Goal: Task Accomplishment & Management: Manage account settings

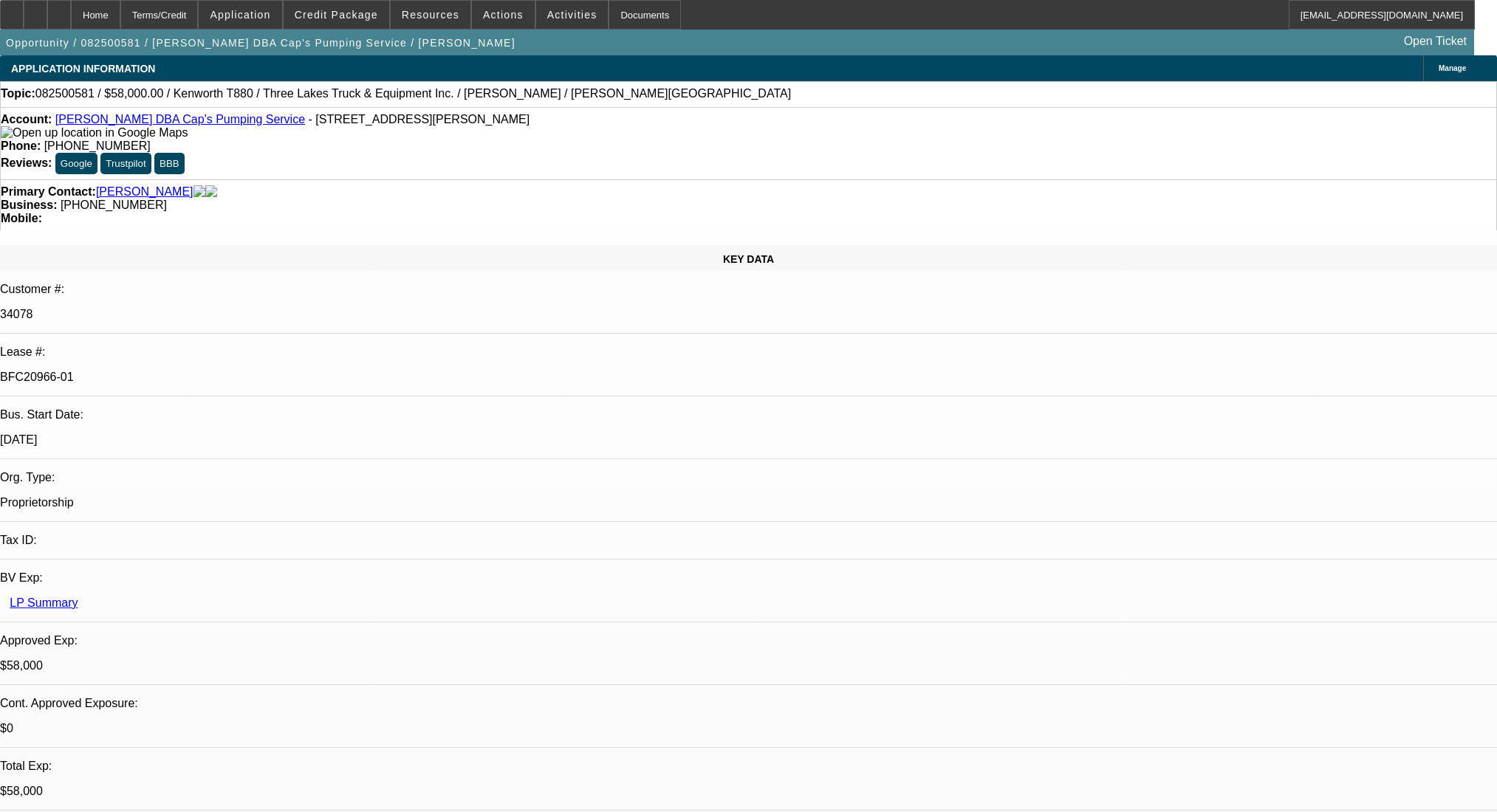
select select "0"
select select "9"
select select "0"
select select "6"
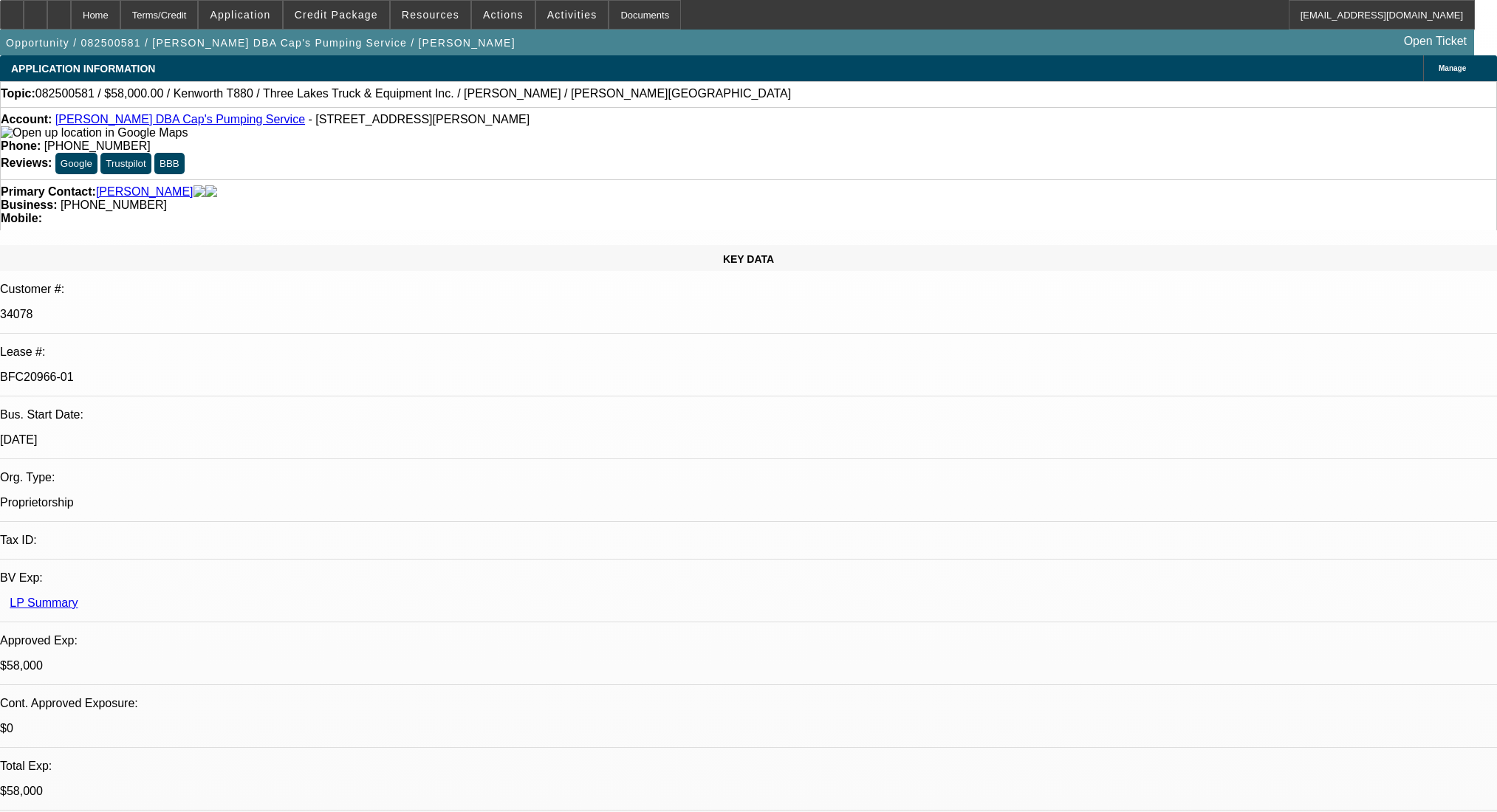
select select "0"
select select "9"
select select "0.1"
select select "4"
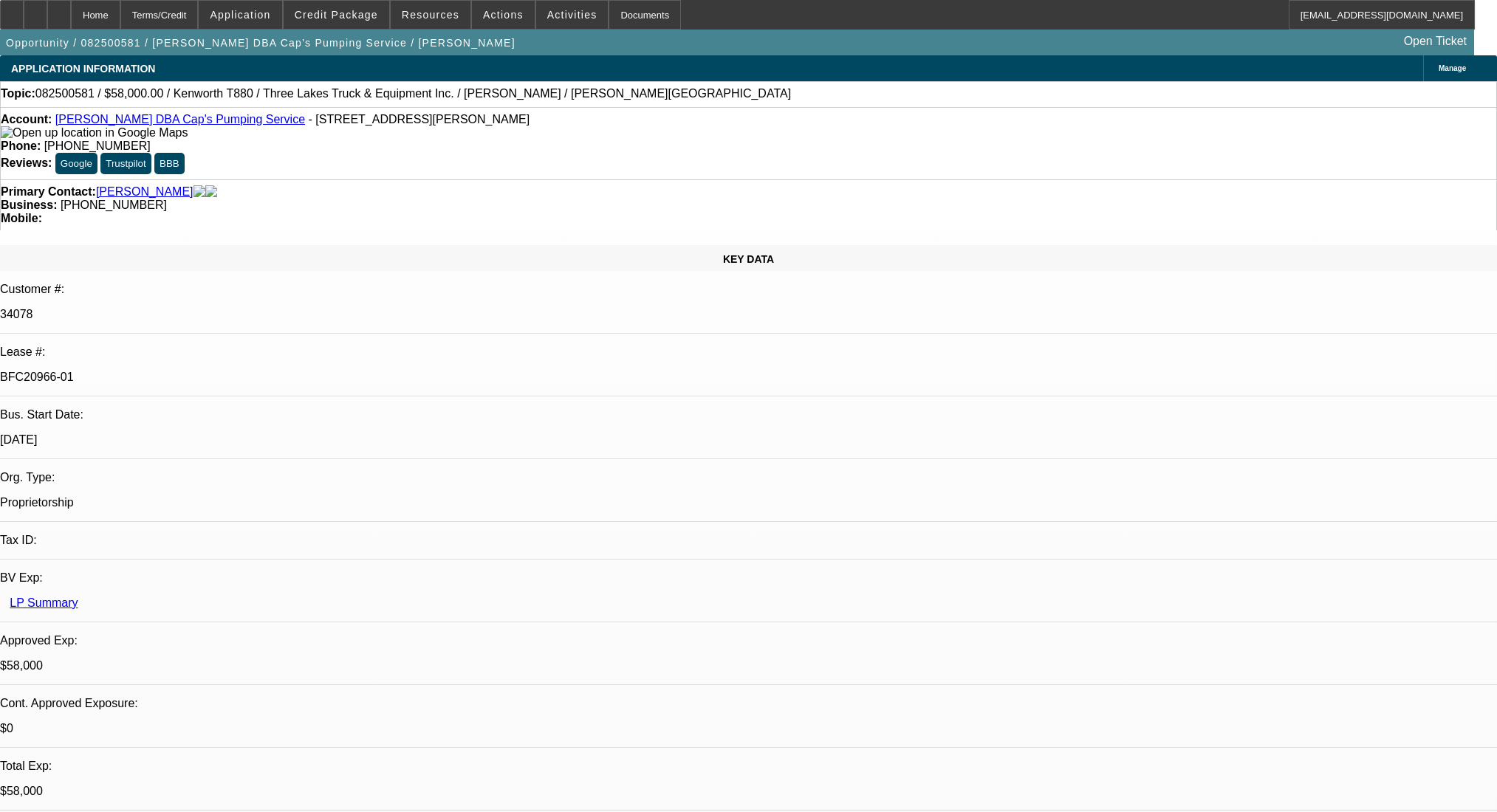
select select "0"
select select "0.1"
select select "4"
select select "0"
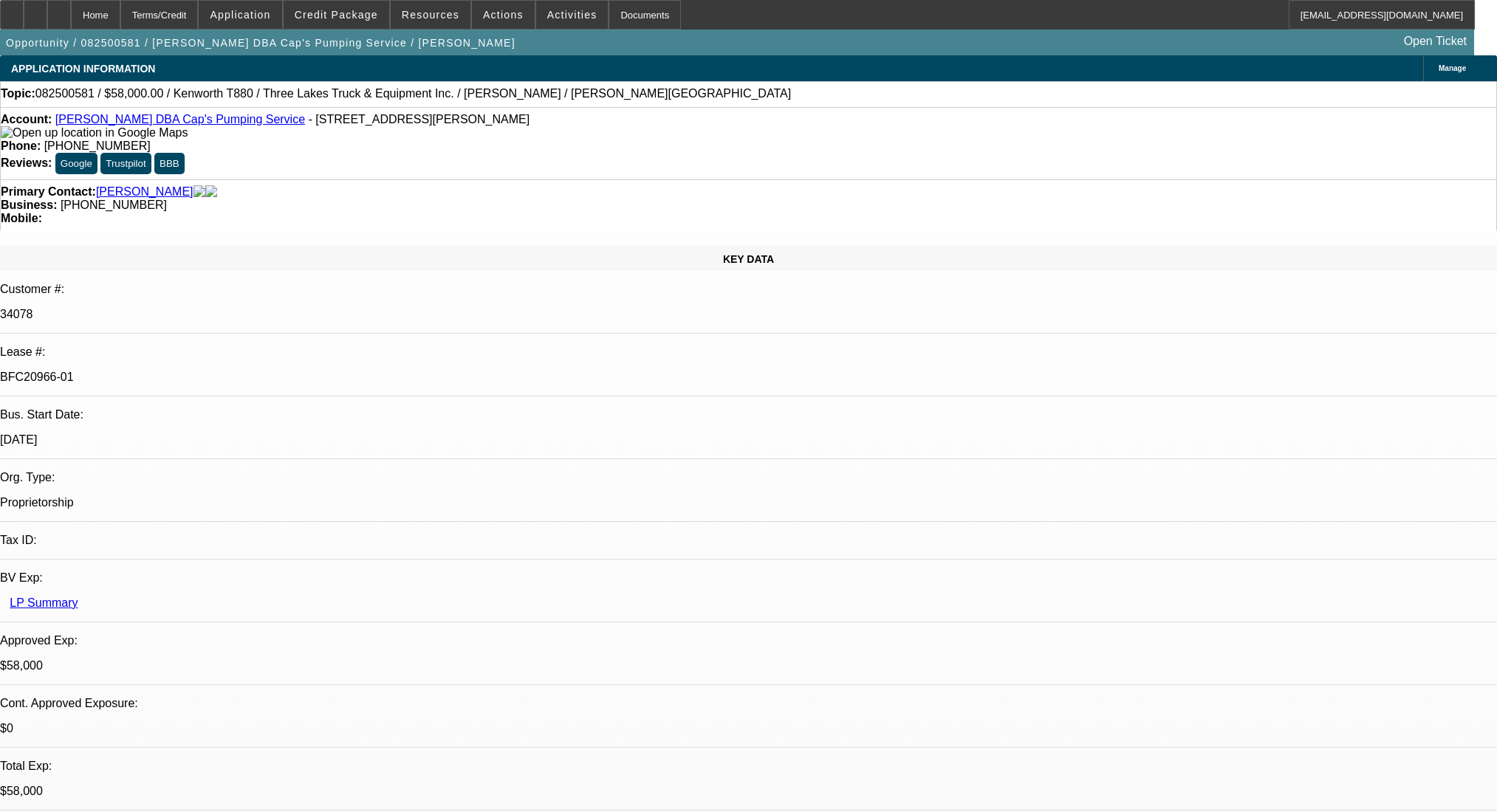
select select "0"
select select "9"
select select "0"
select select "6"
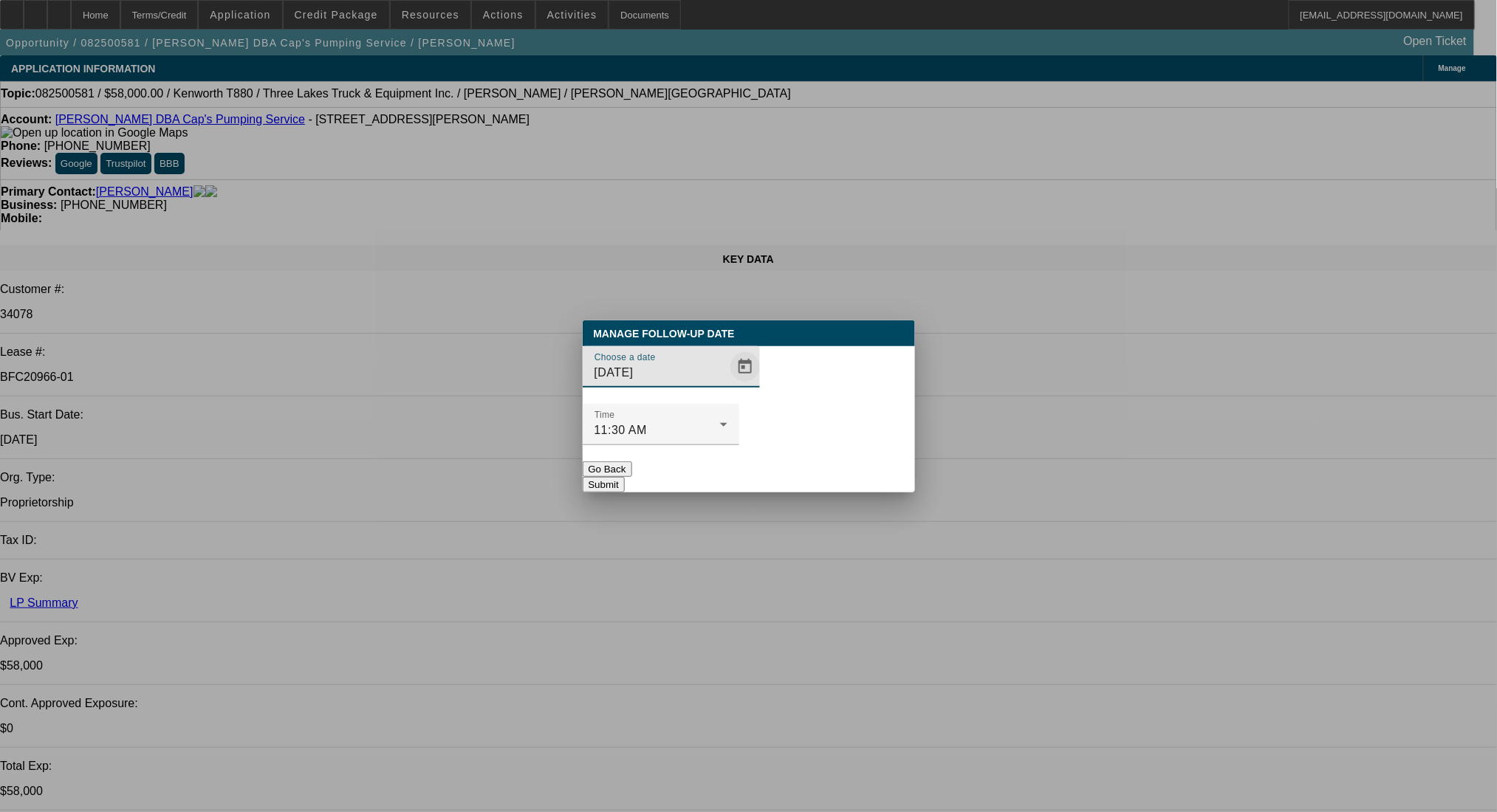
click at [727, 385] on span "Open calendar" at bounding box center [745, 367] width 35 height 35
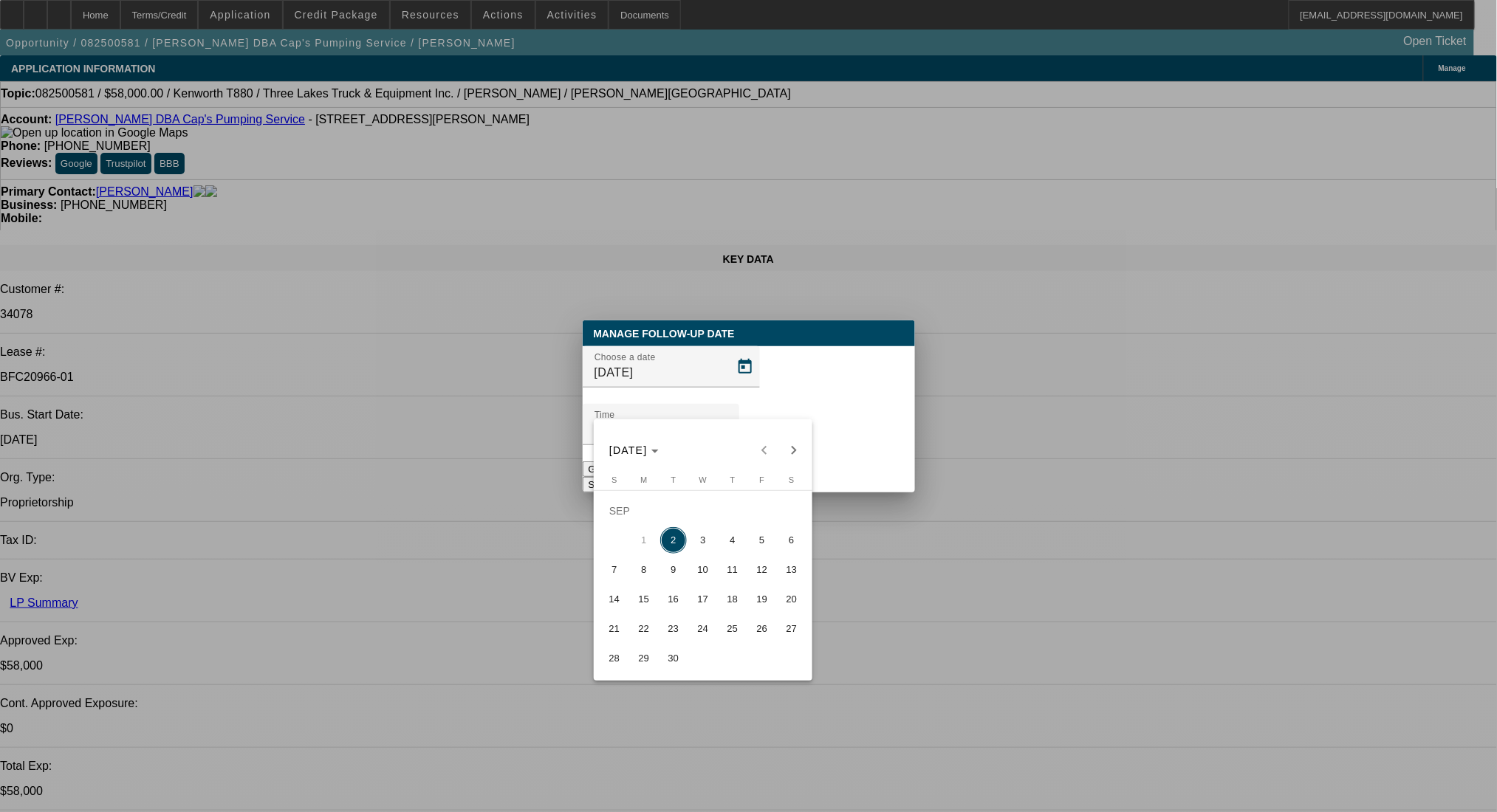
click at [698, 543] on span "3" at bounding box center [703, 540] width 26 height 26
type input "[DATE]"
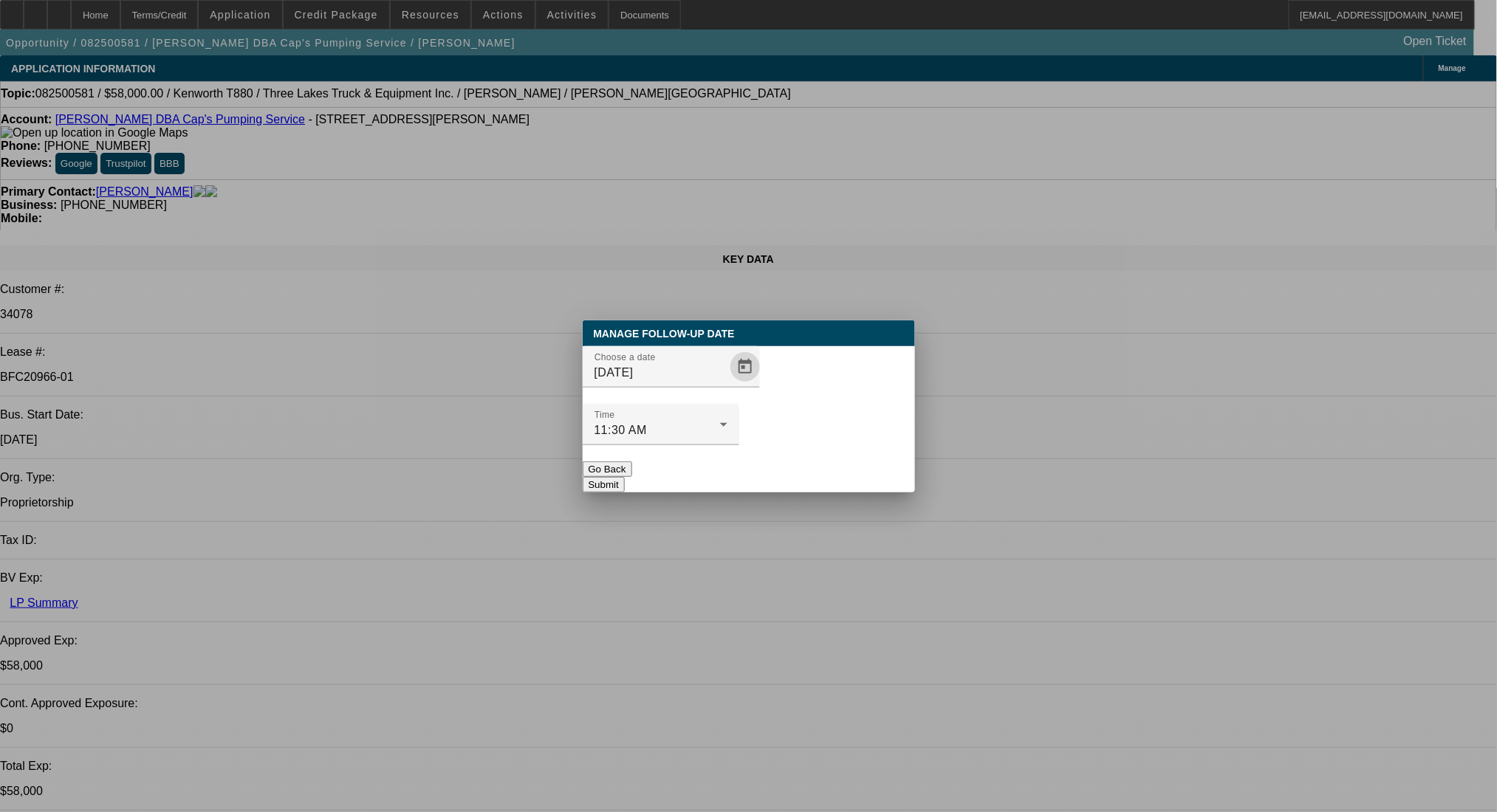
click at [624, 477] on button "Submit" at bounding box center [603, 484] width 42 height 16
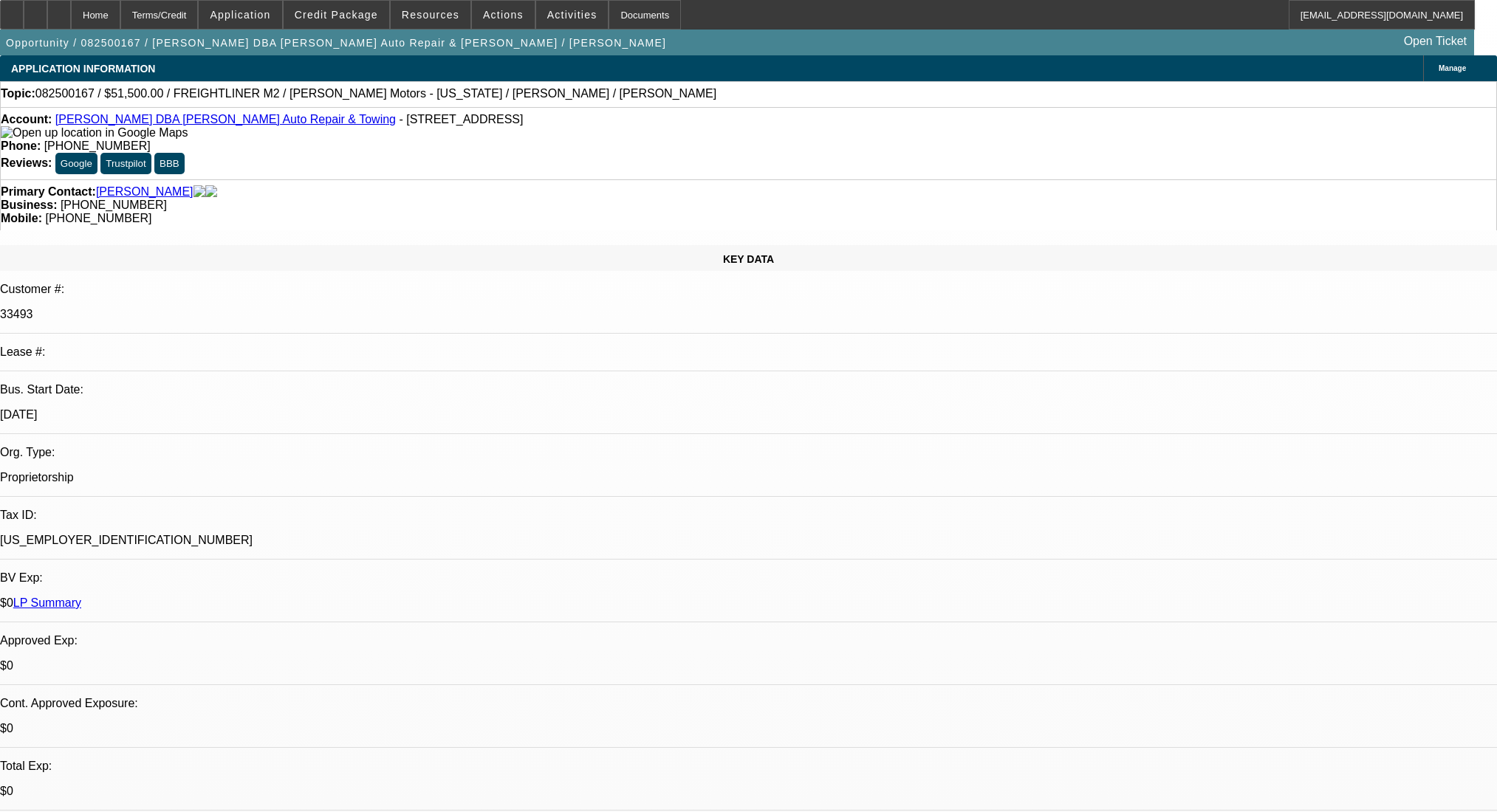
select select "0"
select select "2"
select select "0"
select select "6"
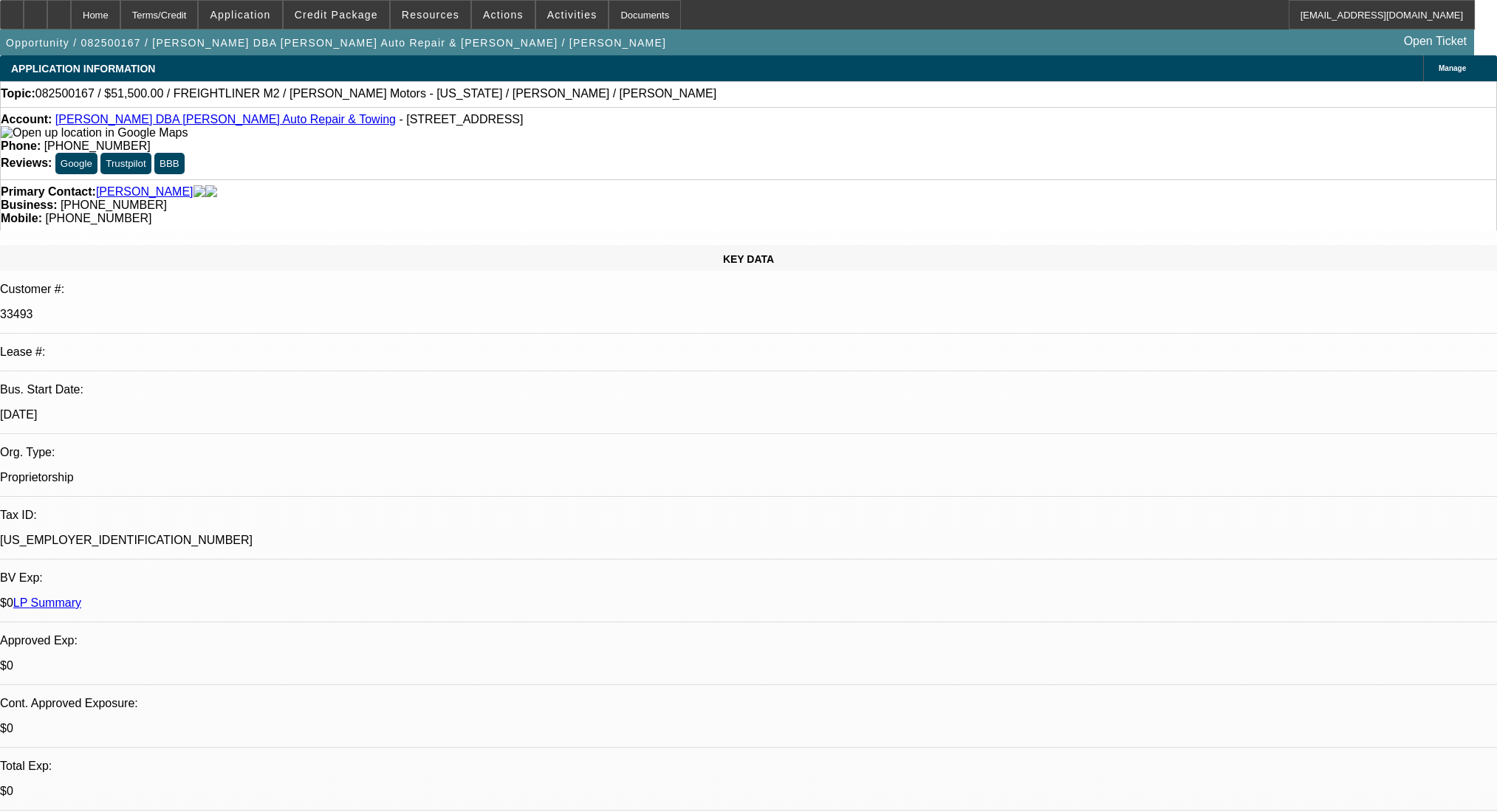
select select "0"
select select "2"
select select "0"
select select "6"
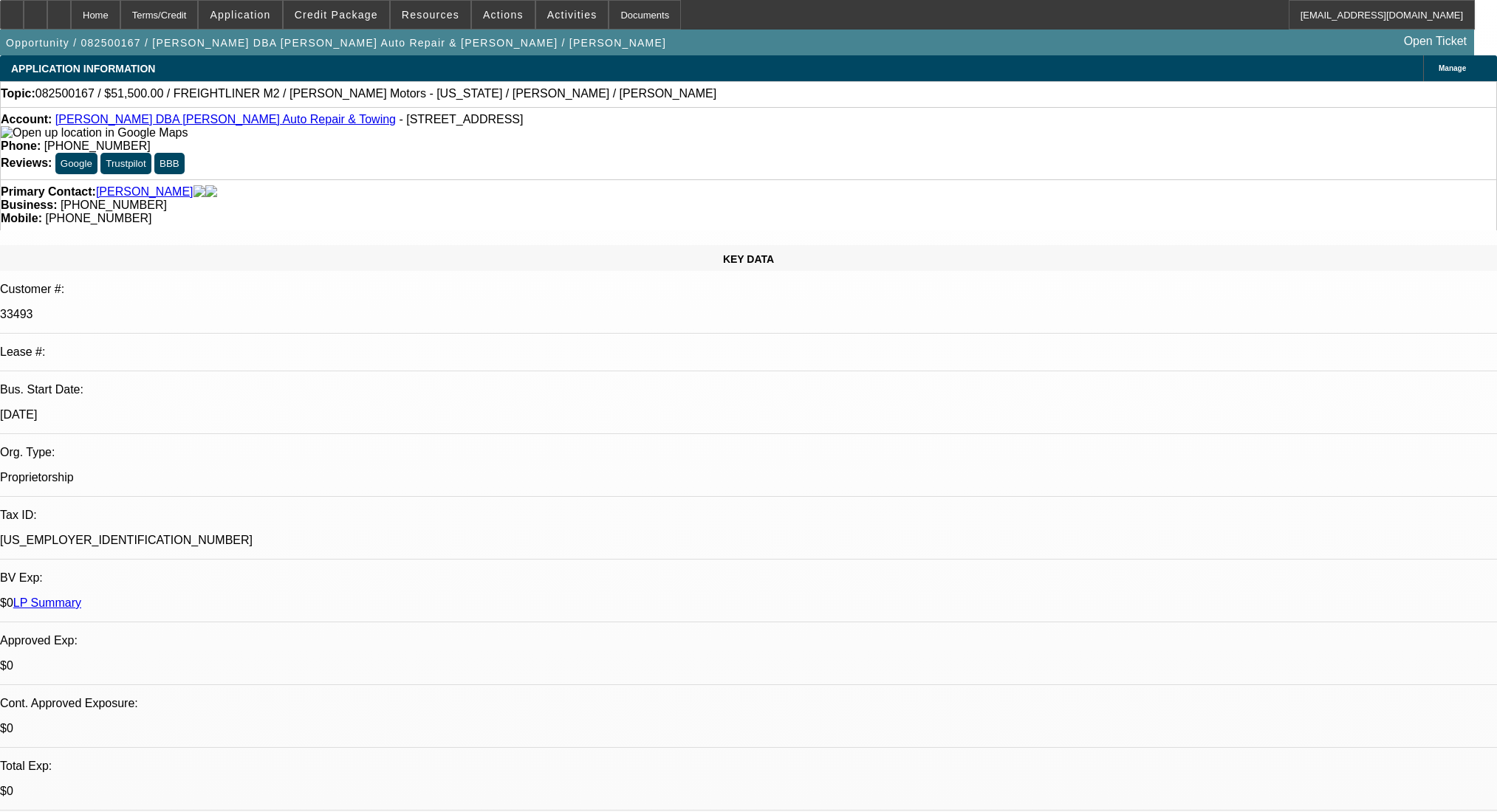
select select "0"
select select "2"
select select "0"
select select "6"
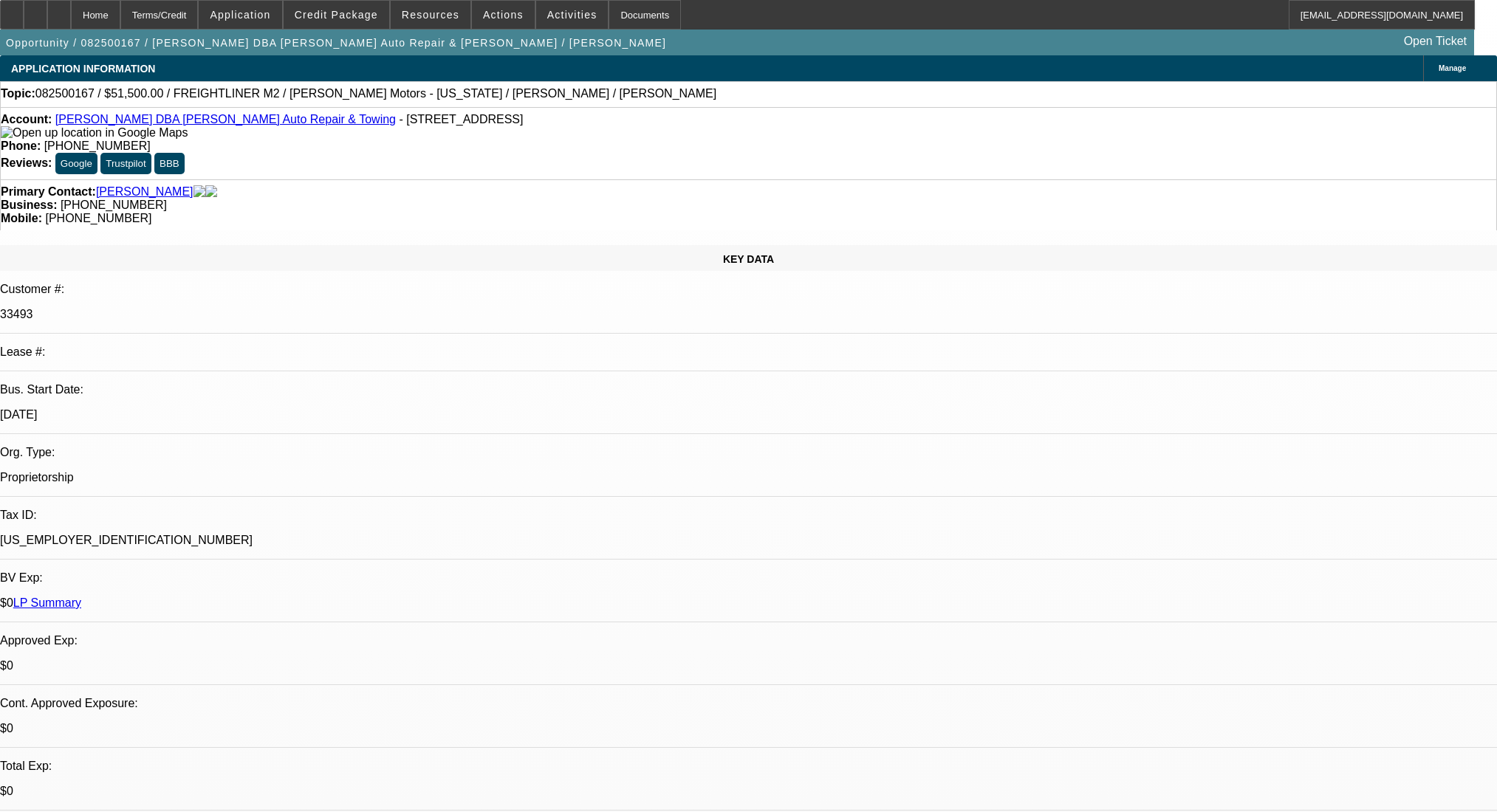
scroll to position [234, 0]
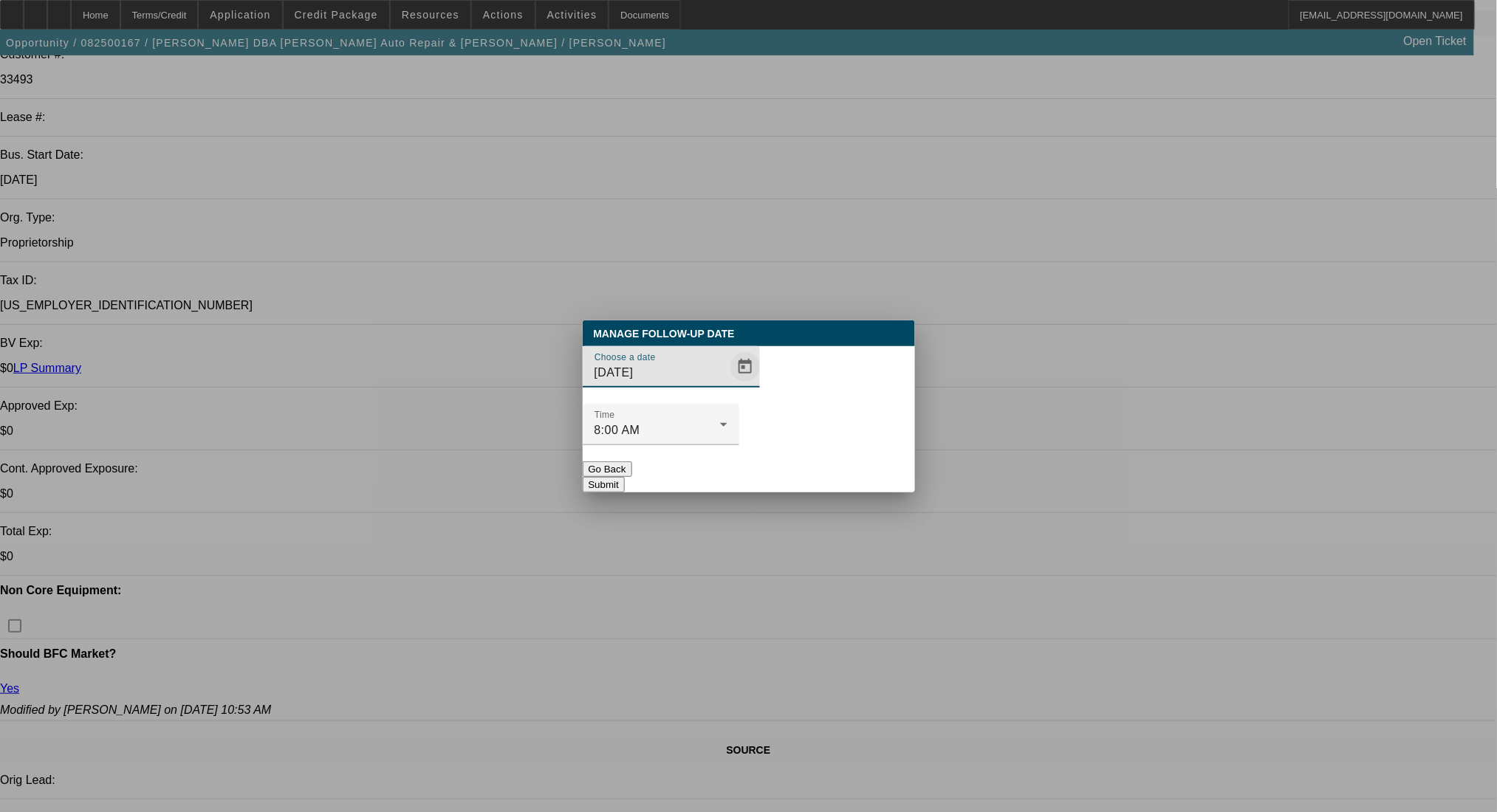
click at [727, 385] on span "Open calendar" at bounding box center [745, 367] width 35 height 35
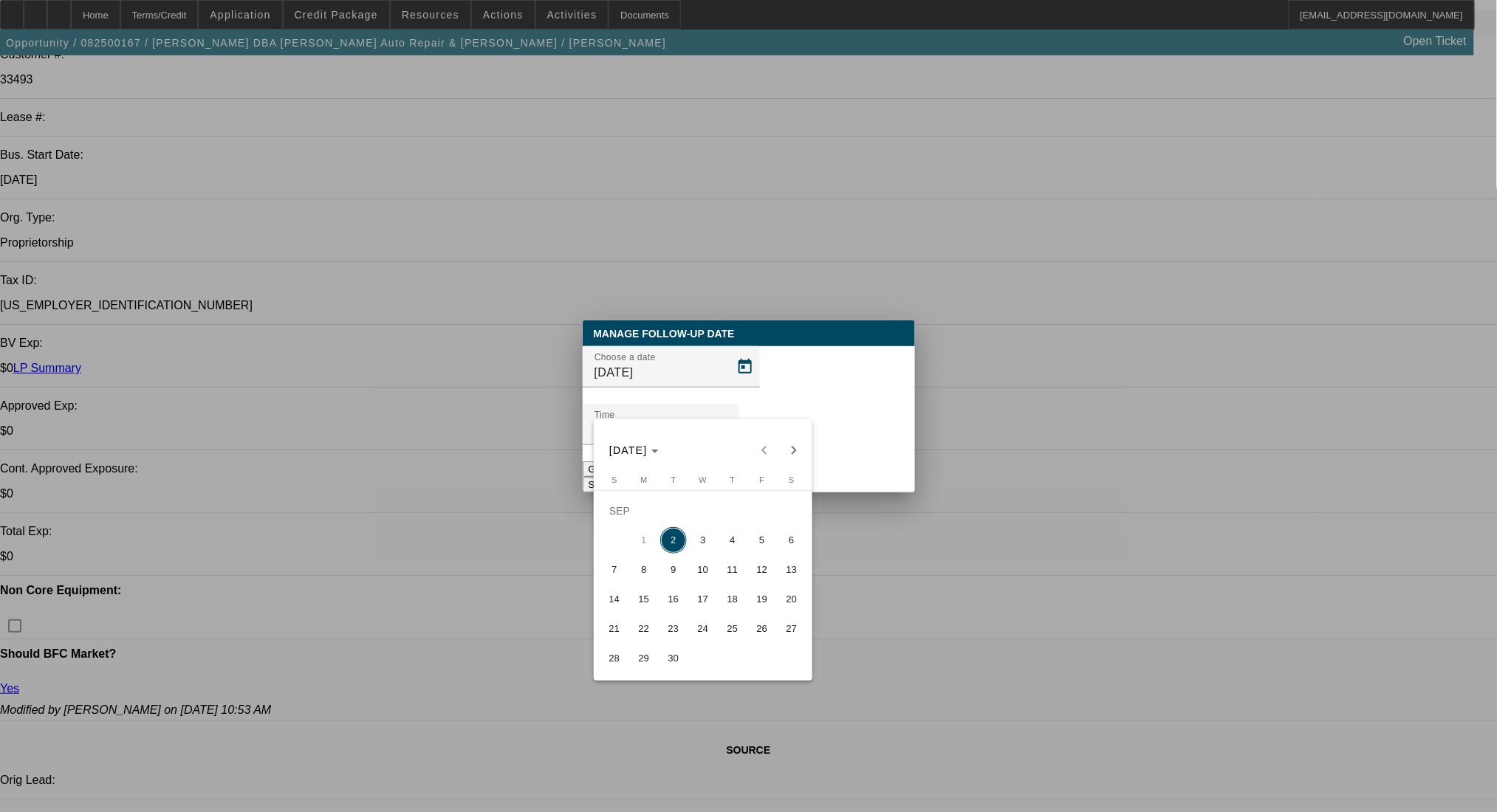
click at [702, 532] on button "3" at bounding box center [703, 540] width 30 height 30
type input "[DATE]"
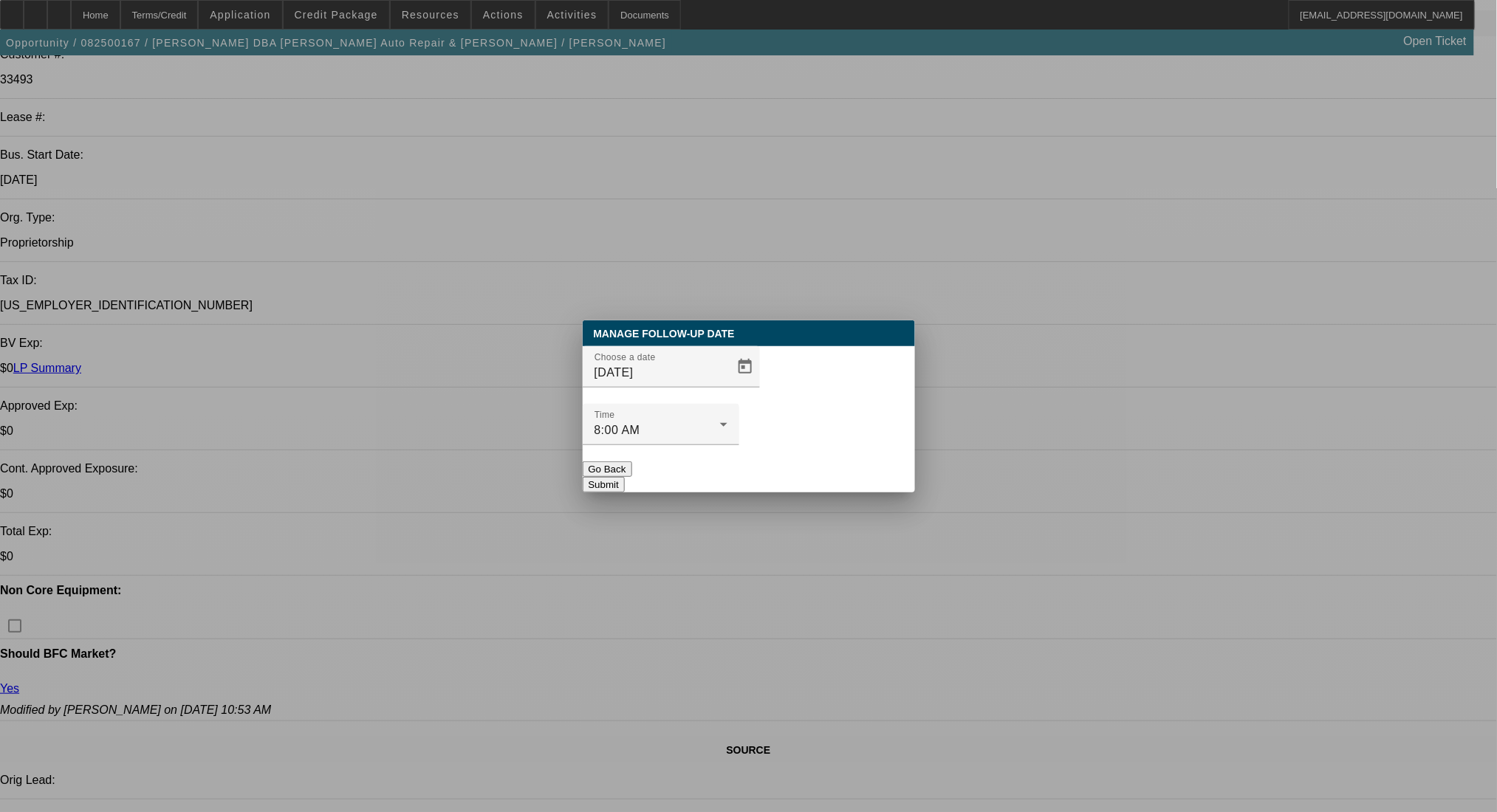
click at [624, 477] on button "Submit" at bounding box center [603, 484] width 42 height 16
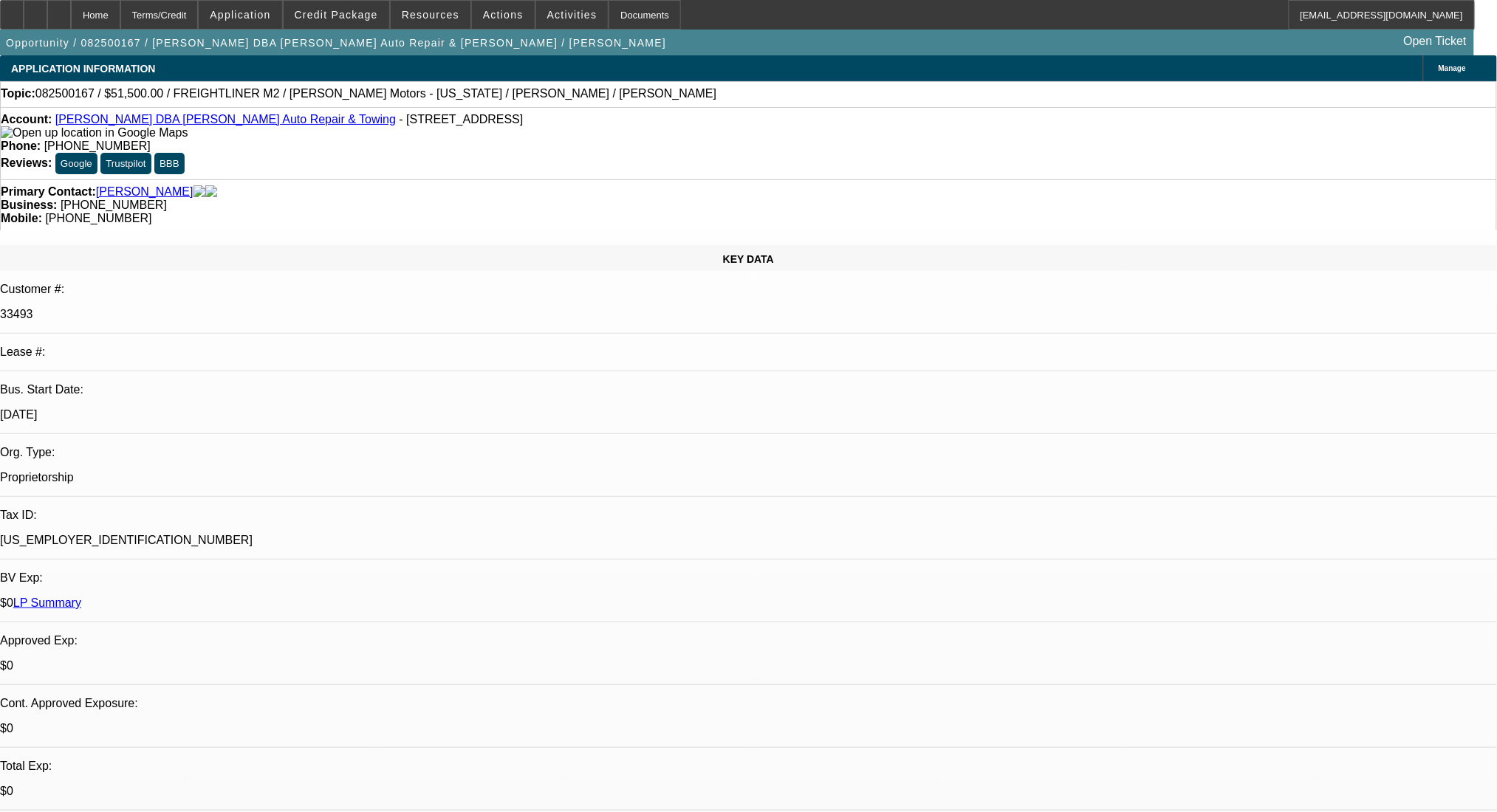
scroll to position [234, 0]
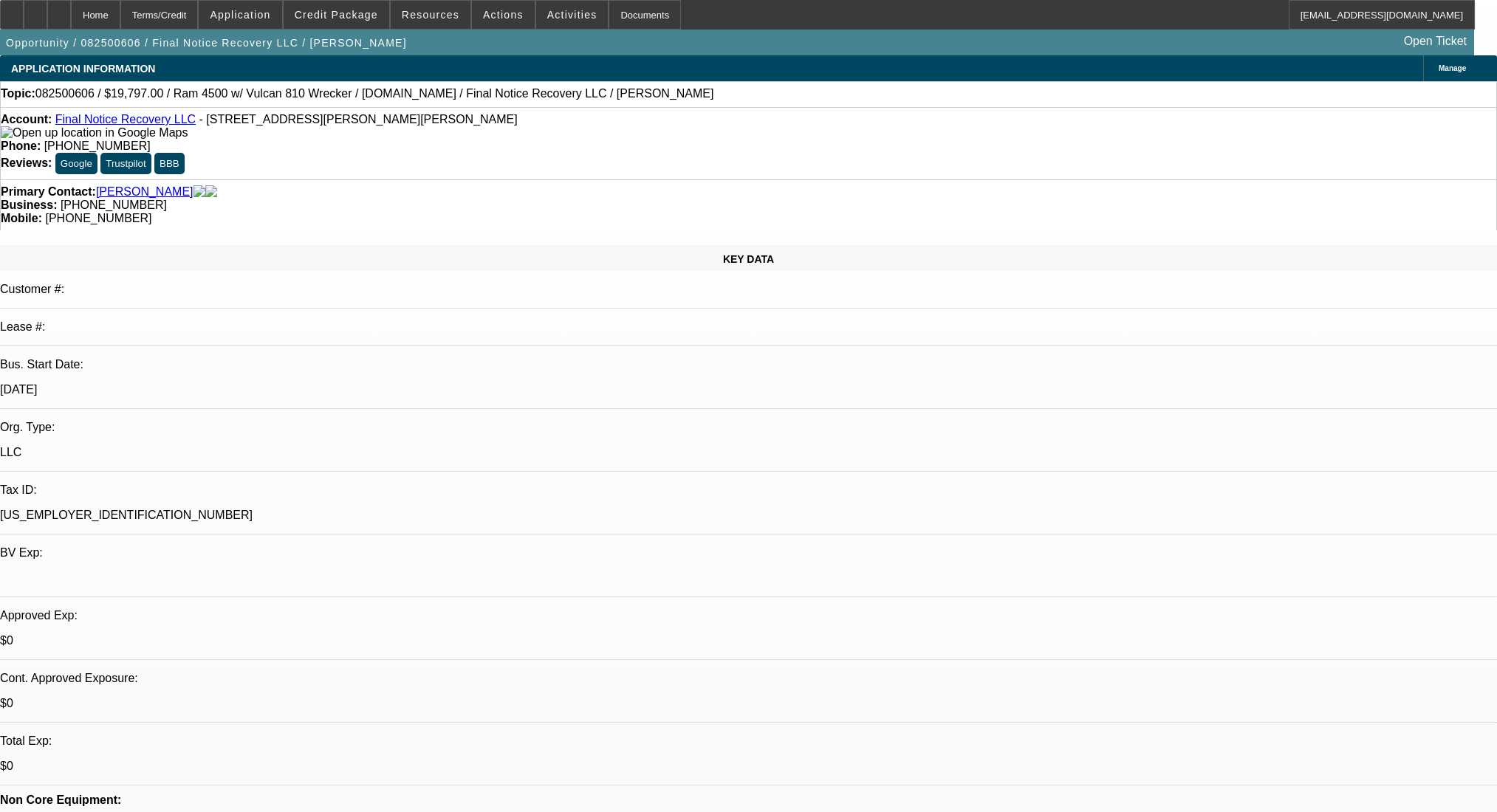
select select "0"
select select "2"
select select "0"
select select "21"
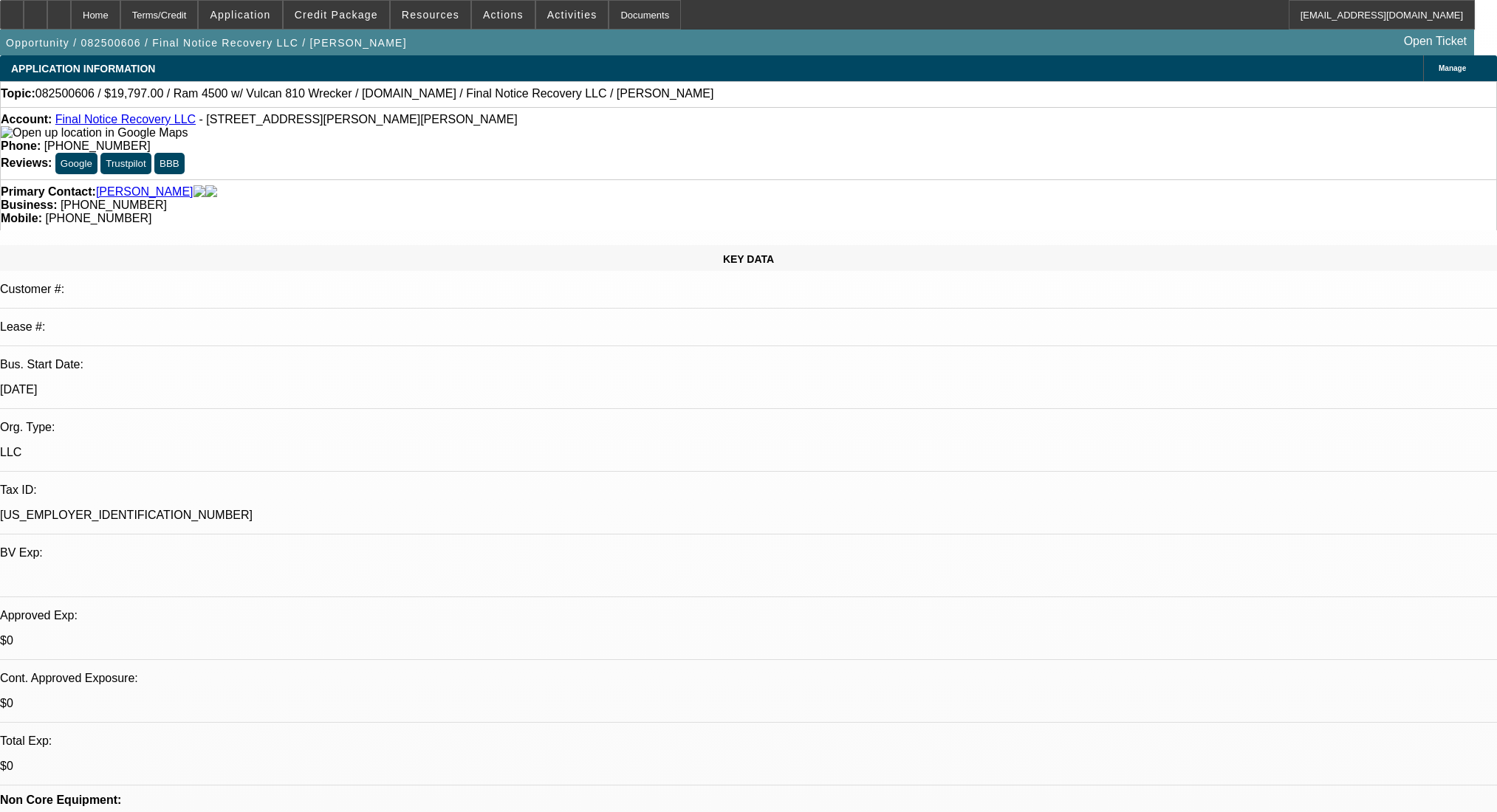
select select "0"
select select "2"
select select "0"
select select "21"
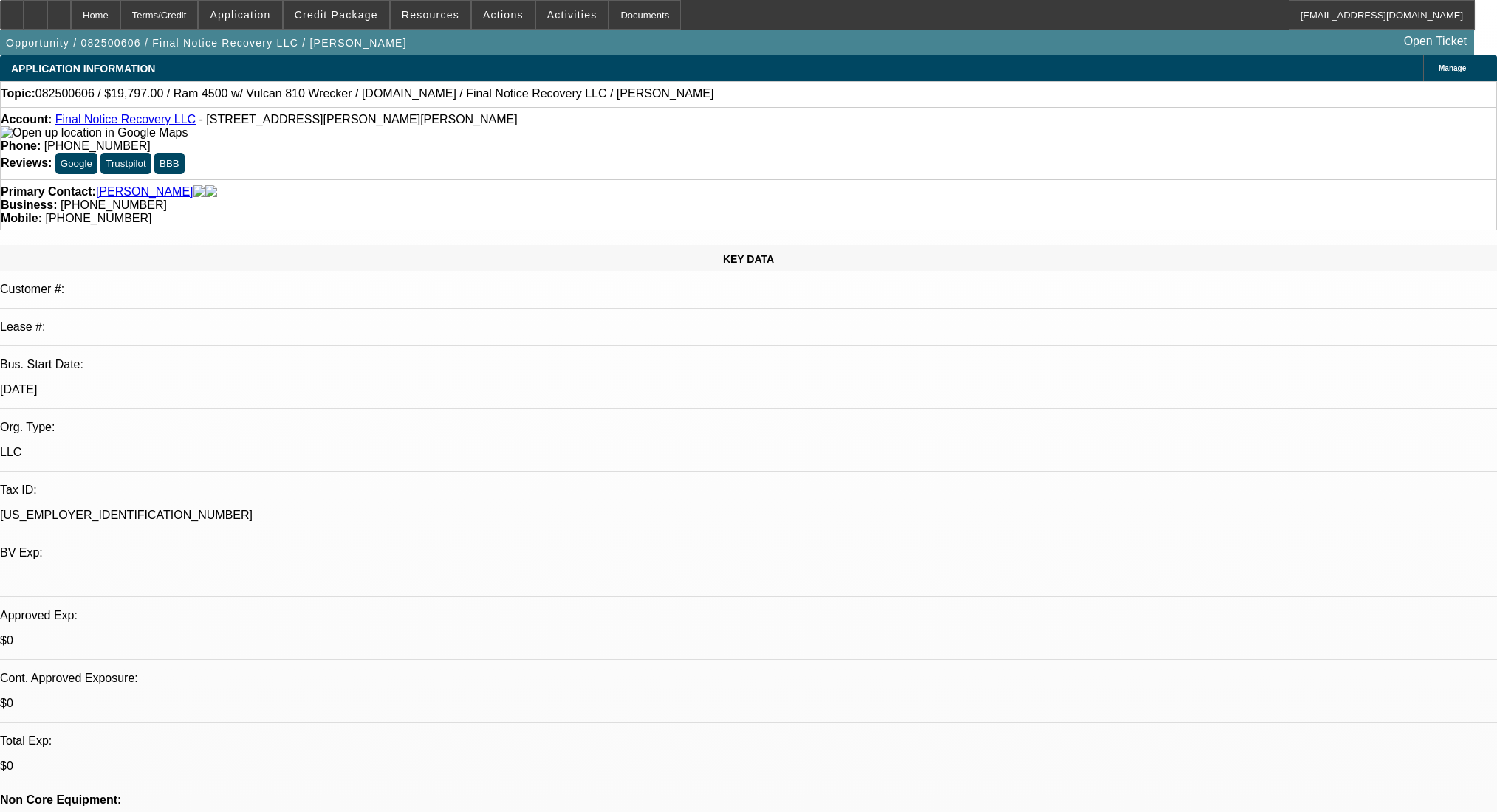
select select "0"
select select "2"
select select "0"
select select "5"
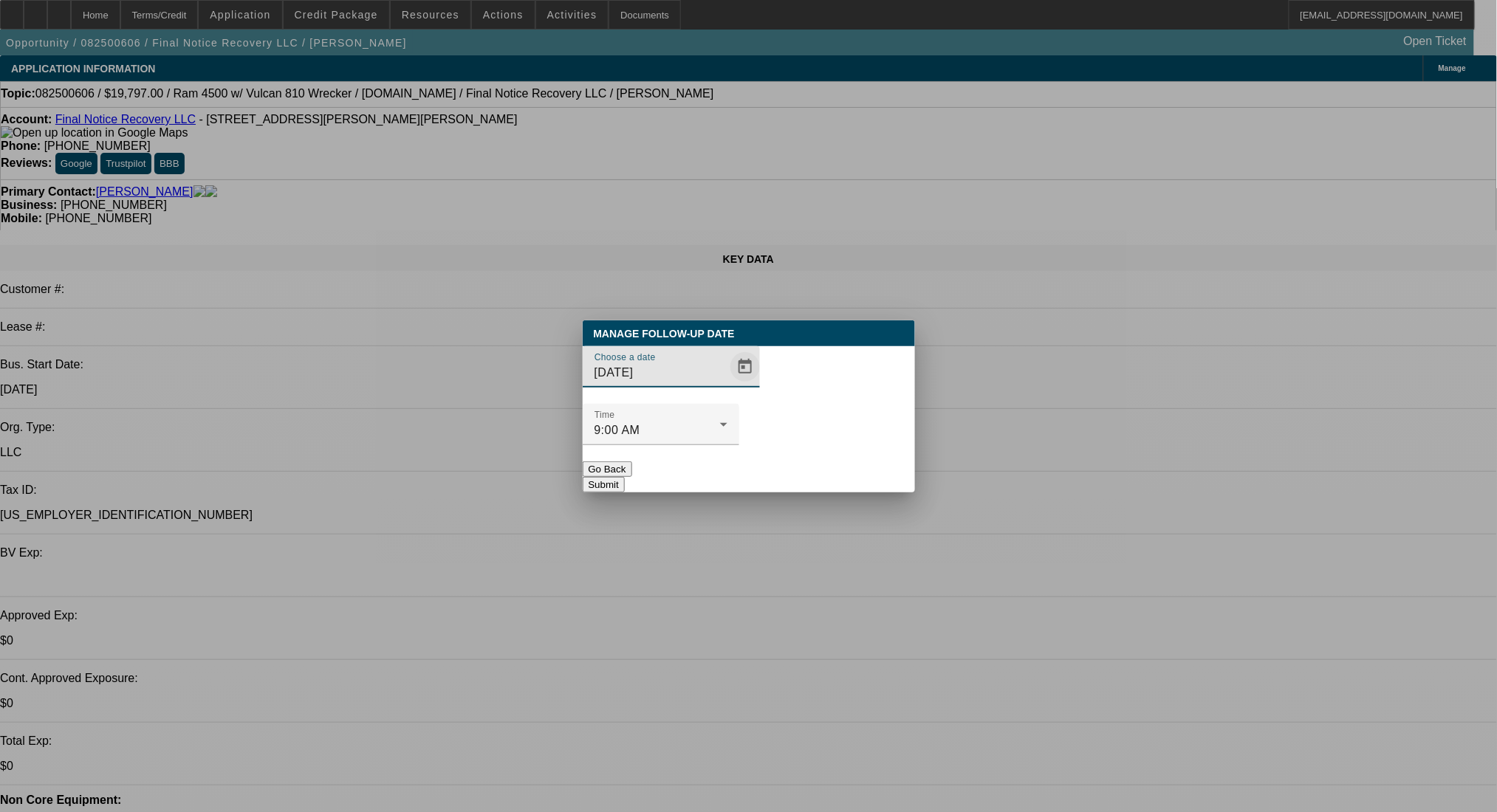
click at [727, 385] on span "Open calendar" at bounding box center [745, 367] width 35 height 35
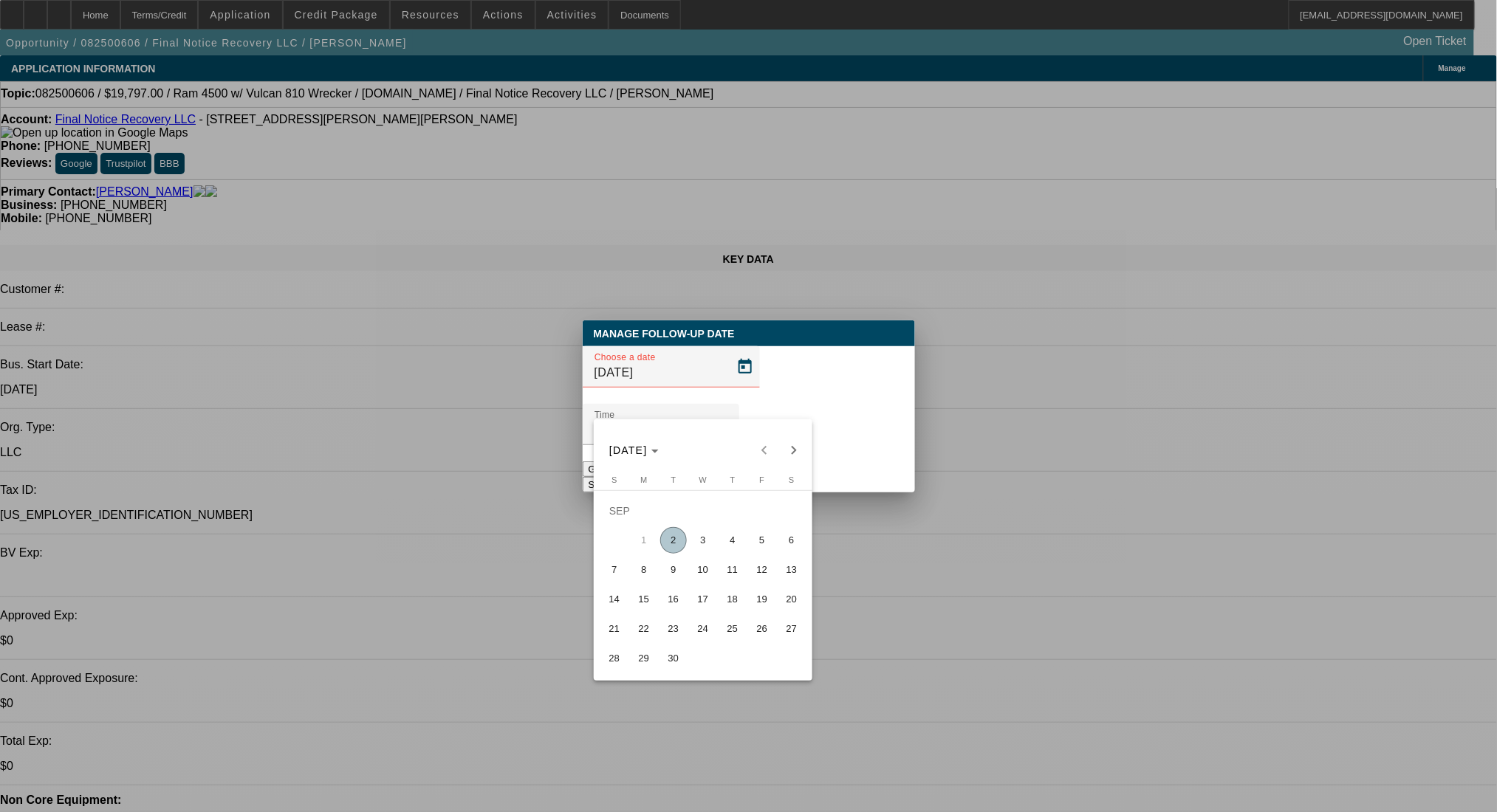
click at [698, 549] on span "3" at bounding box center [703, 540] width 26 height 26
type input "[DATE]"
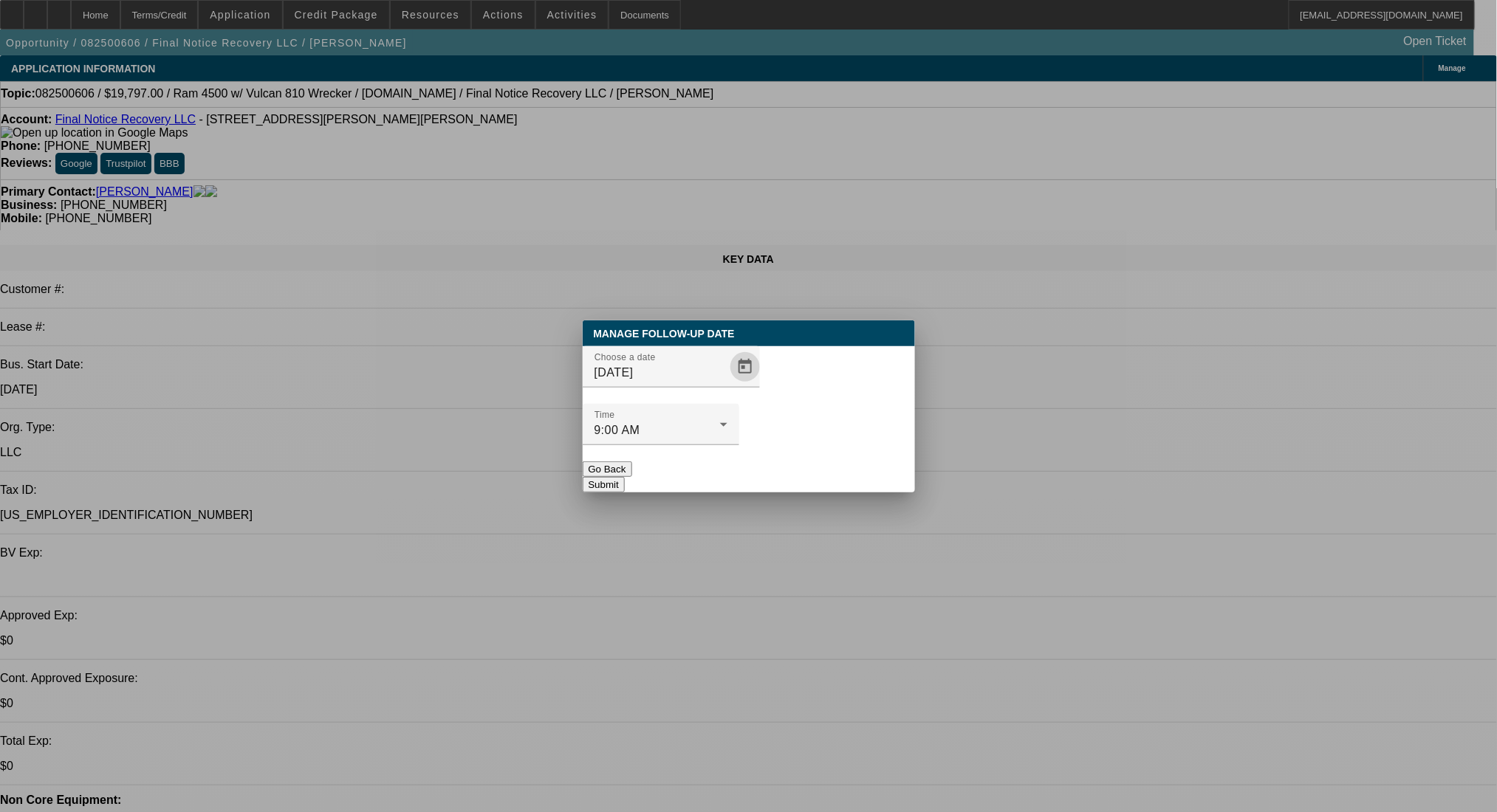
click at [624, 477] on button "Submit" at bounding box center [603, 484] width 42 height 16
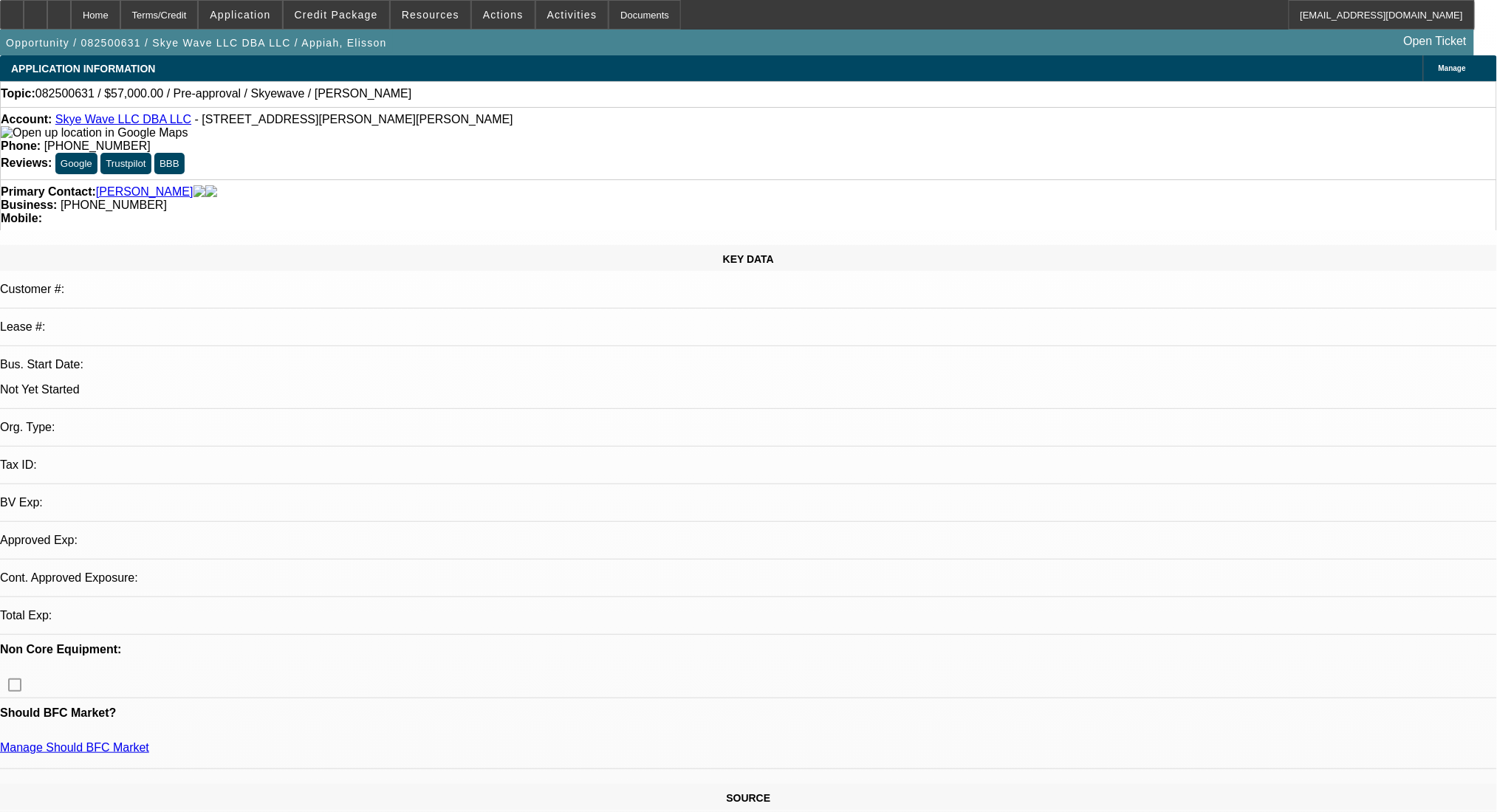
select select "0"
select select "2"
select select "0.1"
select select "4"
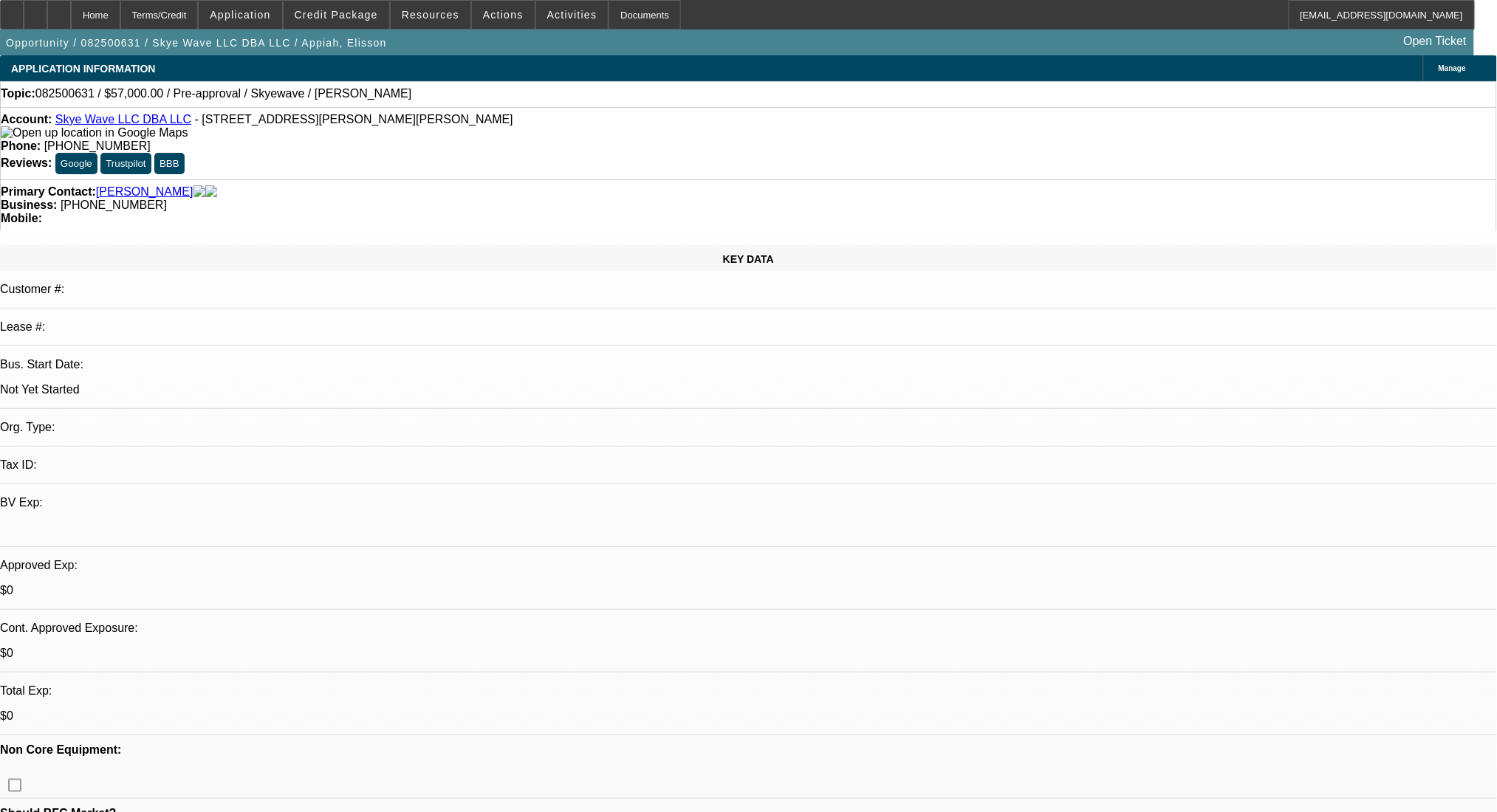
click at [148, 186] on link "Appiah, Elisson" at bounding box center [145, 192] width 97 height 13
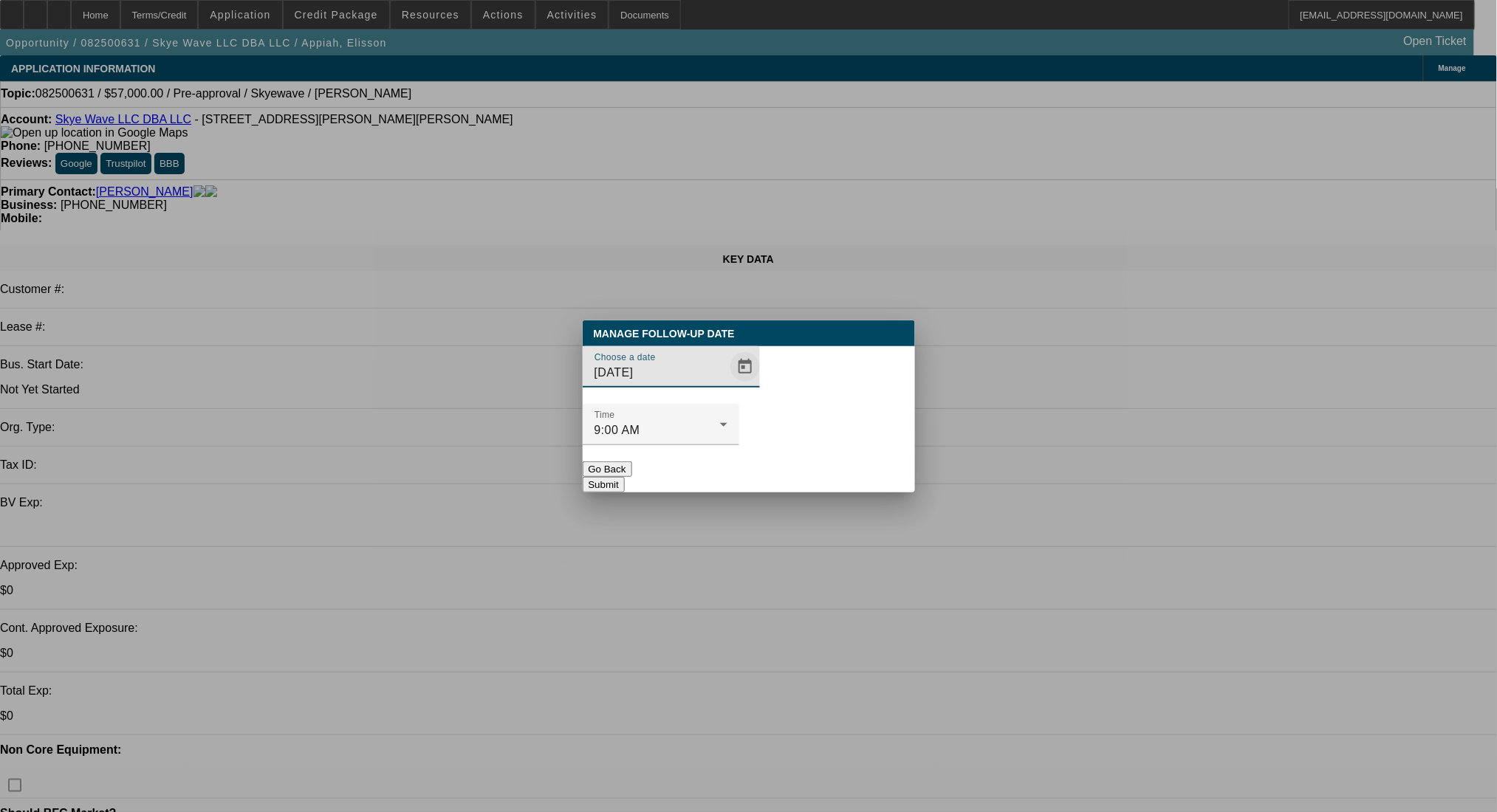
click at [727, 385] on span "Open calendar" at bounding box center [745, 367] width 35 height 35
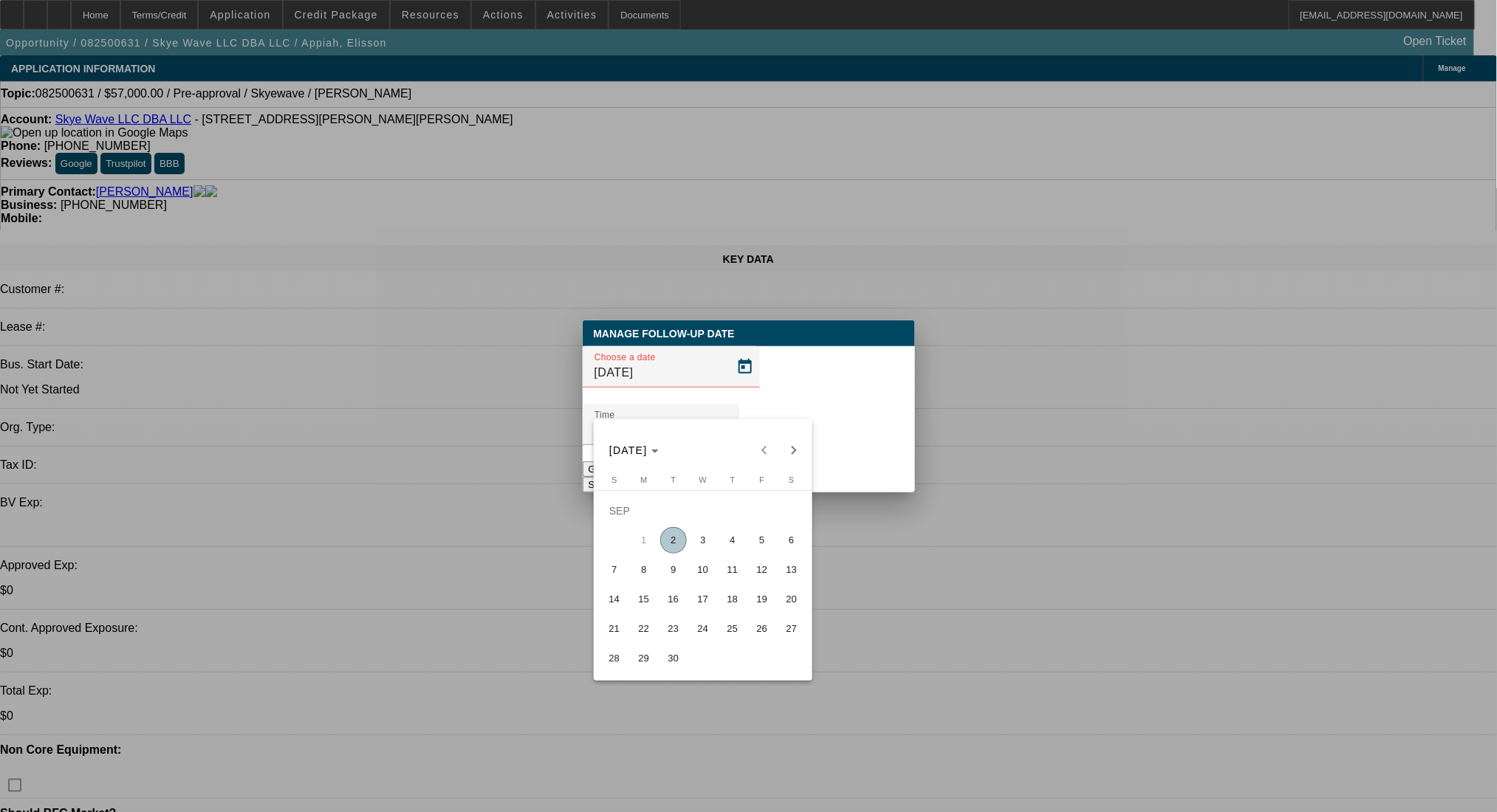
click at [762, 542] on span "5" at bounding box center [762, 540] width 26 height 26
type input "9/5/2025"
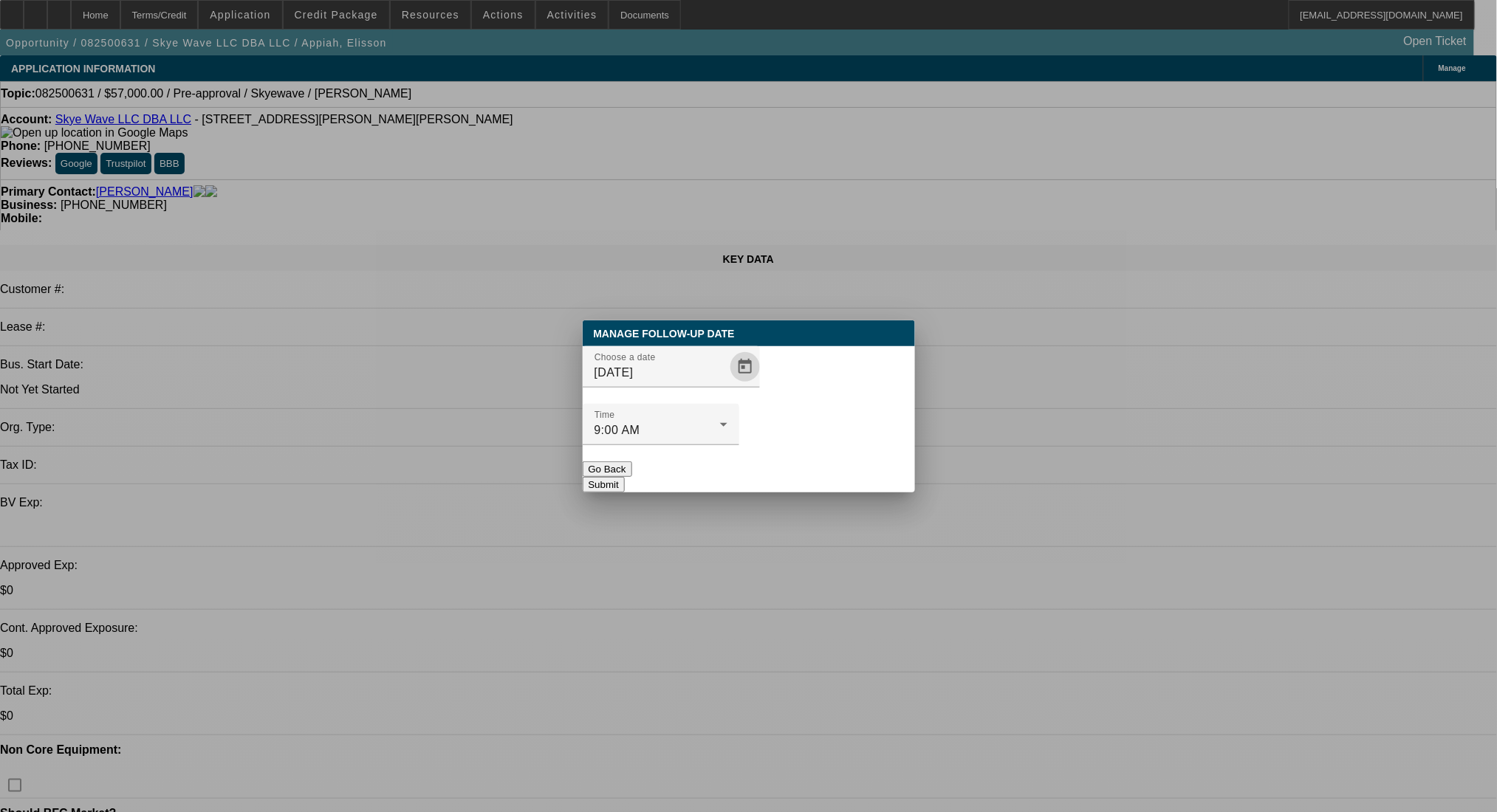
click at [624, 477] on button "Submit" at bounding box center [603, 484] width 42 height 16
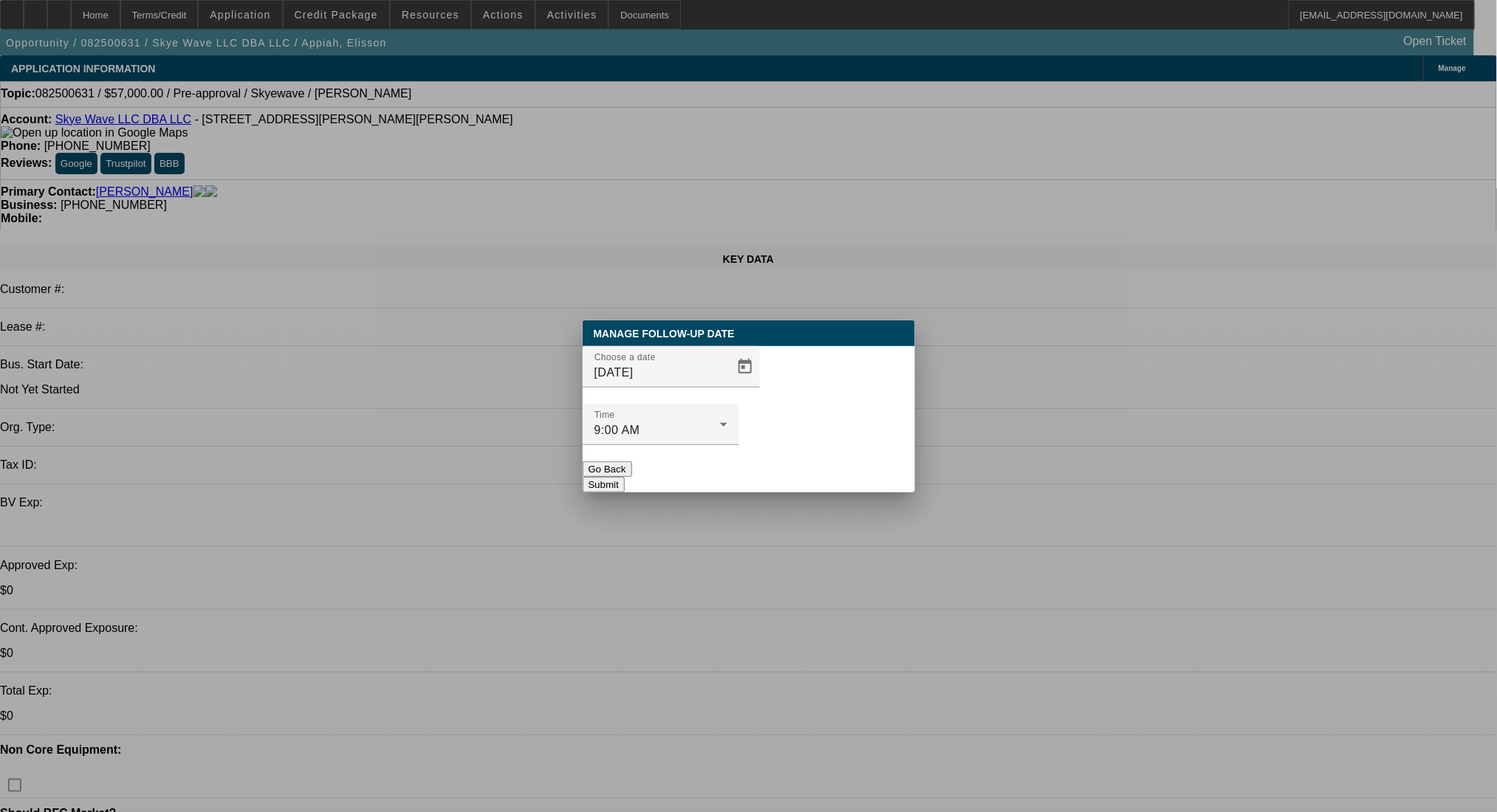
click at [624, 477] on button "Submit" at bounding box center [603, 484] width 42 height 16
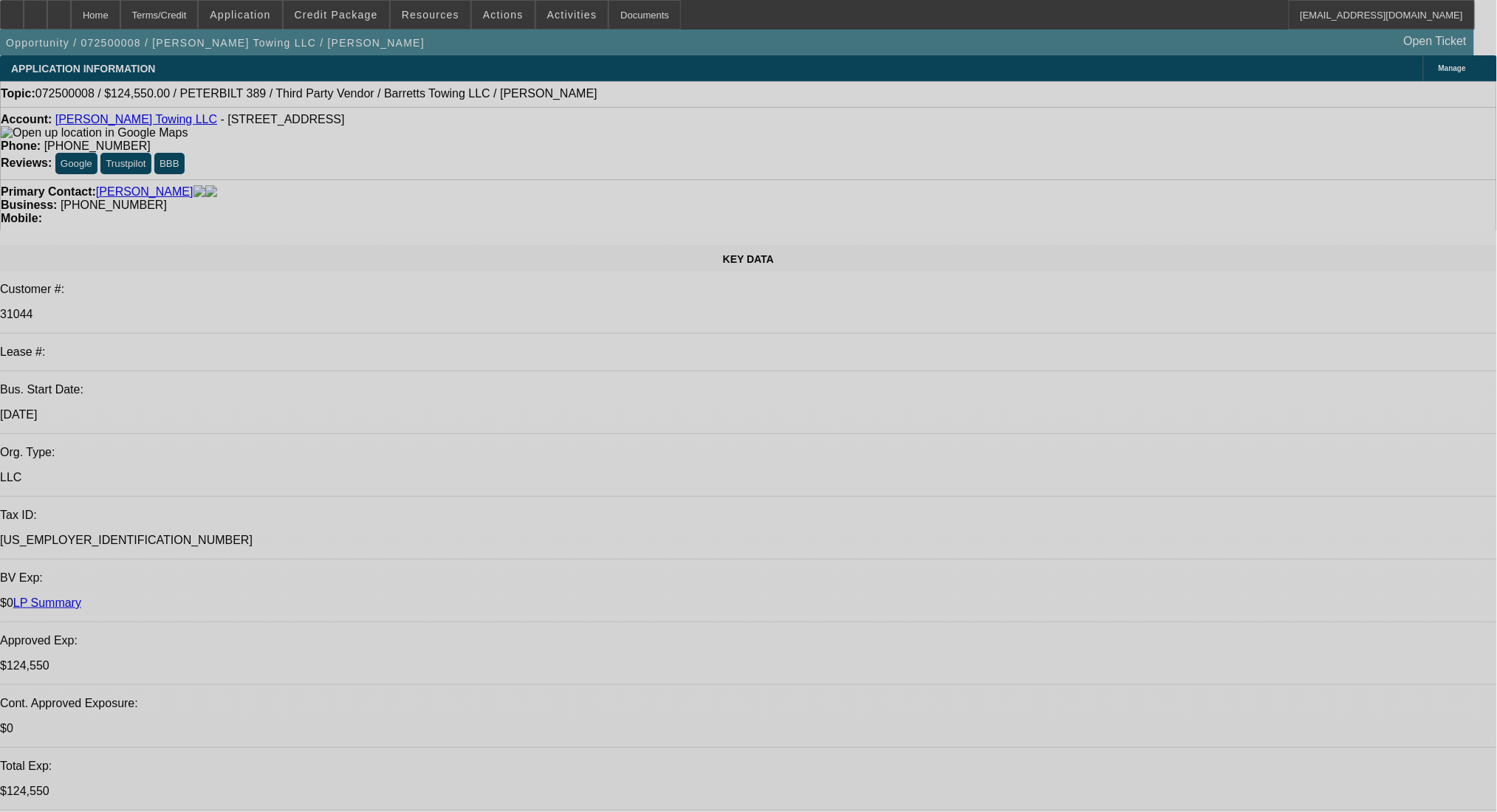
select select "0"
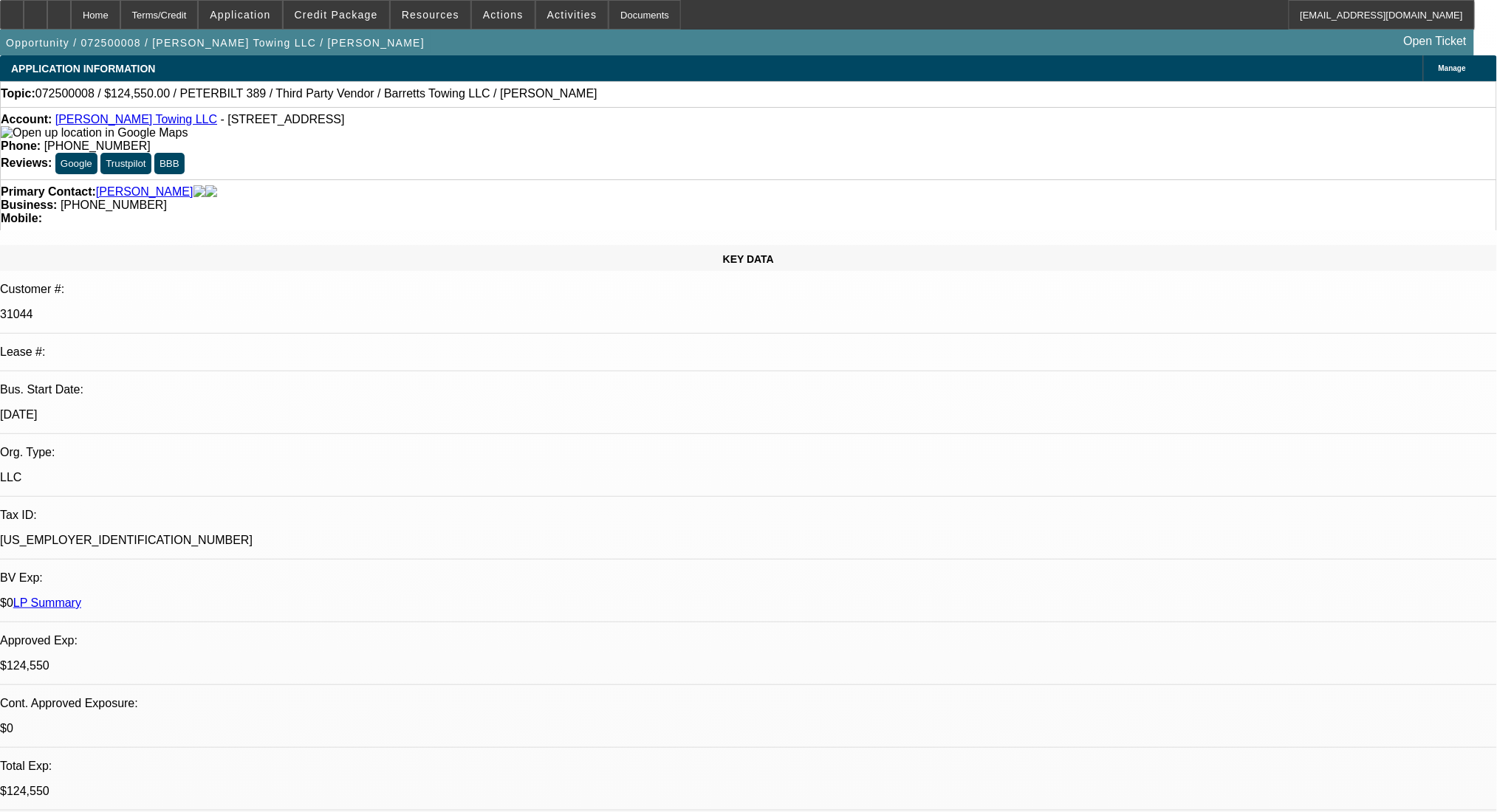
select select "2"
select select "0"
select select "6"
select select "0"
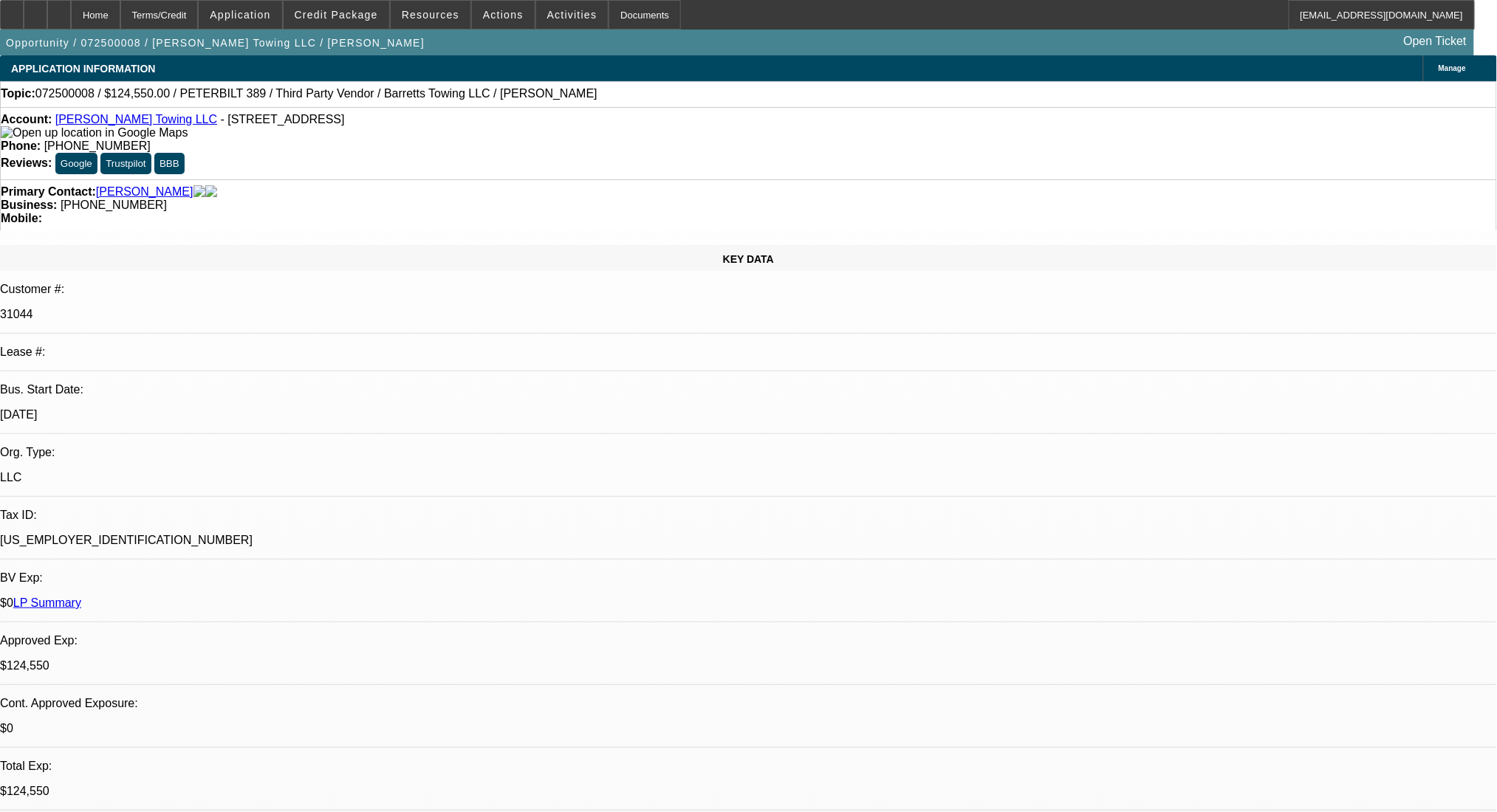
select select "2"
select select "0"
select select "6"
select select "0"
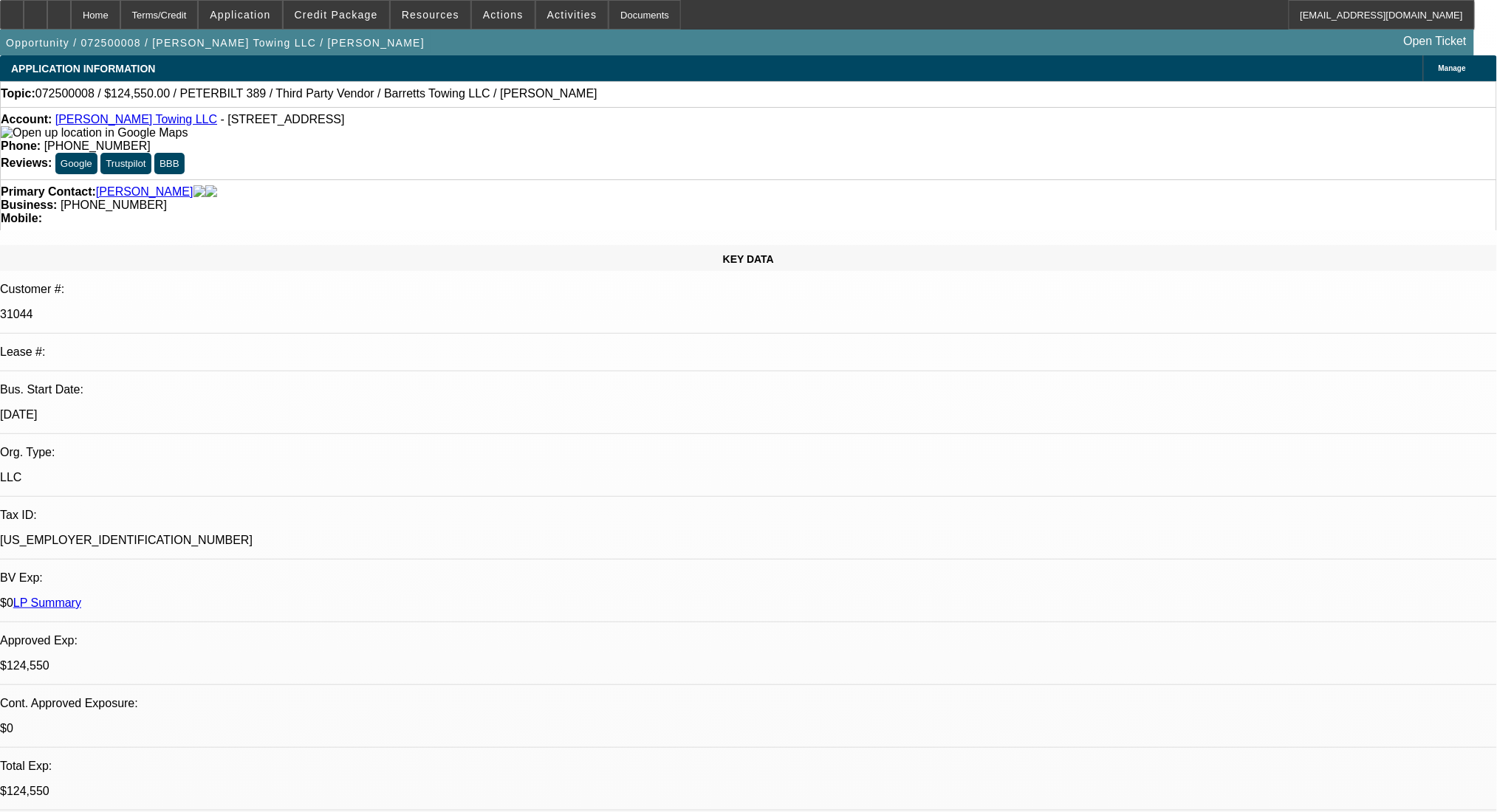
select select "2"
select select "0"
select select "6"
select select "0"
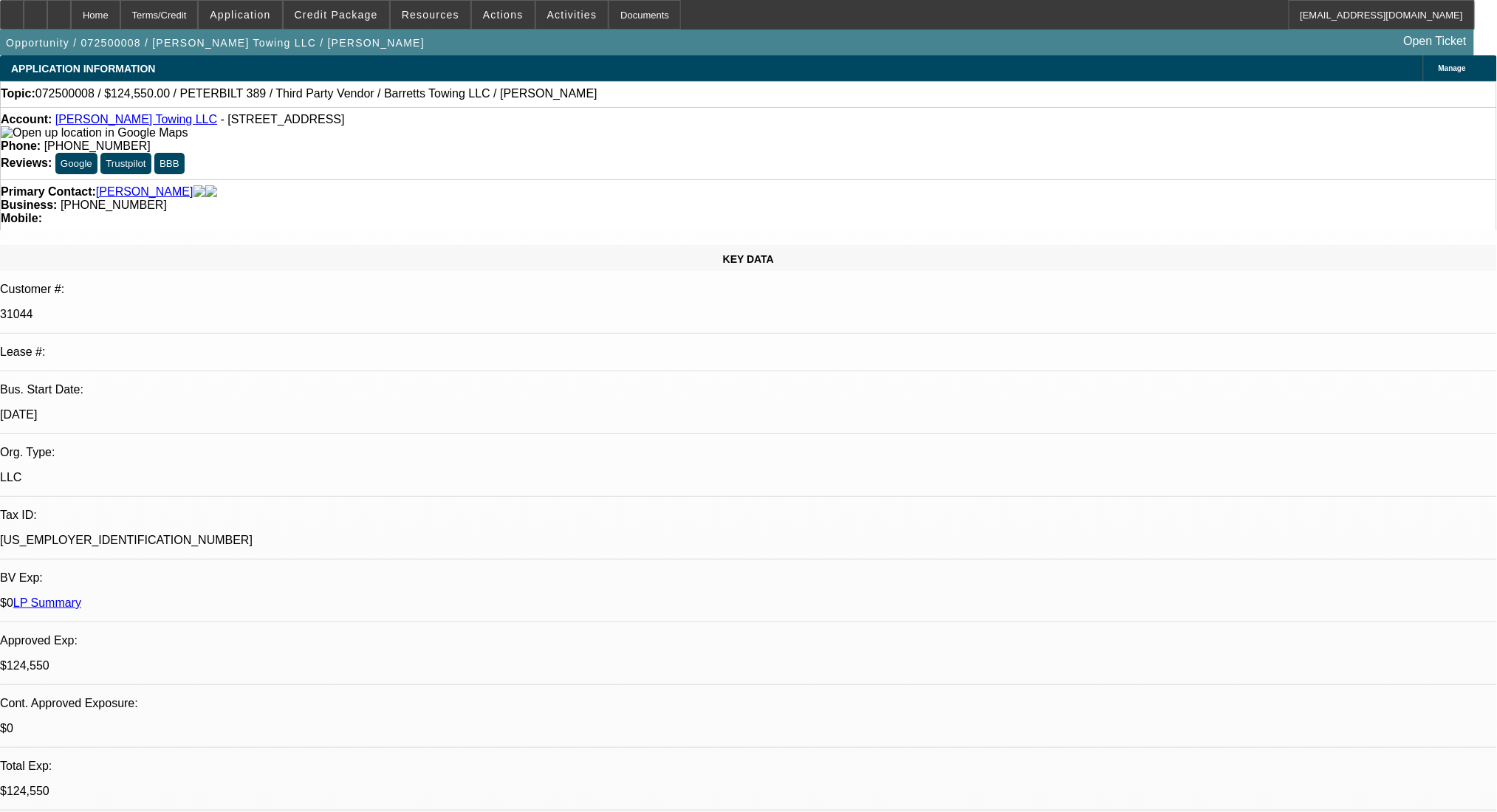
select select "2"
select select "0"
select select "6"
click at [492, 10] on span "Actions" at bounding box center [503, 14] width 41 height 12
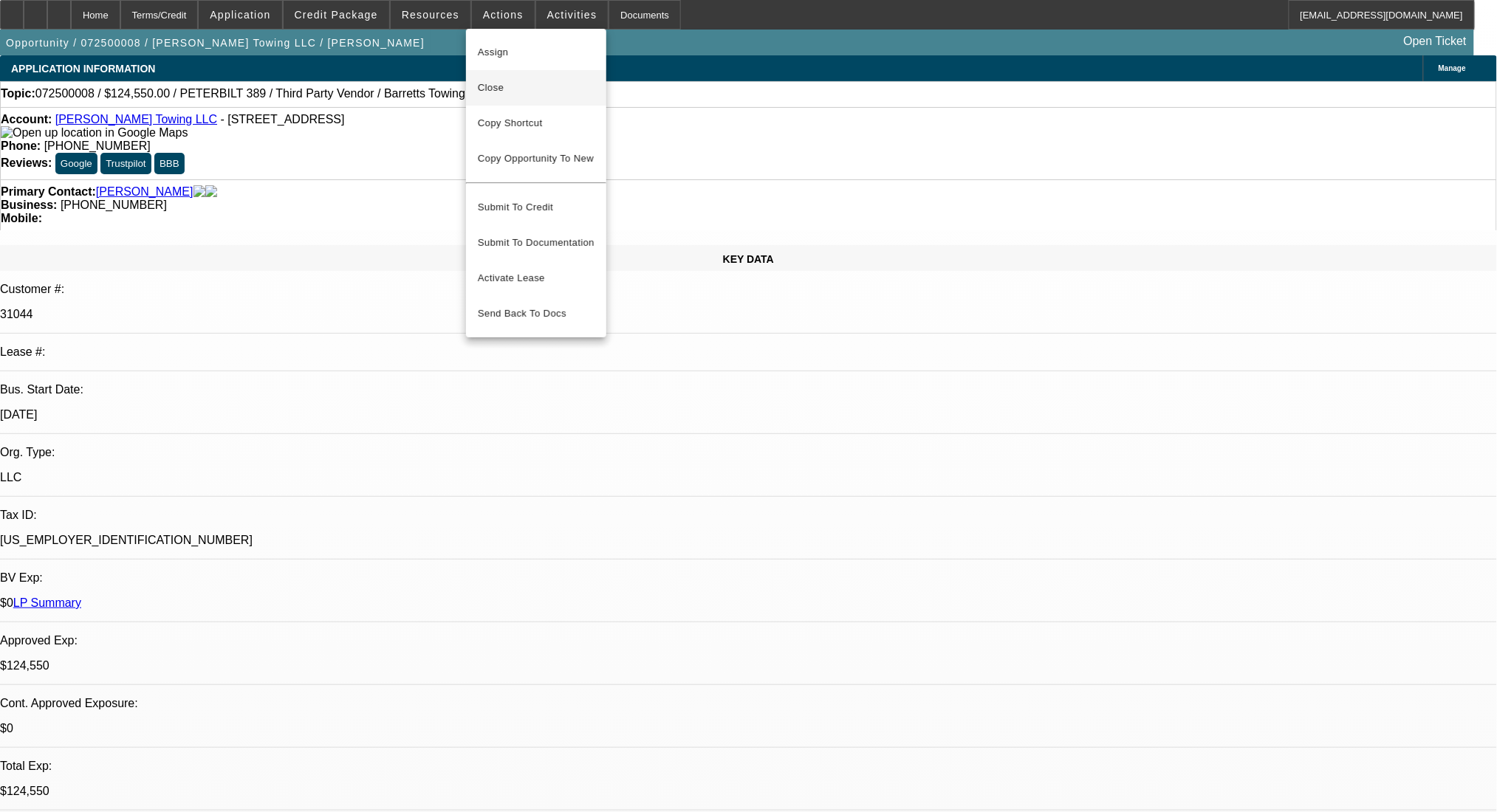
click at [525, 87] on span "Close" at bounding box center [536, 88] width 117 height 18
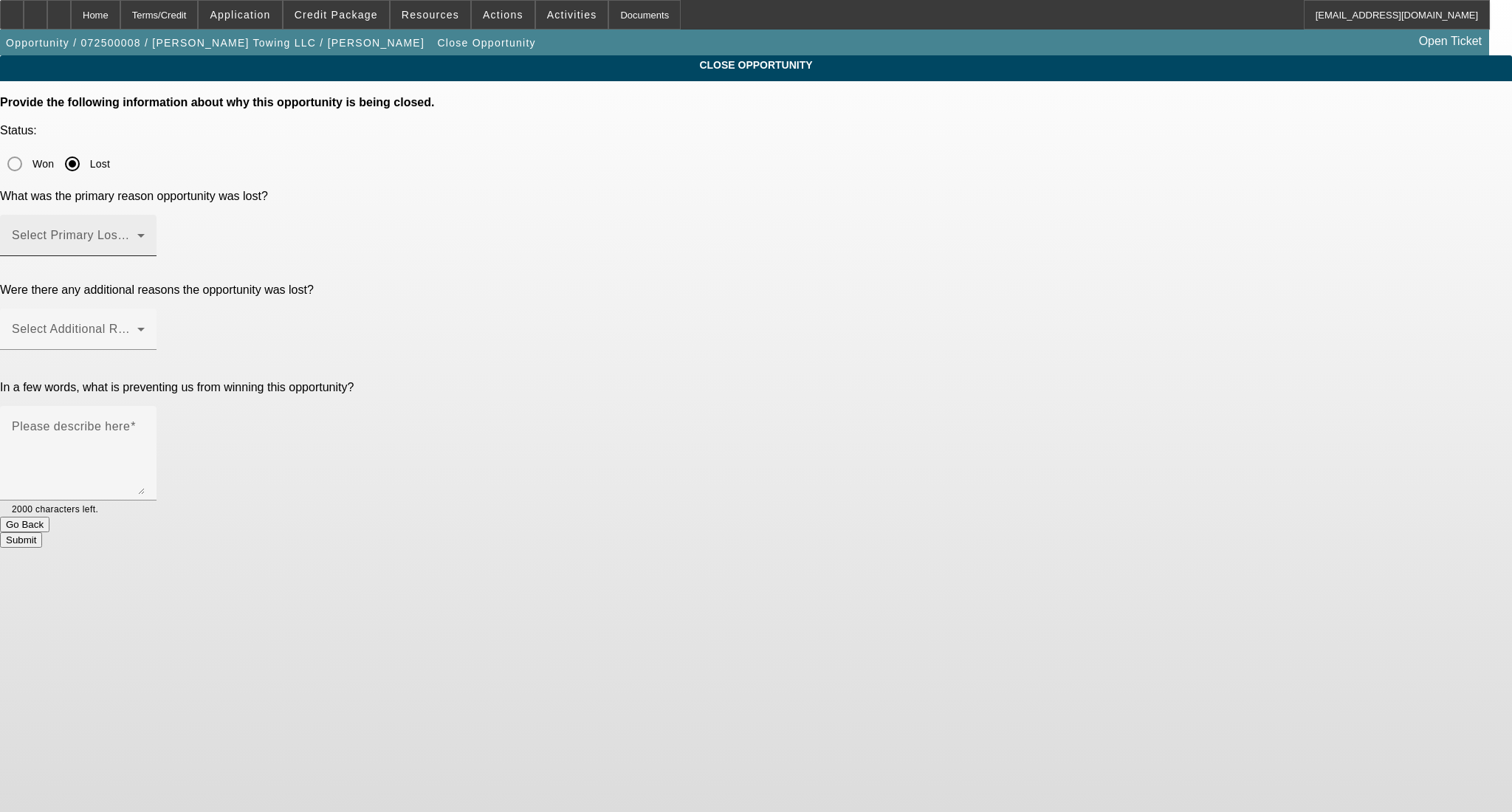
click at [137, 232] on span at bounding box center [75, 241] width 126 height 18
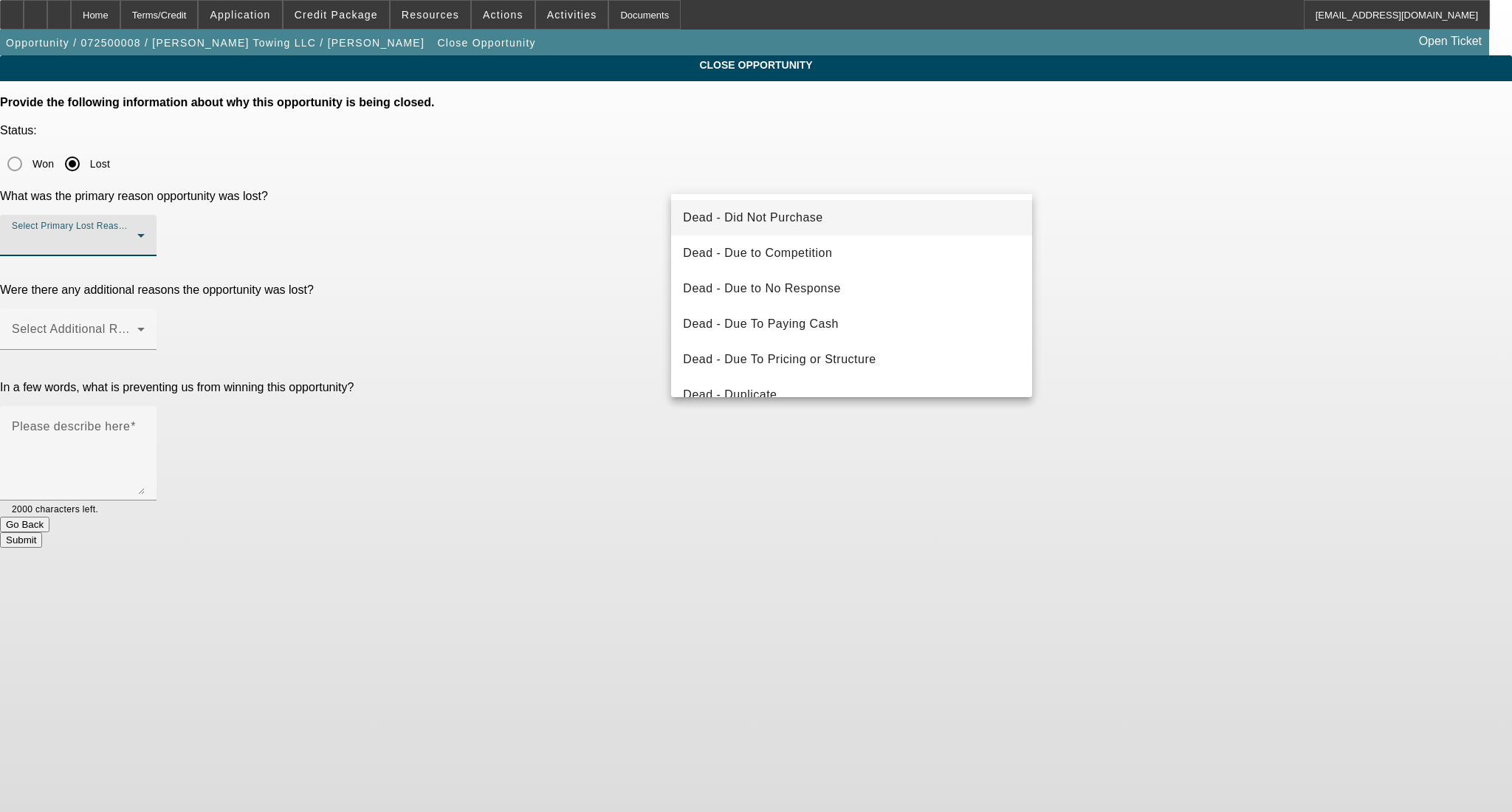
click at [737, 214] on span "Dead - Did Not Purchase" at bounding box center [753, 217] width 140 height 18
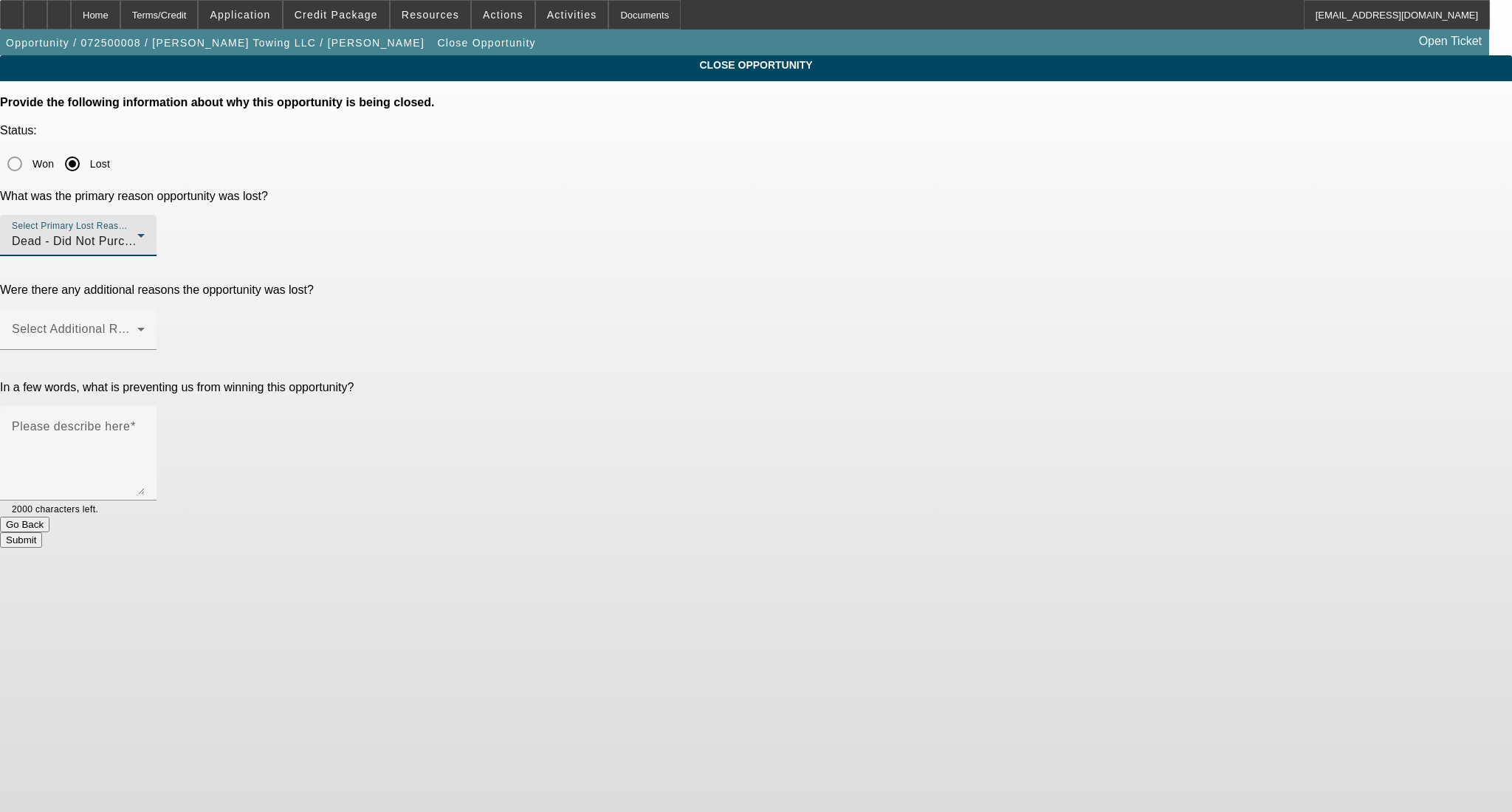
click at [1146, 211] on div "CLOSE OPPORTUNITY Provide the following information about why this opportunity …" at bounding box center [756, 301] width 1512 height 493
click at [145, 309] on div "Select Additional Reasons" at bounding box center [78, 329] width 133 height 41
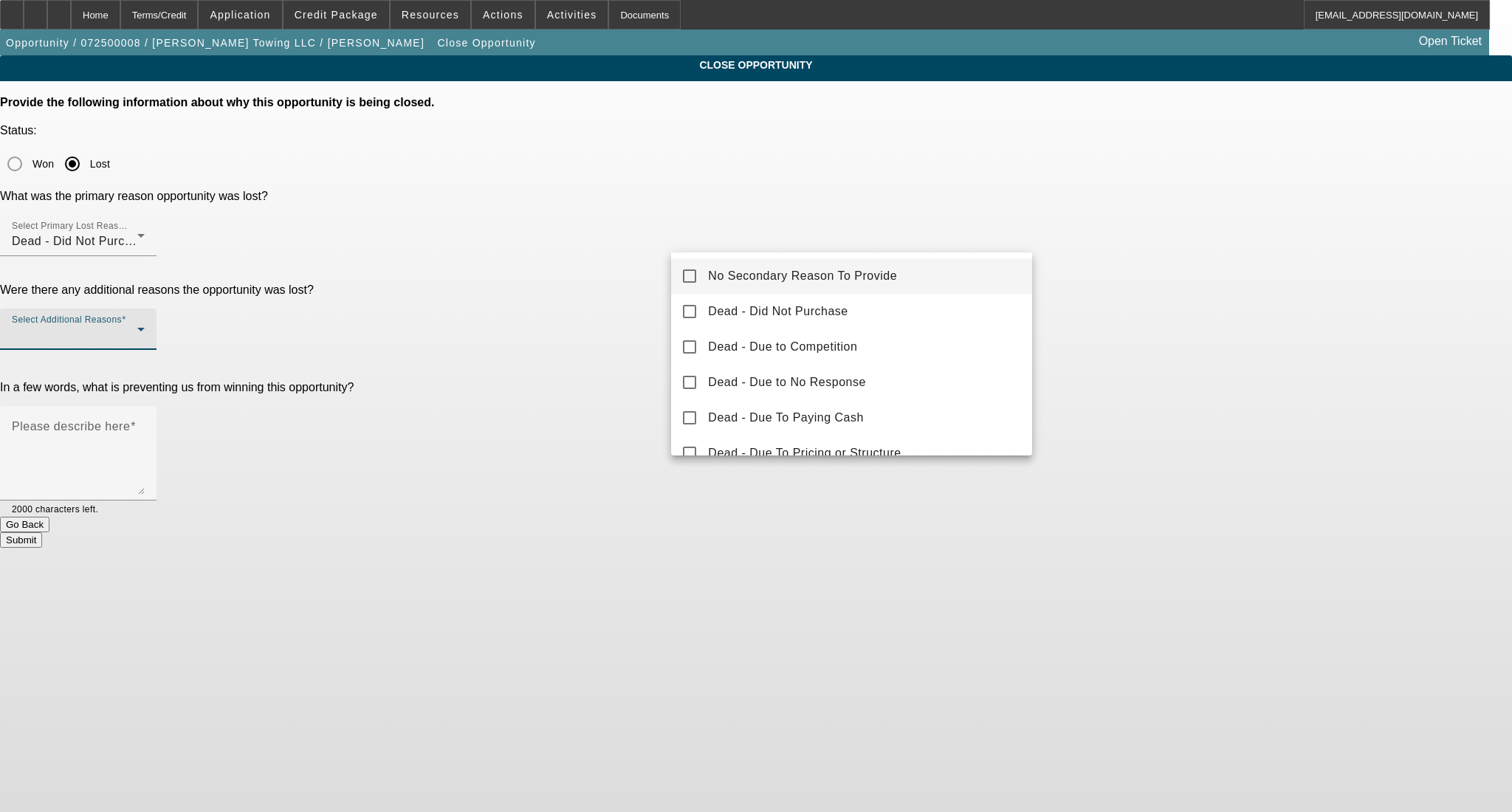
click at [905, 272] on mat-option "No Secondary Reason To Provide" at bounding box center [851, 276] width 361 height 35
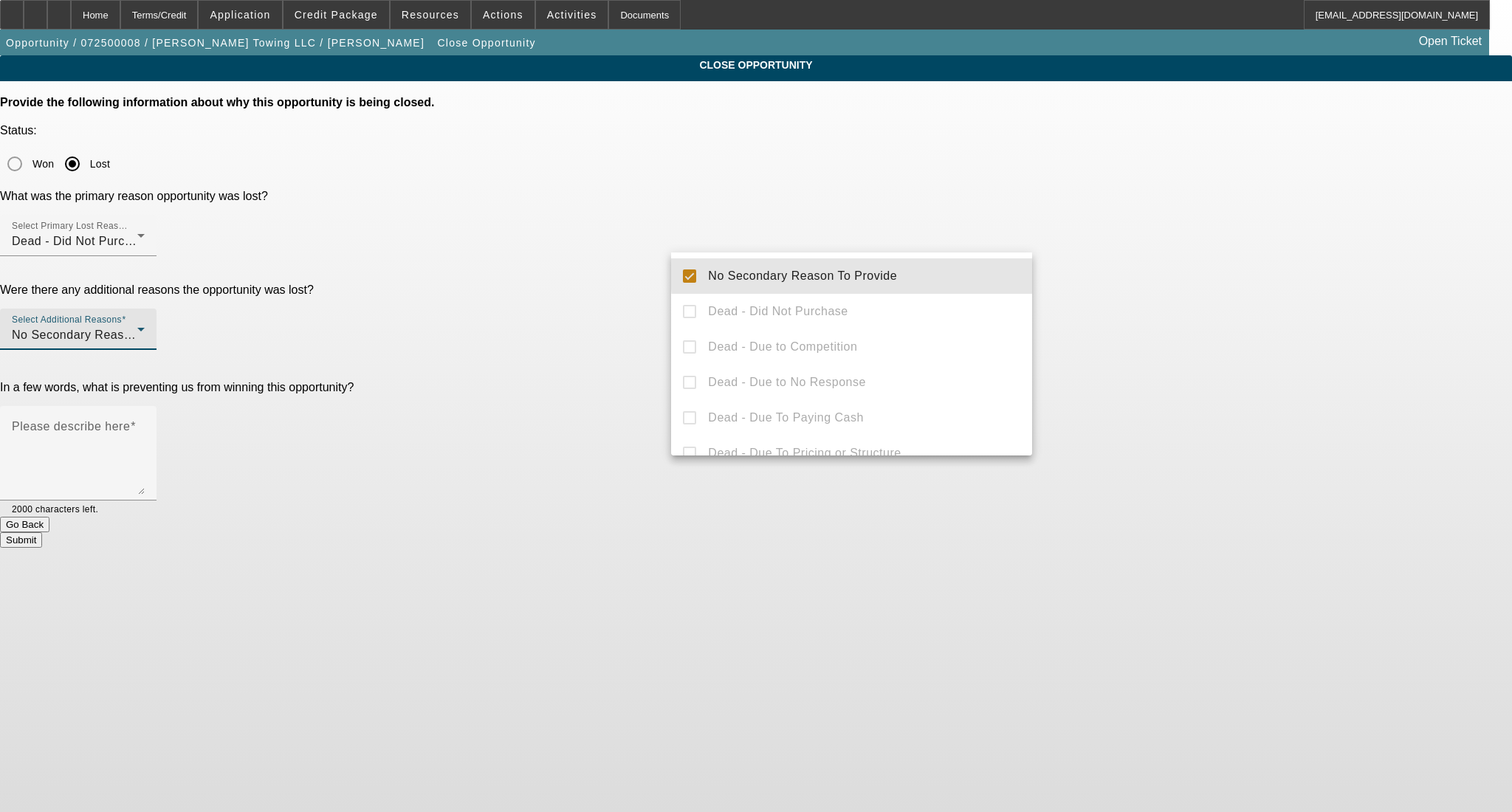
click at [1176, 247] on div at bounding box center [756, 406] width 1512 height 812
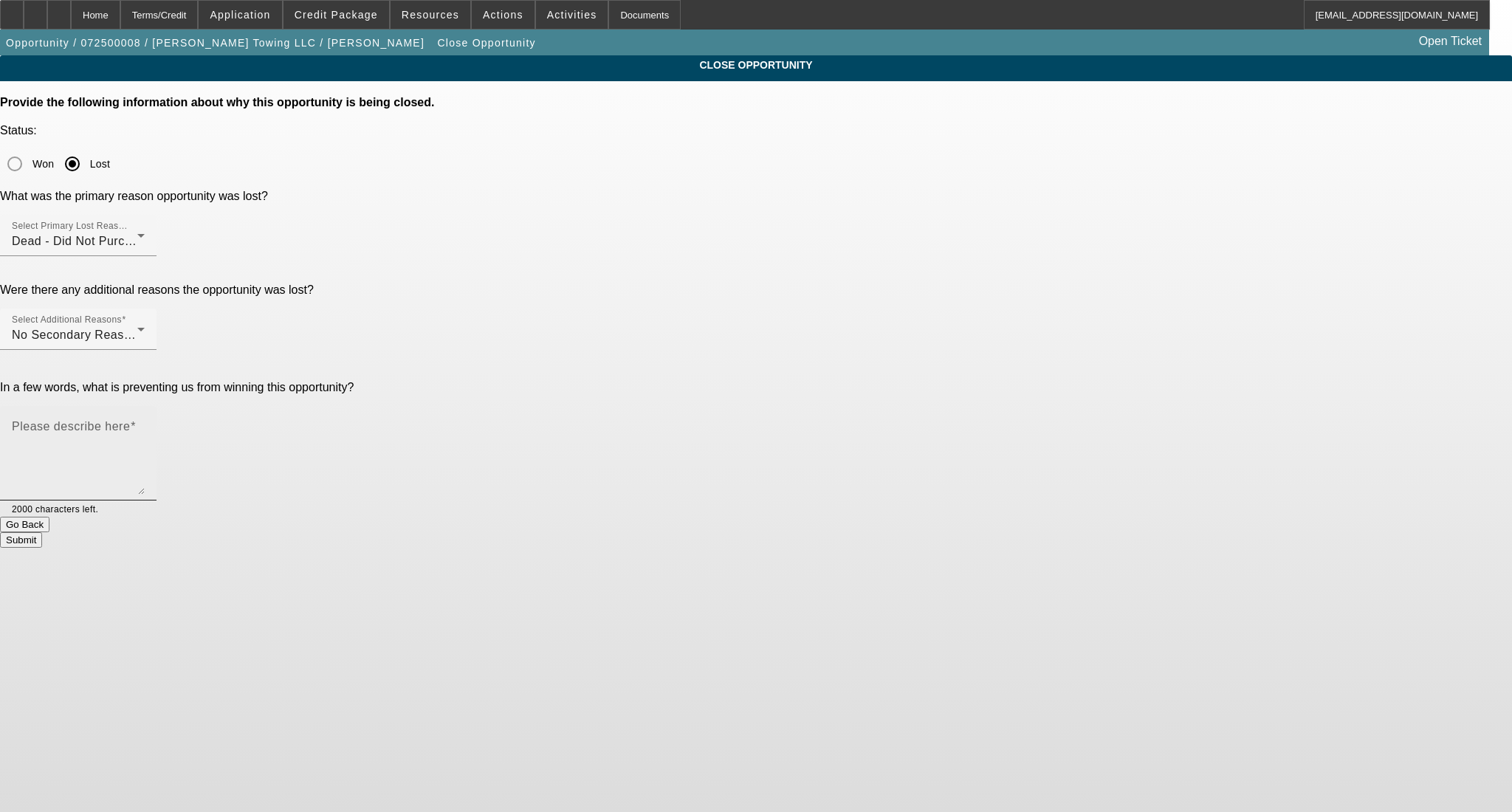
click at [145, 424] on textarea "Please describe here" at bounding box center [78, 459] width 133 height 71
type textarea "was trying to sell one of his but couldn't commit to the truck he found without…"
click at [42, 532] on button "Submit" at bounding box center [21, 539] width 42 height 16
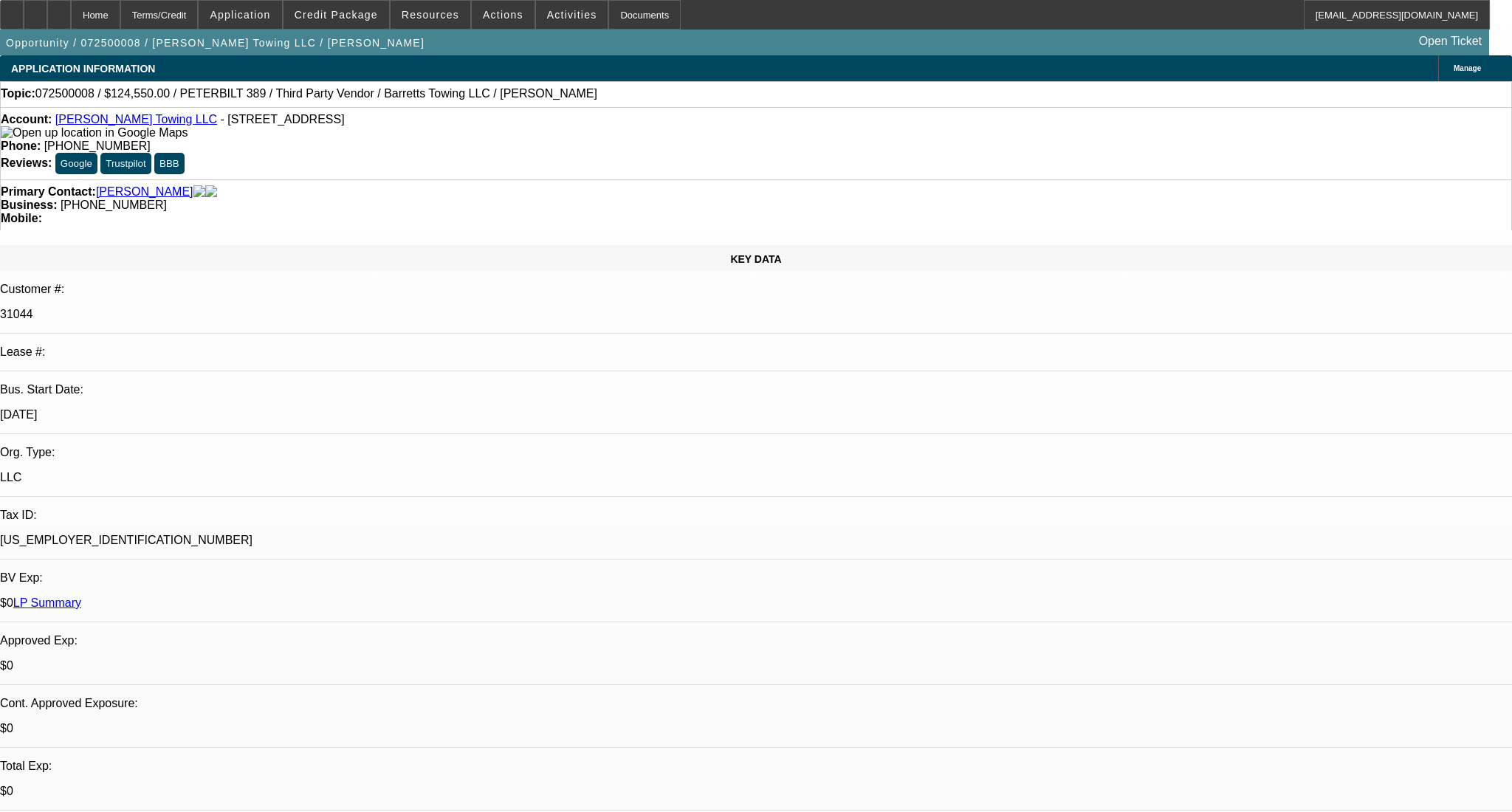
select select "0"
select select "2"
select select "0"
select select "6"
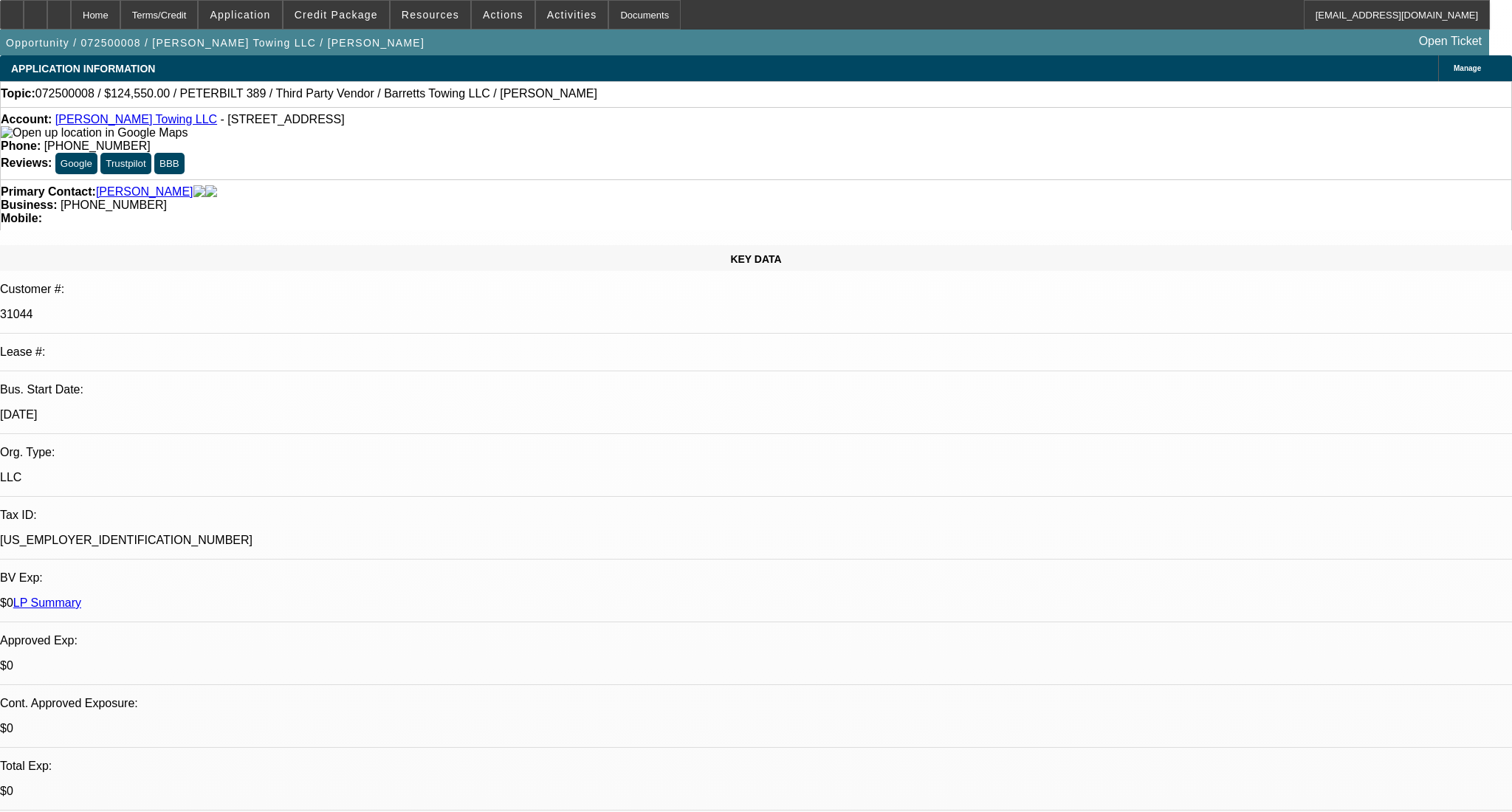
select select "0"
select select "2"
select select "0"
select select "6"
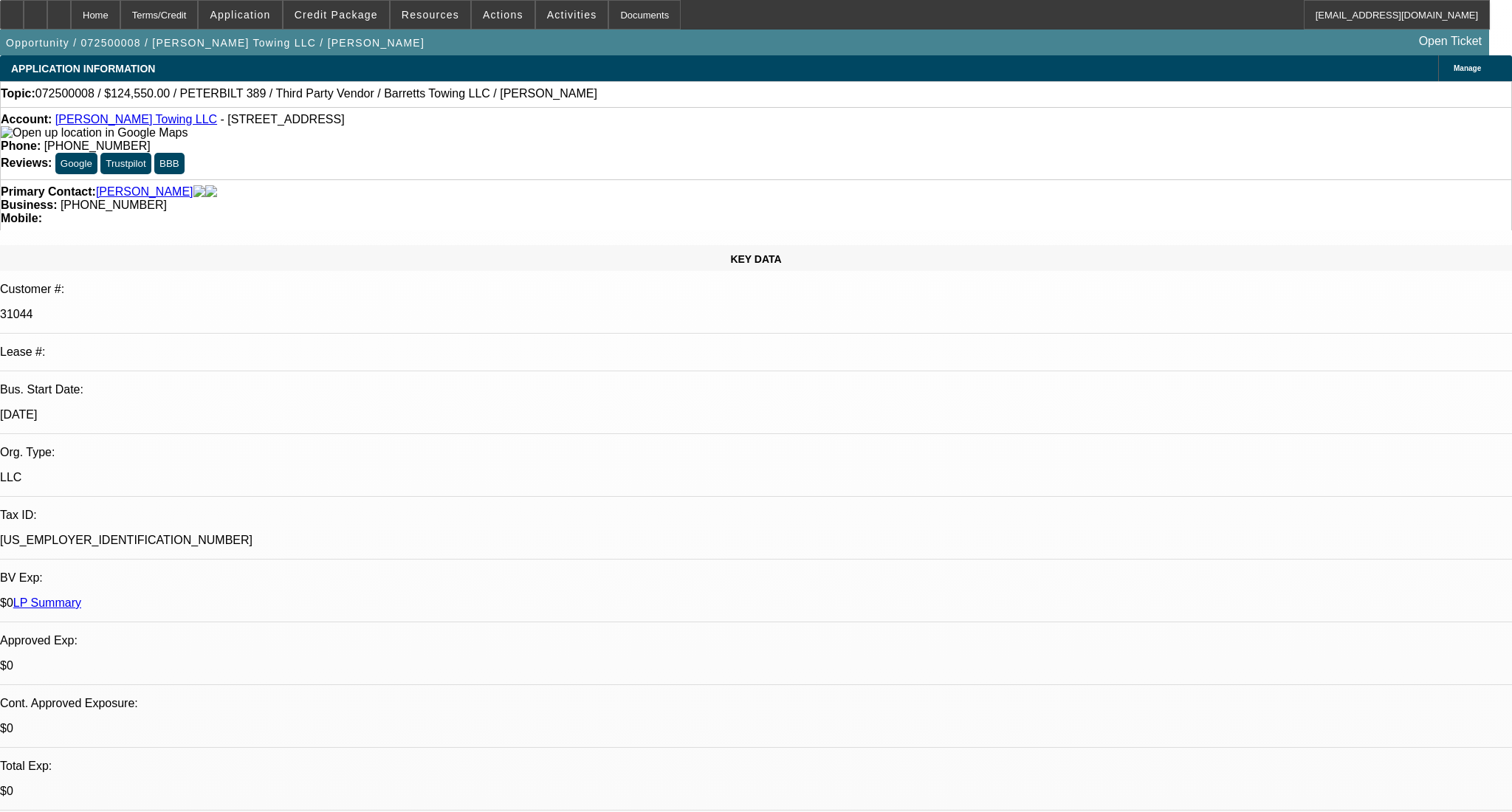
select select "0"
select select "2"
select select "0"
select select "6"
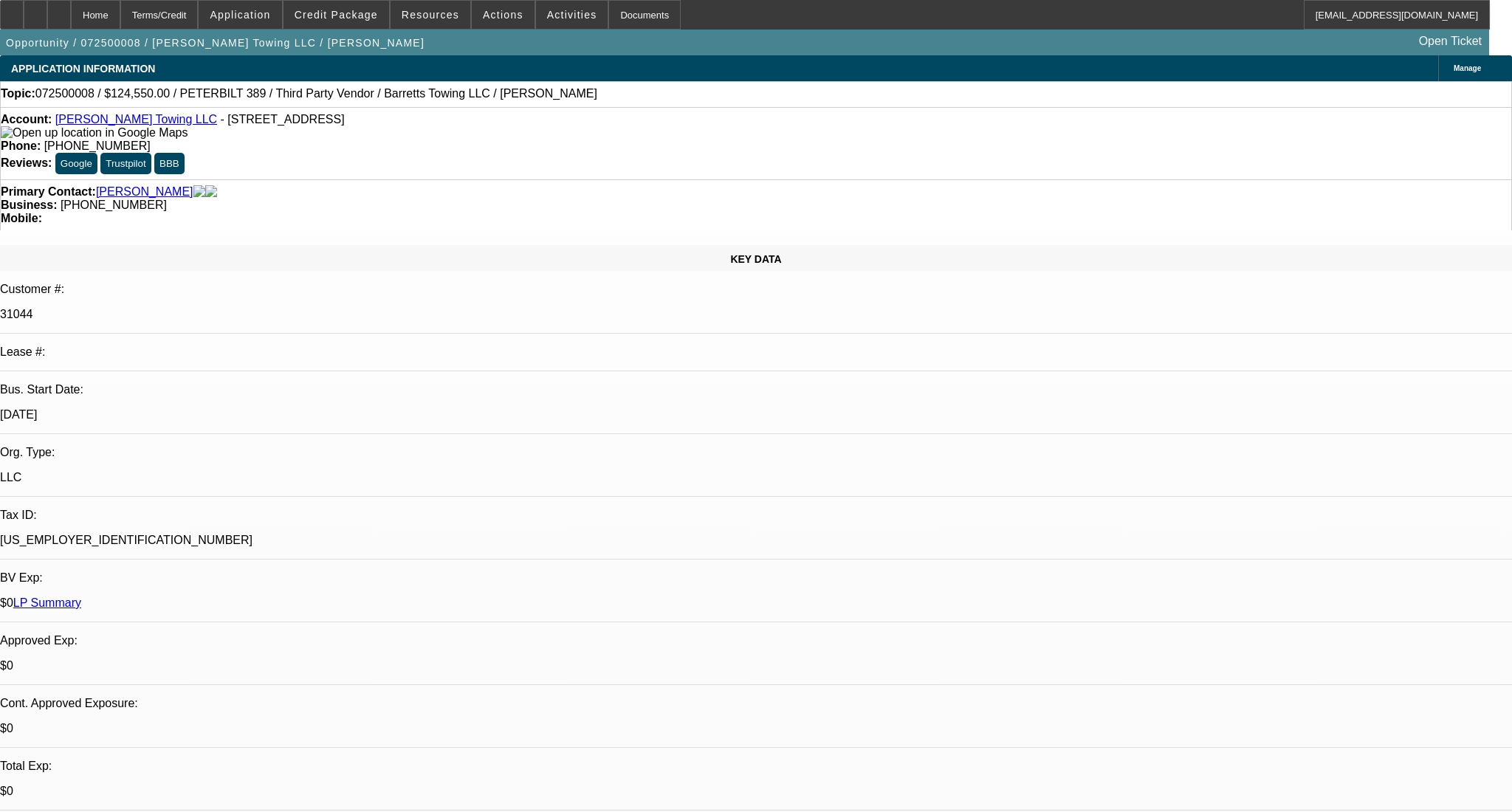
select select "0"
select select "2"
select select "0"
select select "6"
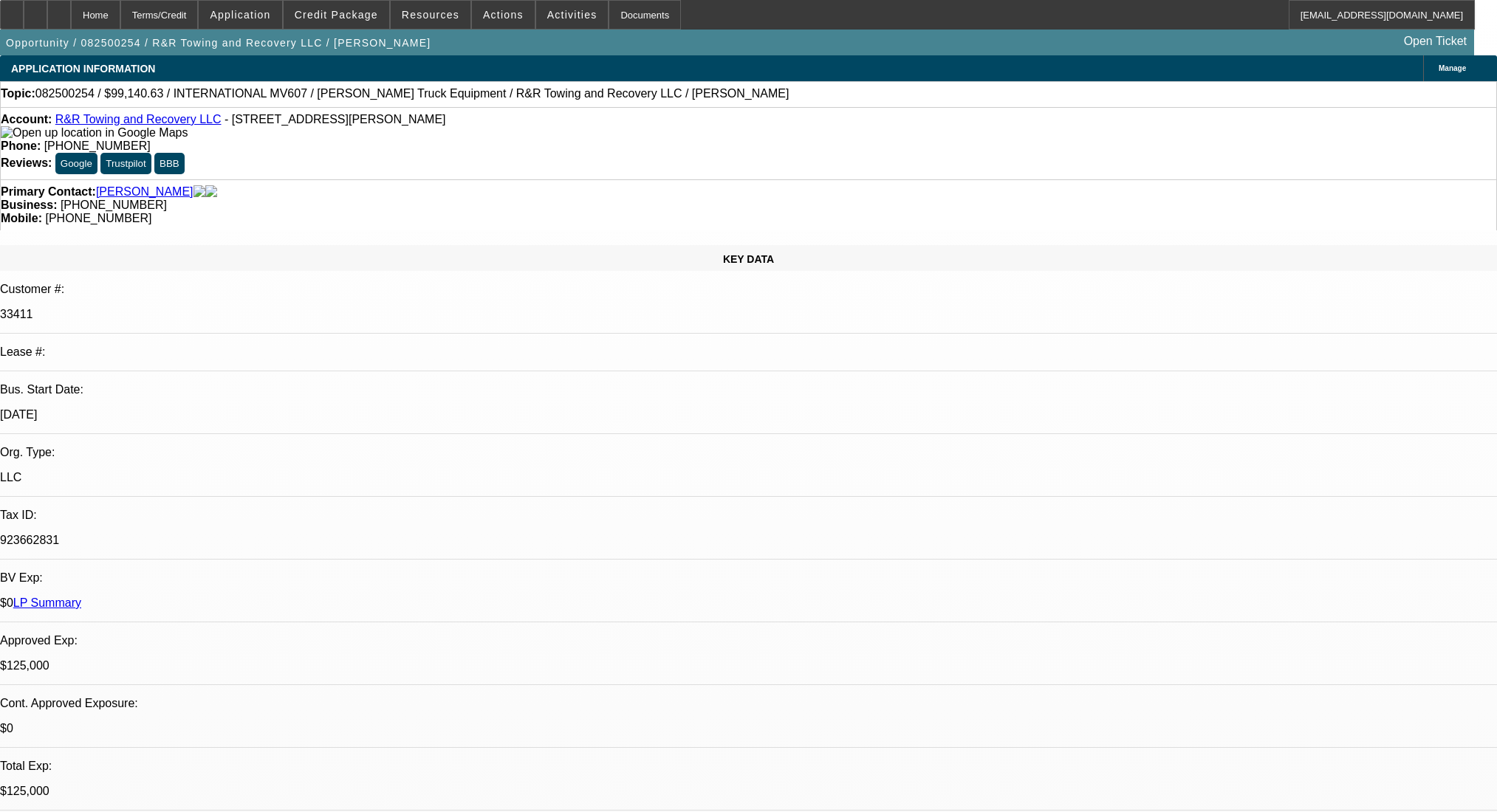
select select "0"
select select "2"
select select "0.1"
select select "4"
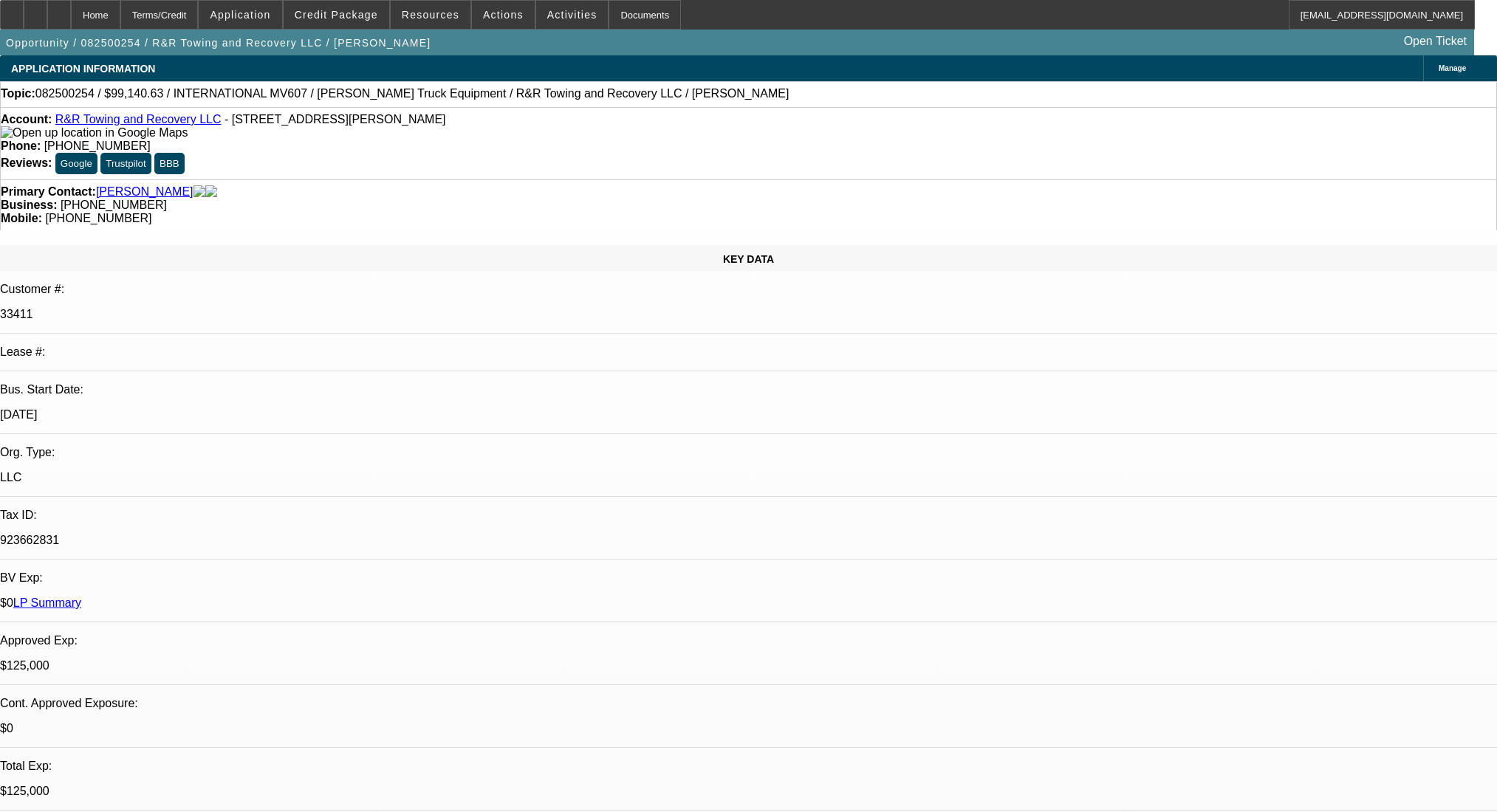
select select "0"
select select "2"
select select "0.1"
select select "4"
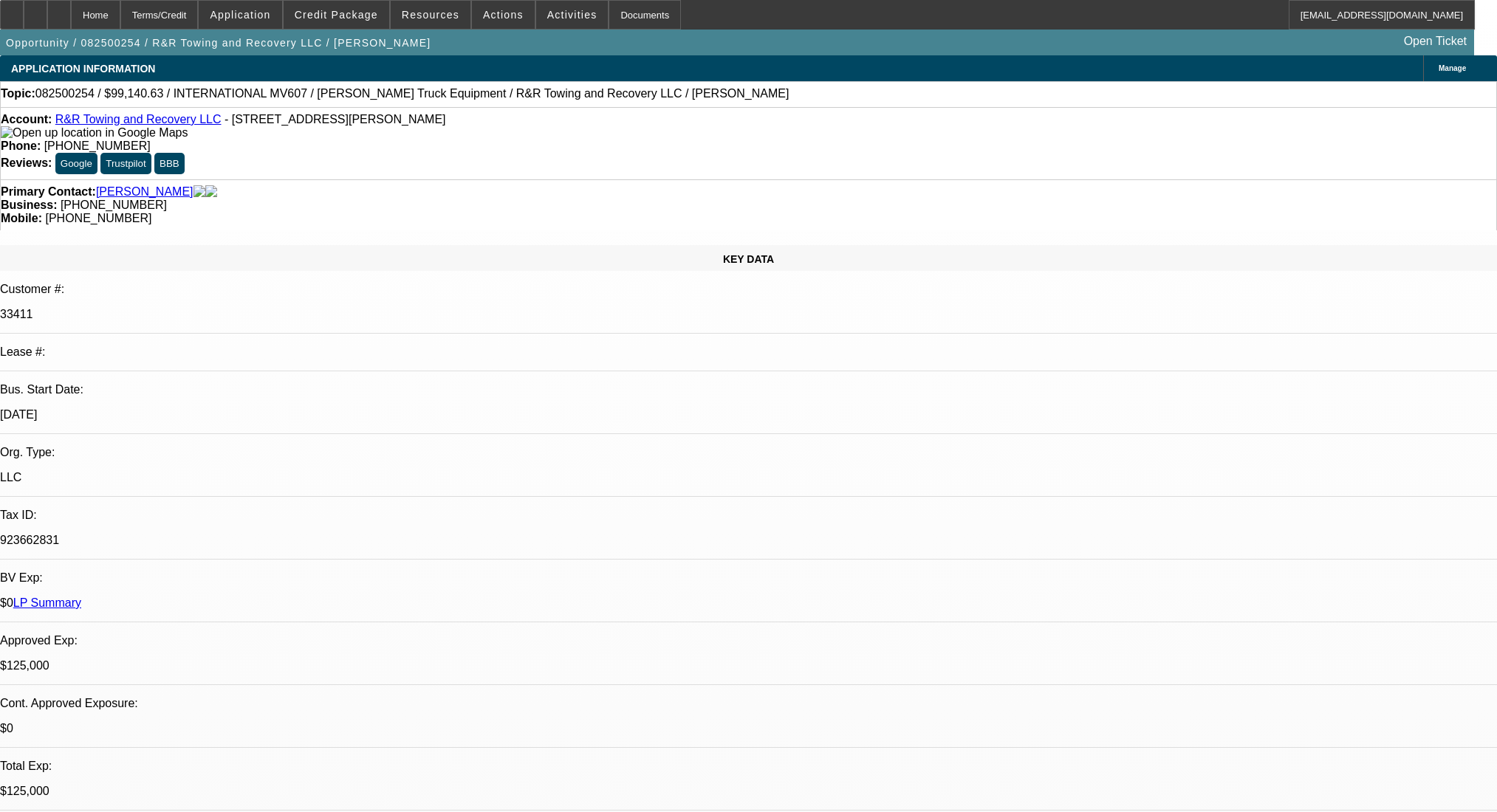
select select "0.1"
select select "2"
select select "0.1"
select select "4"
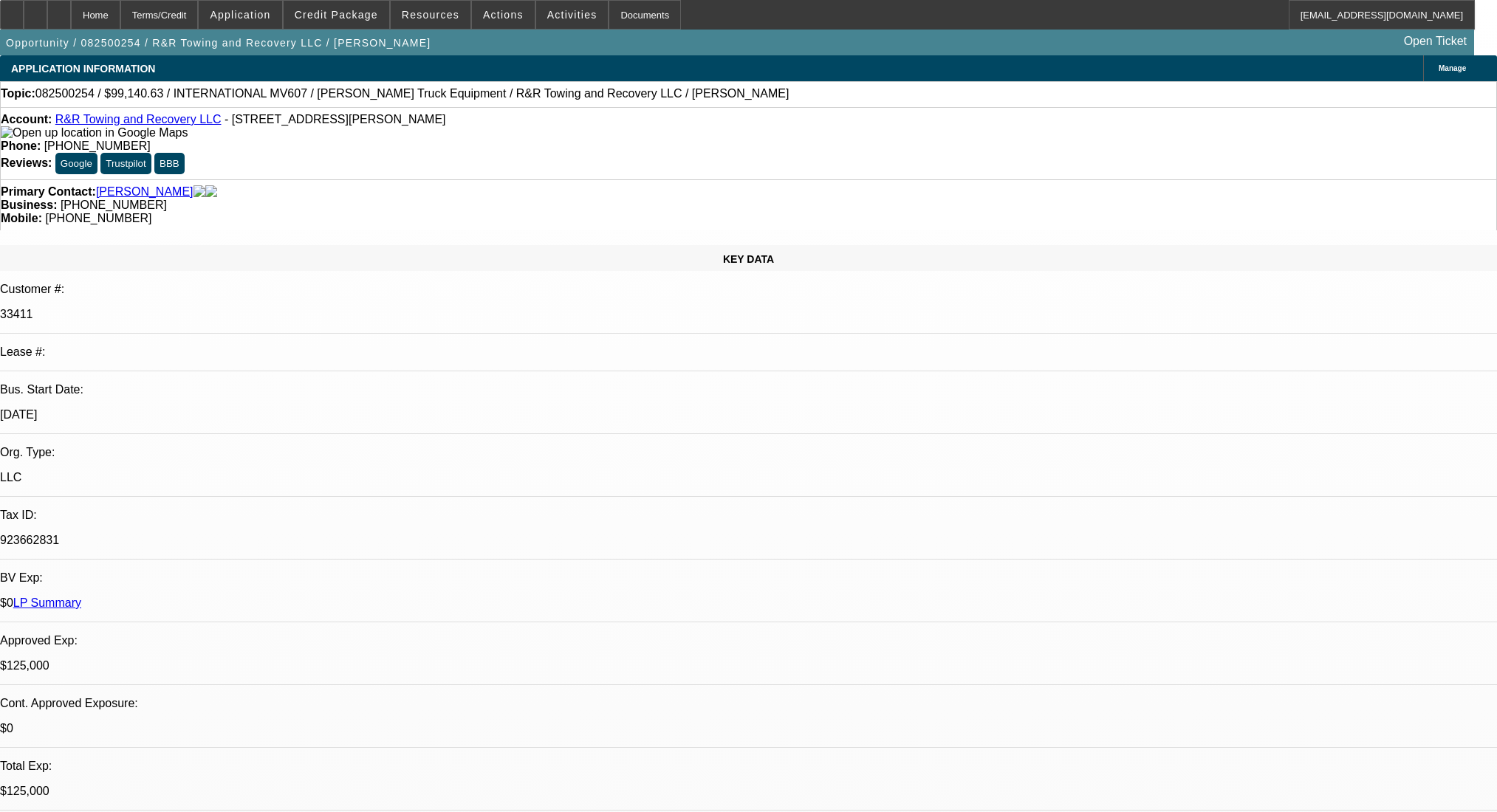
select select "0.1"
select select "2"
select select "0.1"
select select "4"
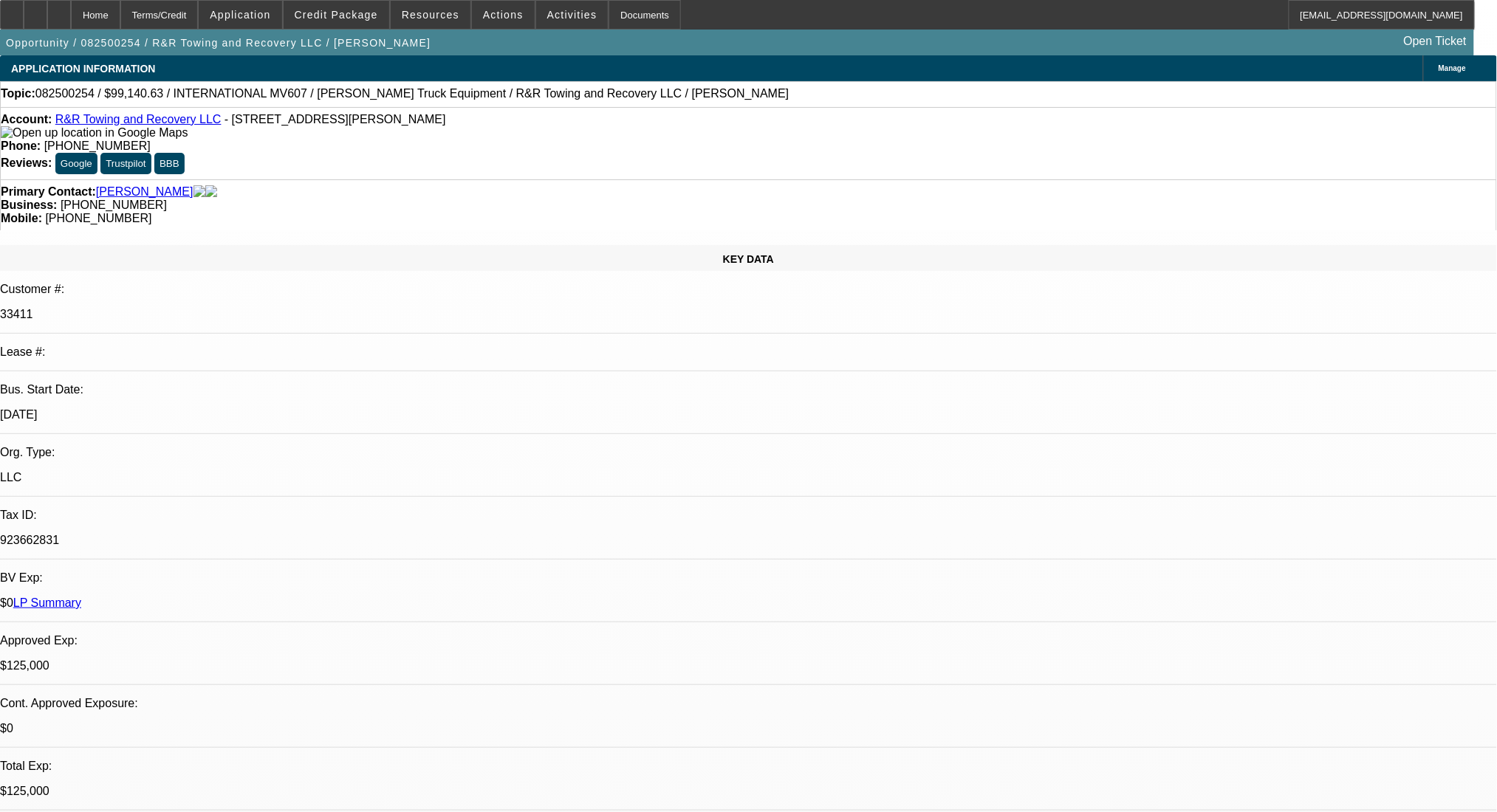
click at [119, 122] on link "R&R Towing and Recovery LLC" at bounding box center [138, 119] width 166 height 12
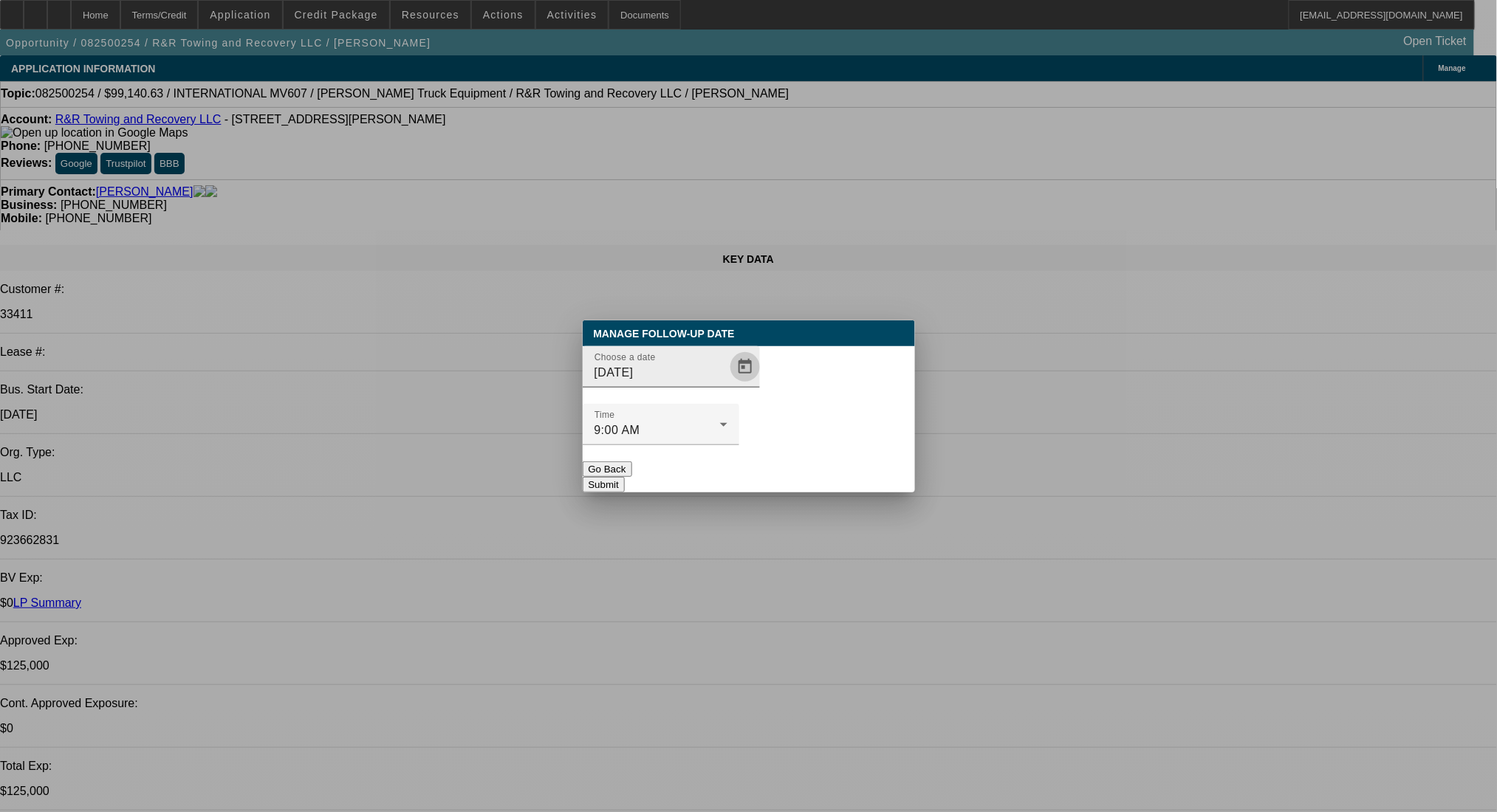
click at [727, 385] on span "Open calendar" at bounding box center [745, 367] width 35 height 35
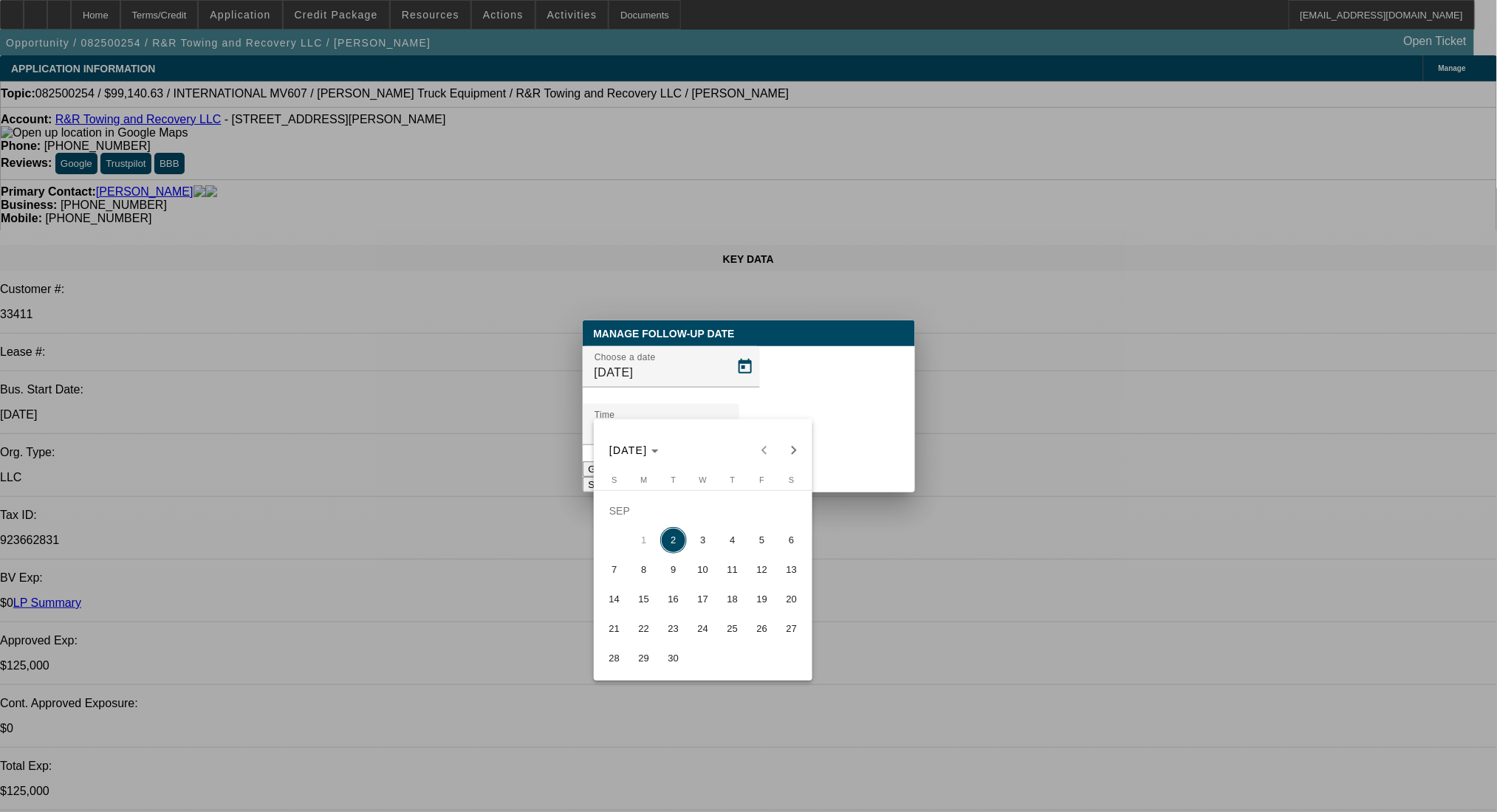
click at [730, 553] on span "4" at bounding box center [733, 540] width 26 height 26
type input "[DATE]"
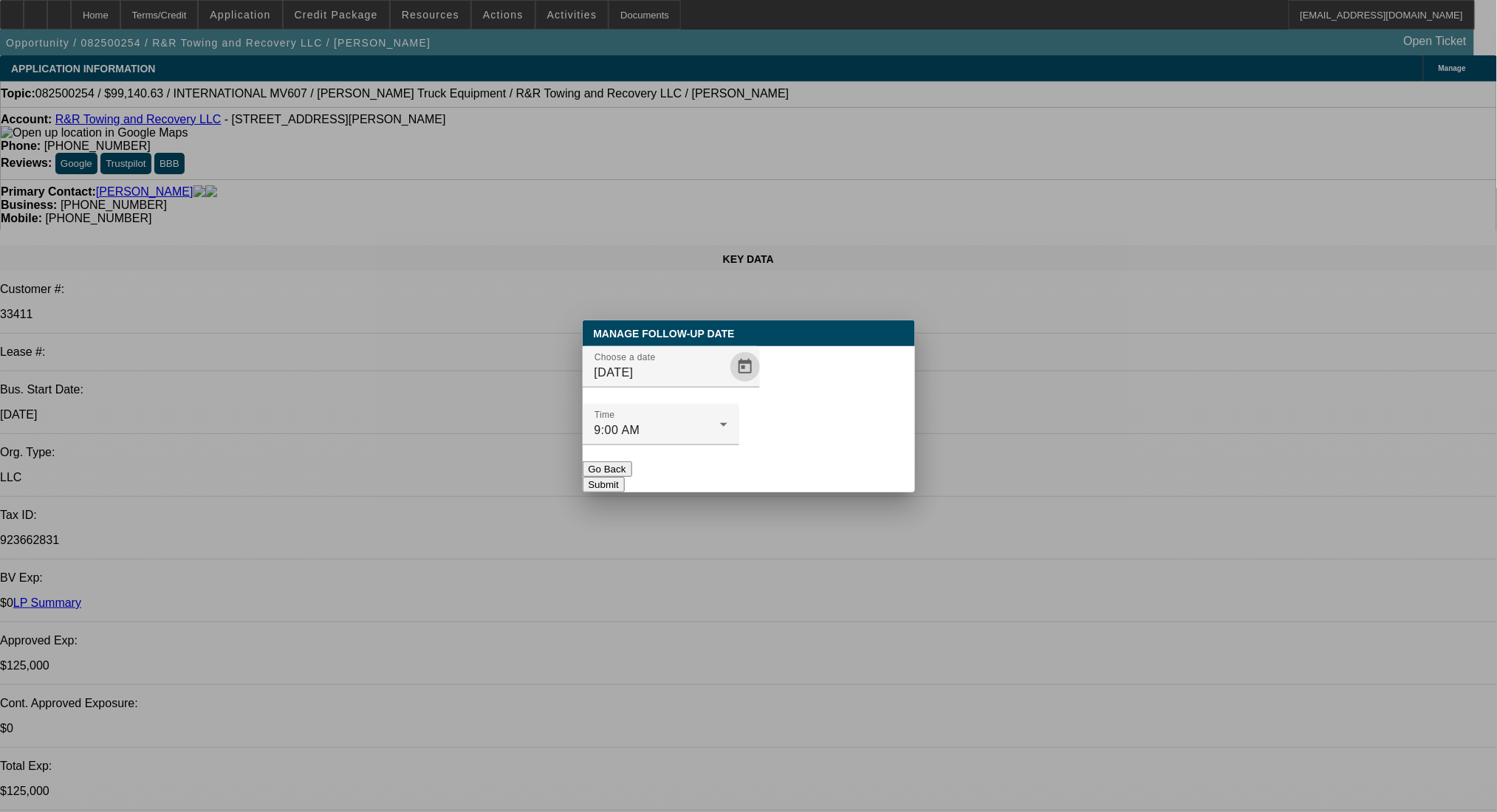
click at [624, 477] on button "Submit" at bounding box center [603, 484] width 42 height 16
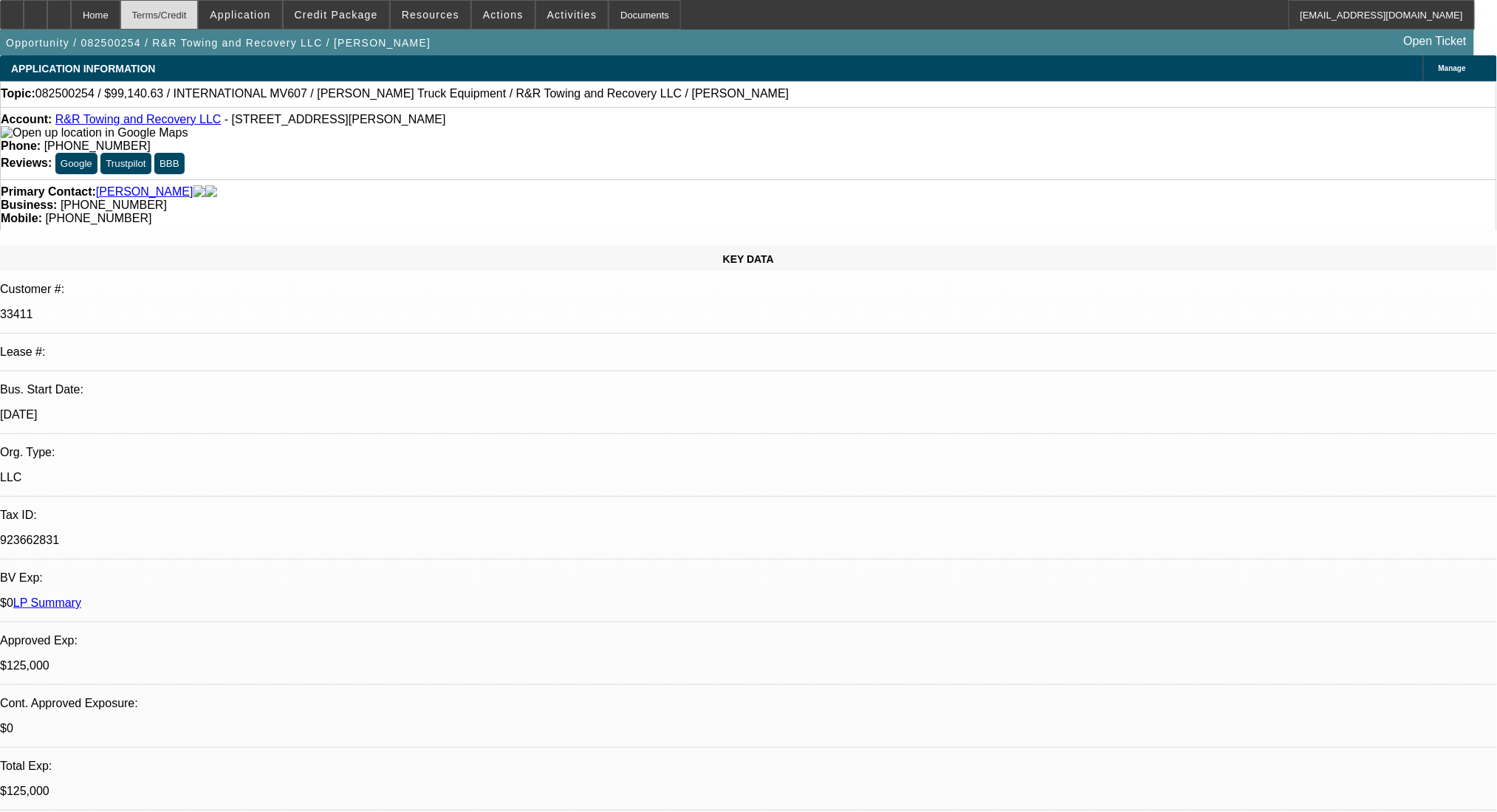
click at [183, 23] on div "Terms/Credit" at bounding box center [160, 15] width 78 height 30
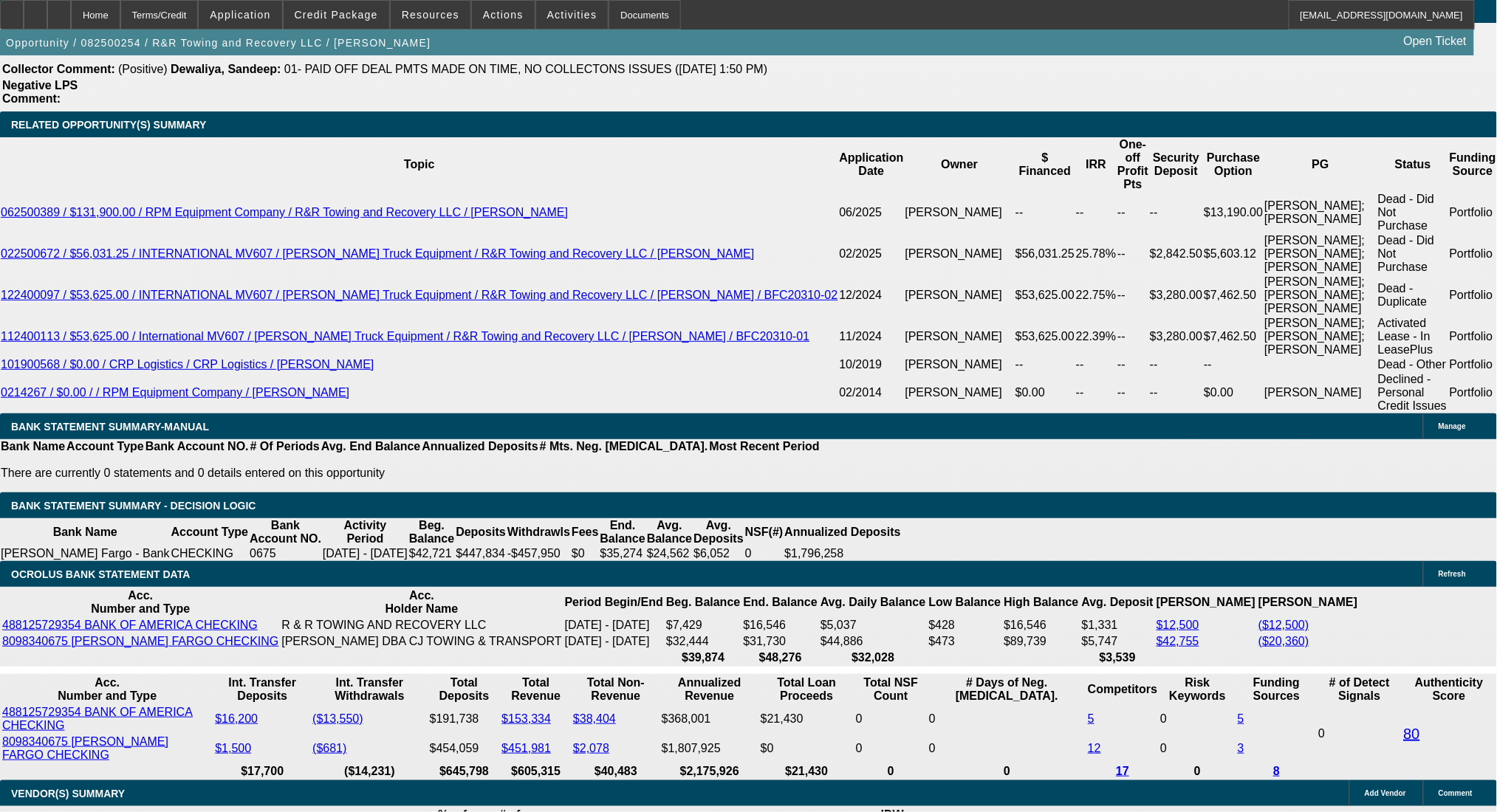
radio input "true"
type textarea "light bar"
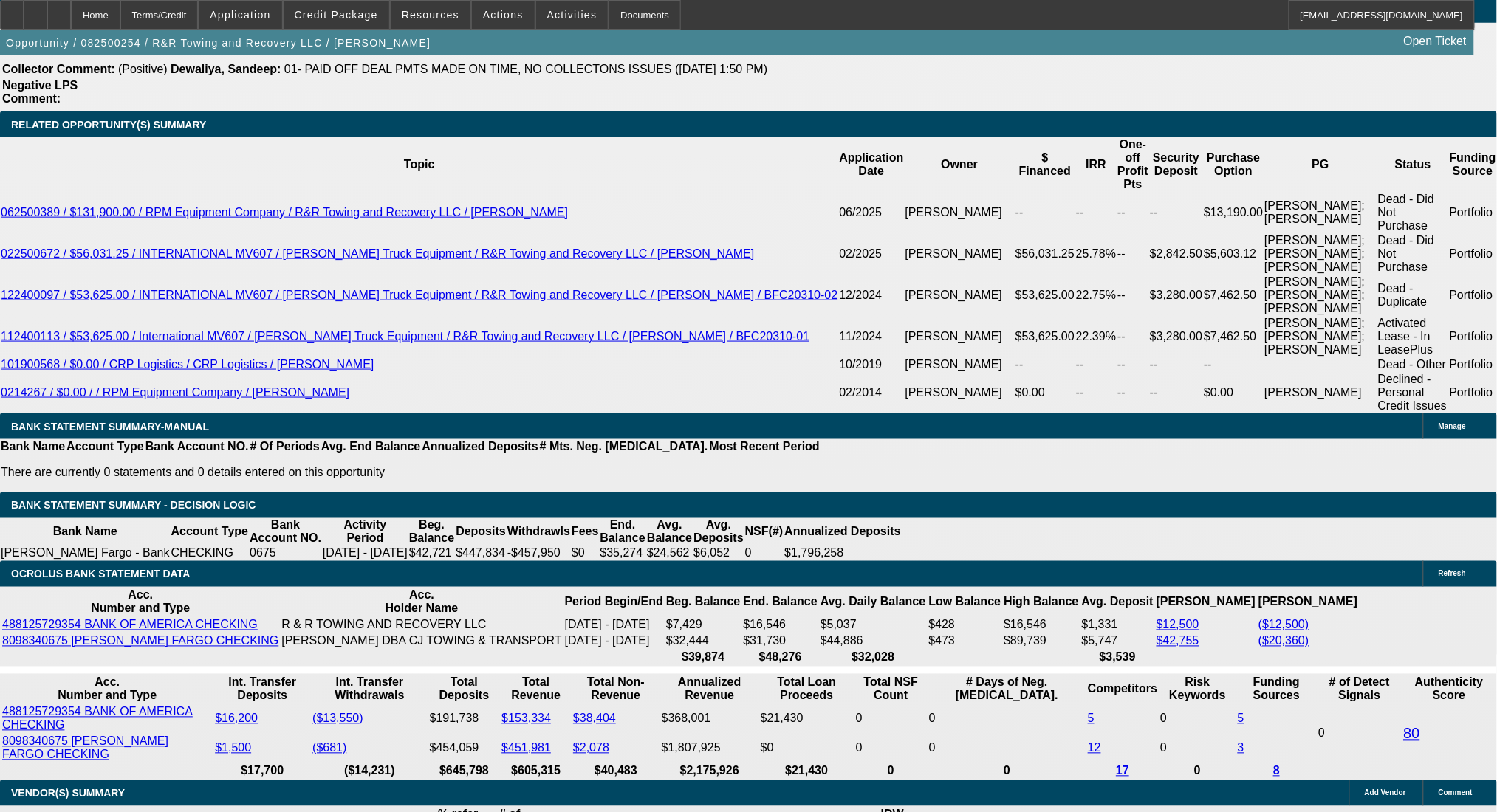
radio input "true"
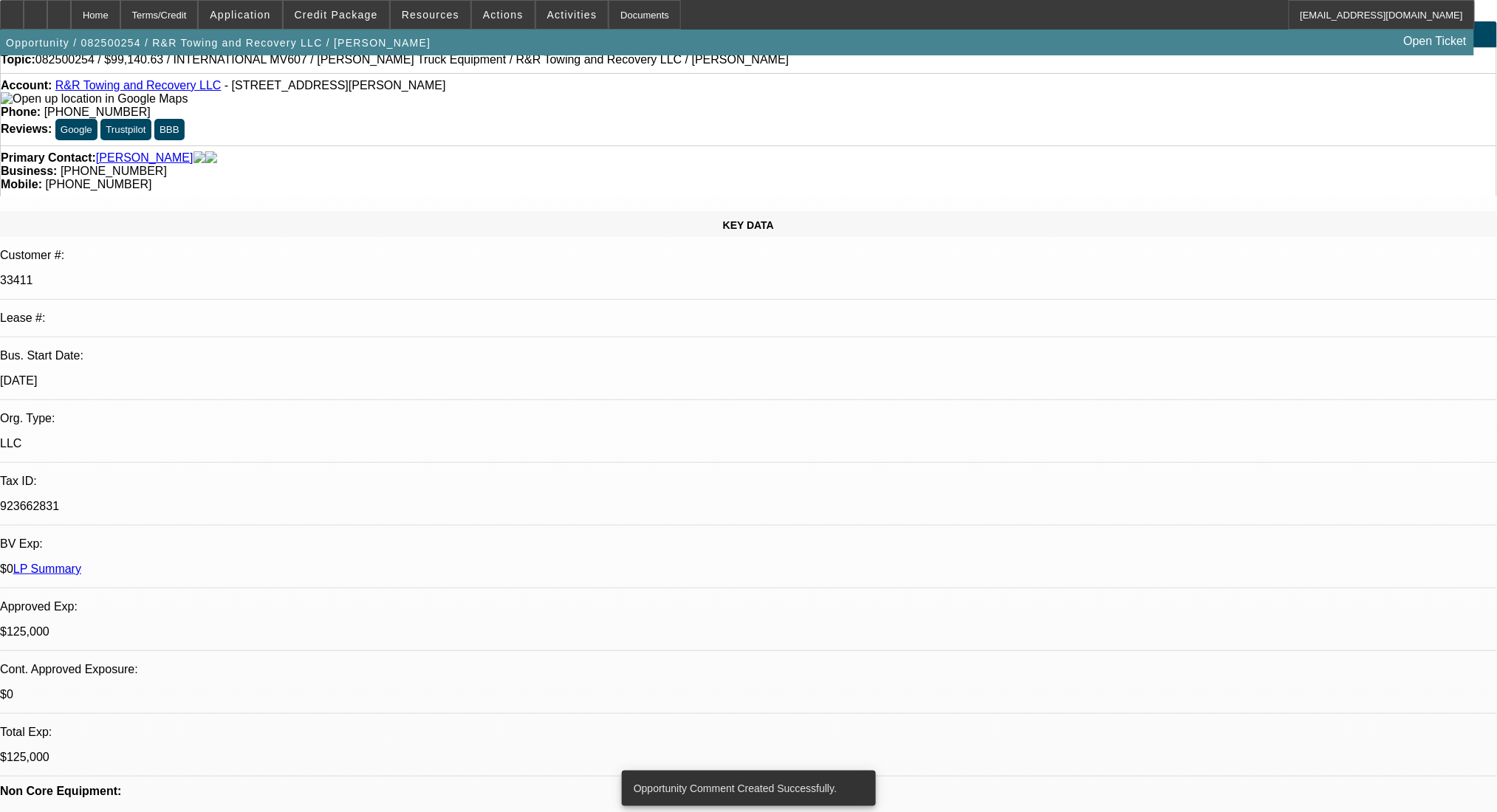
scroll to position [0, 0]
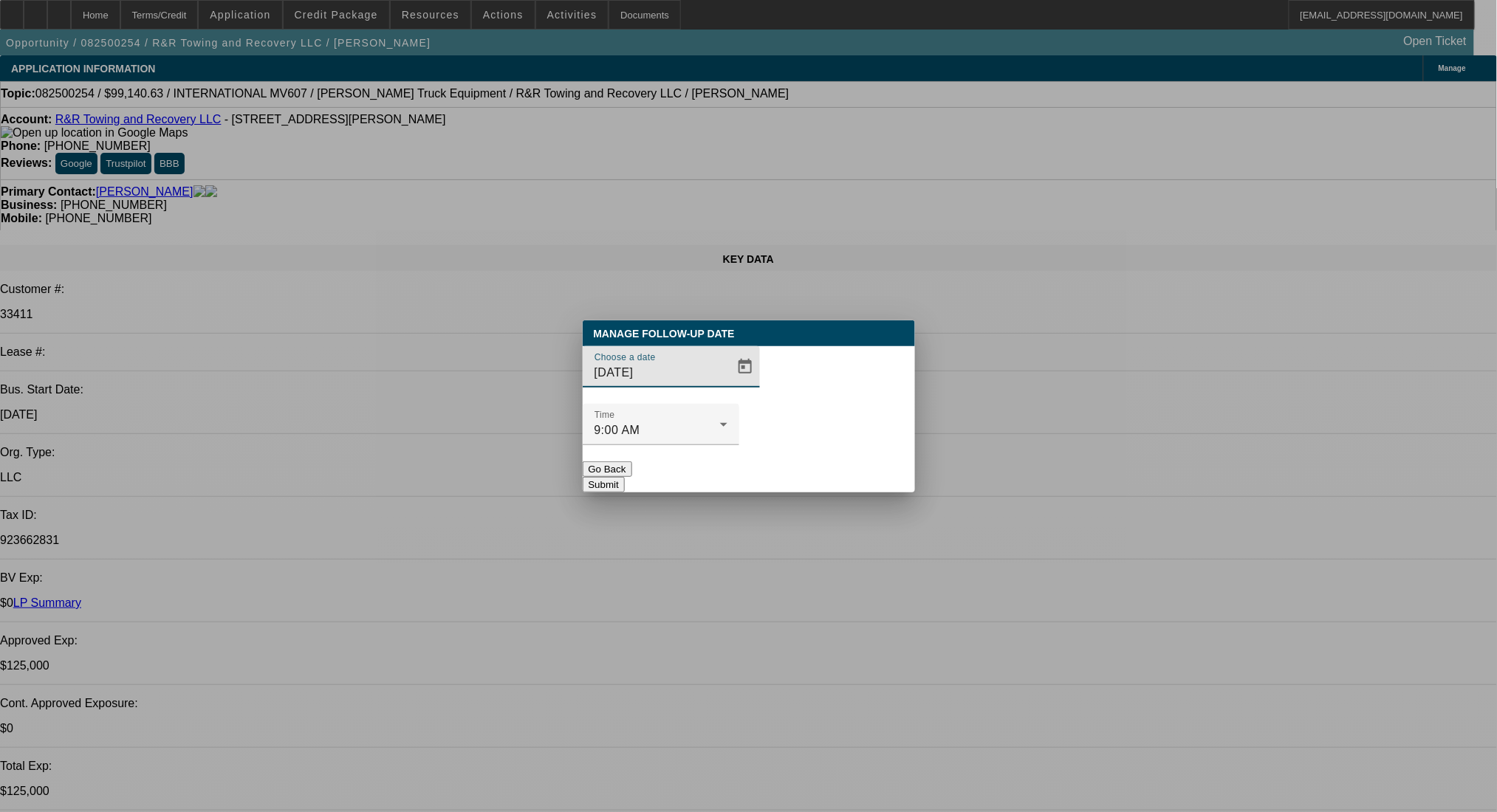
click at [727, 385] on span "Open calendar" at bounding box center [745, 367] width 35 height 35
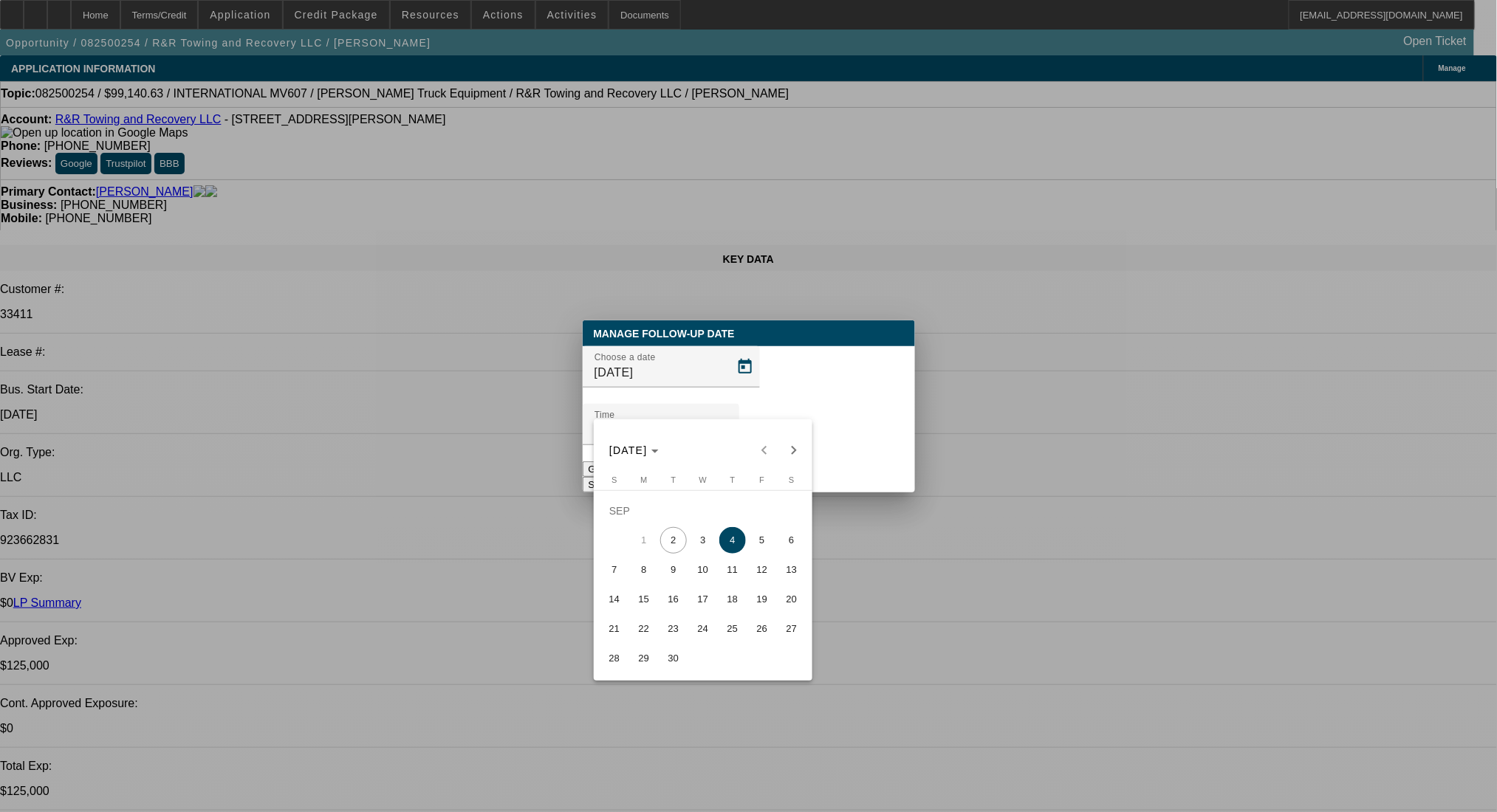
drag, startPoint x: 646, startPoint y: 581, endPoint x: 730, endPoint y: 483, distance: 129.1
click at [646, 581] on span "8" at bounding box center [644, 570] width 26 height 26
type input "9/8/2025"
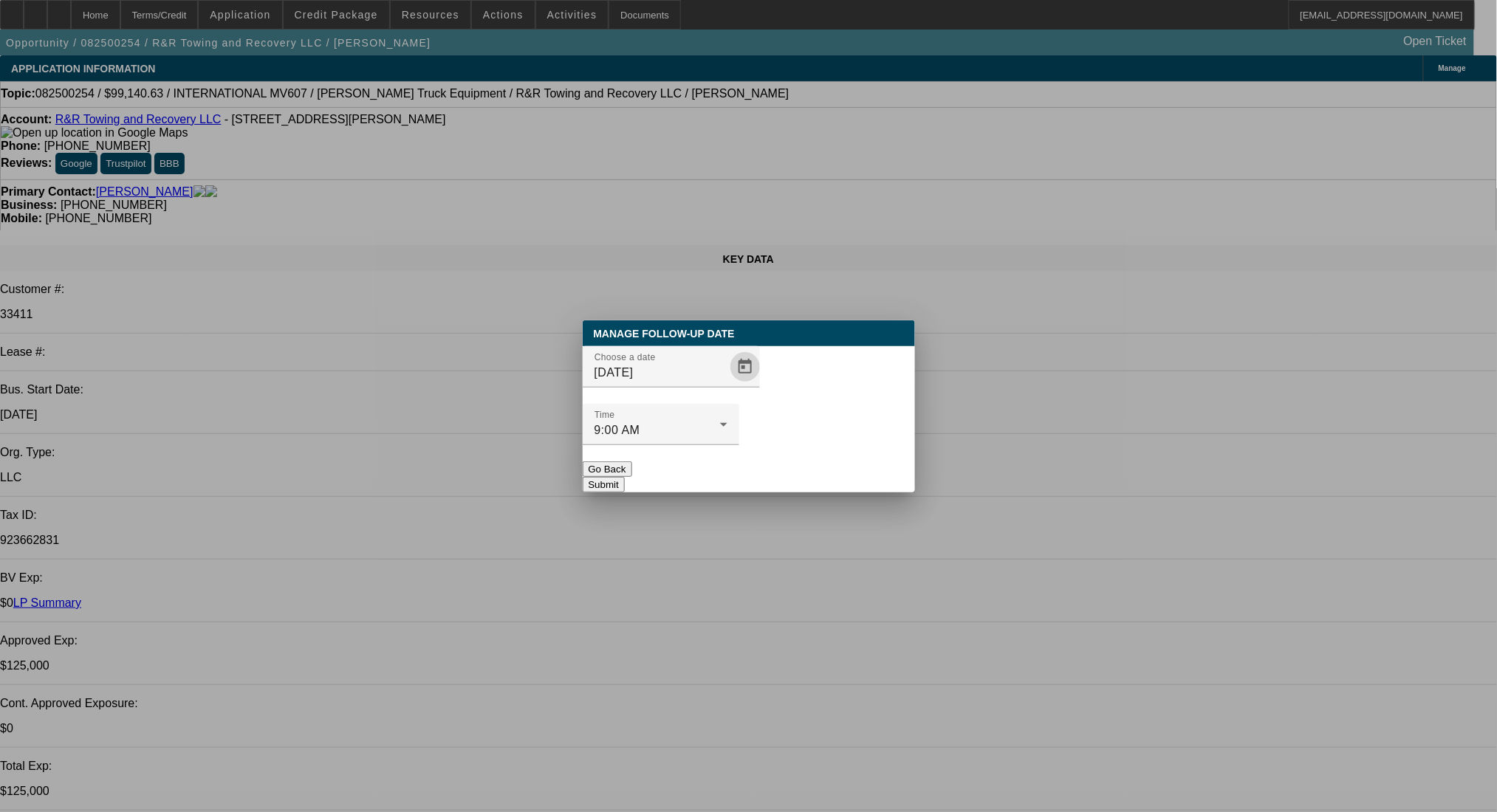
click at [624, 477] on button "Submit" at bounding box center [603, 484] width 42 height 16
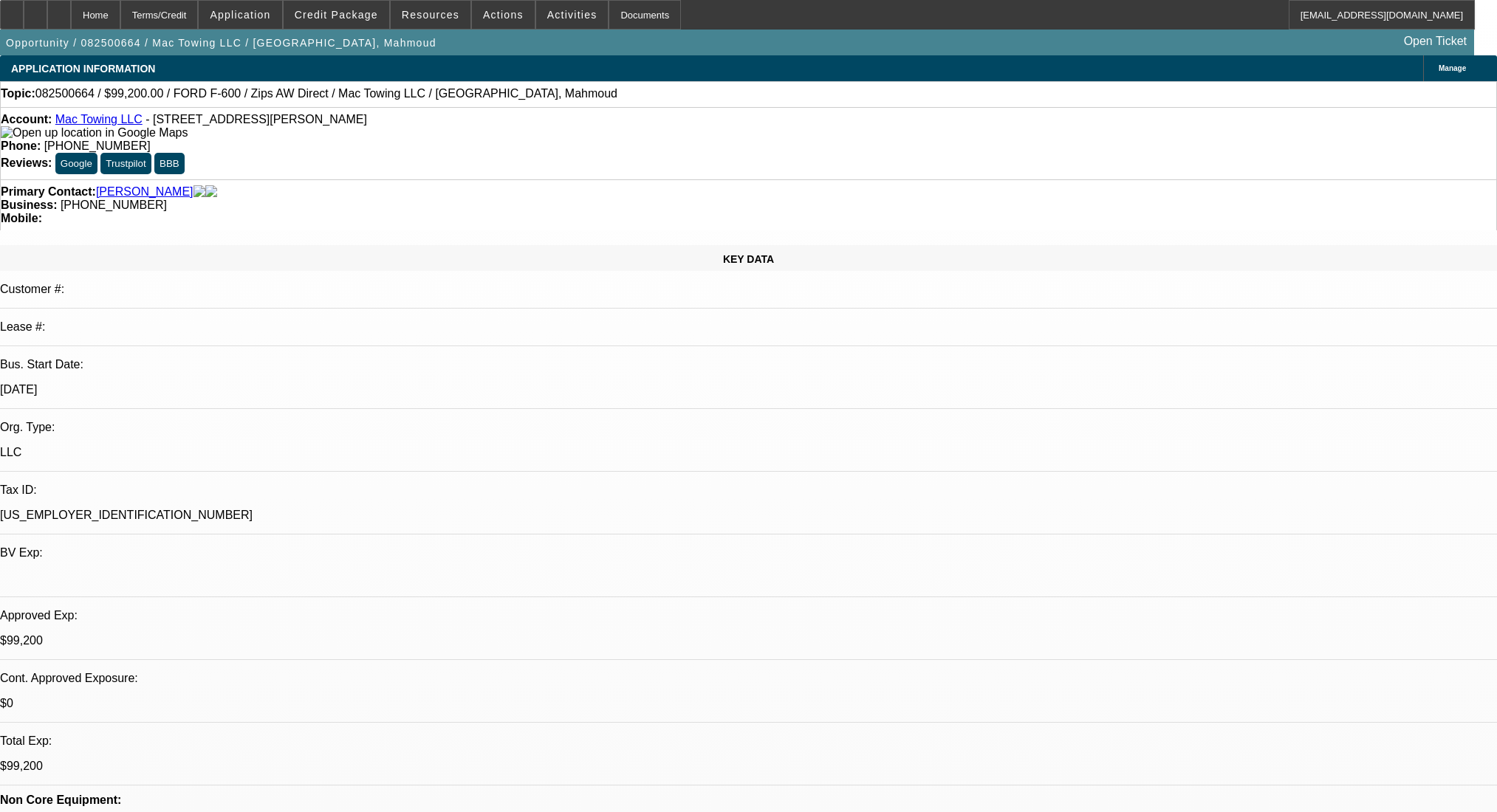
select select "0.2"
select select "2"
select select "0"
select select "6"
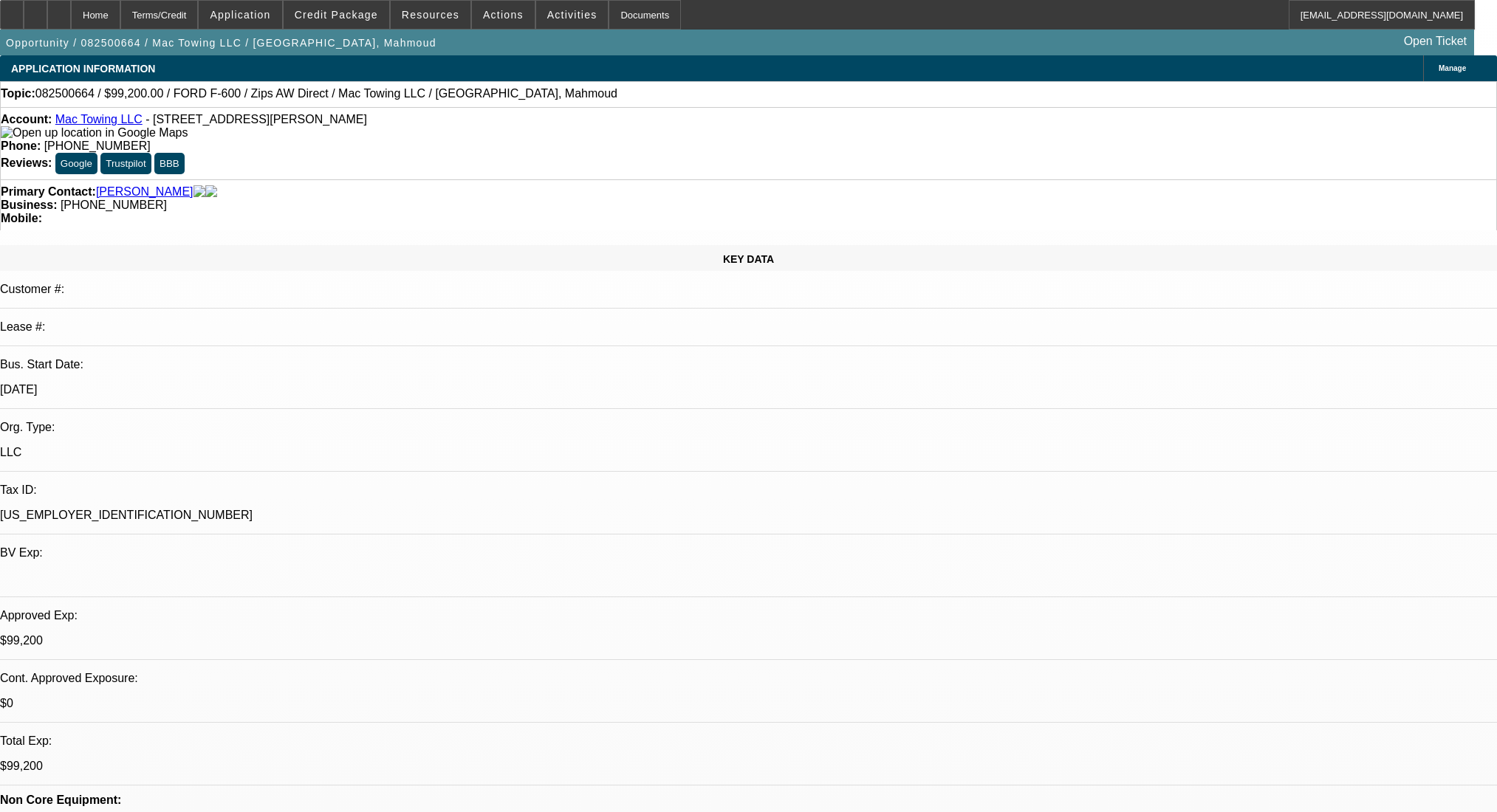
select select "0.2"
select select "2"
select select "0"
select select "6"
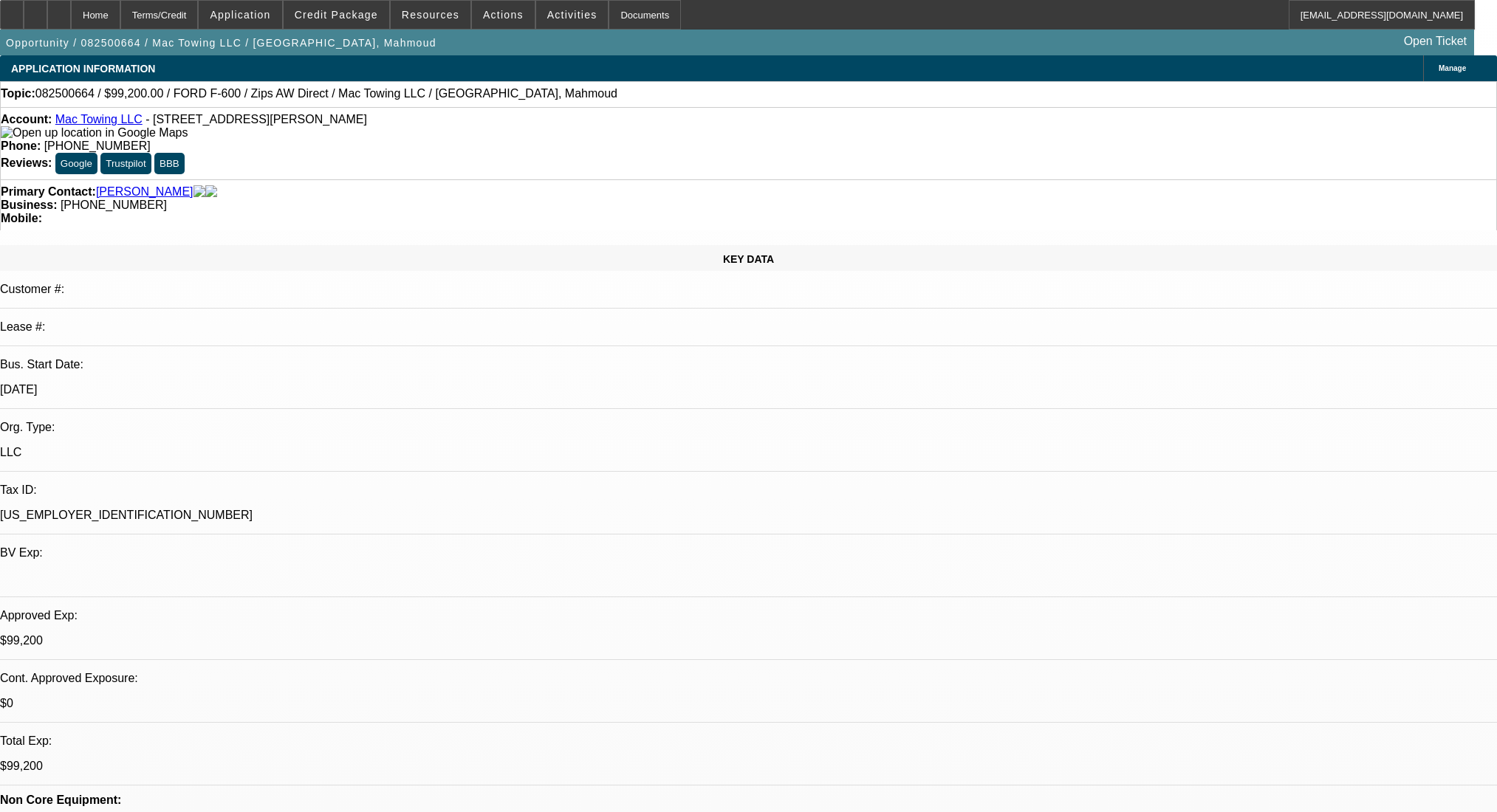
select select "0.2"
select select "2"
select select "0.1"
select select "4"
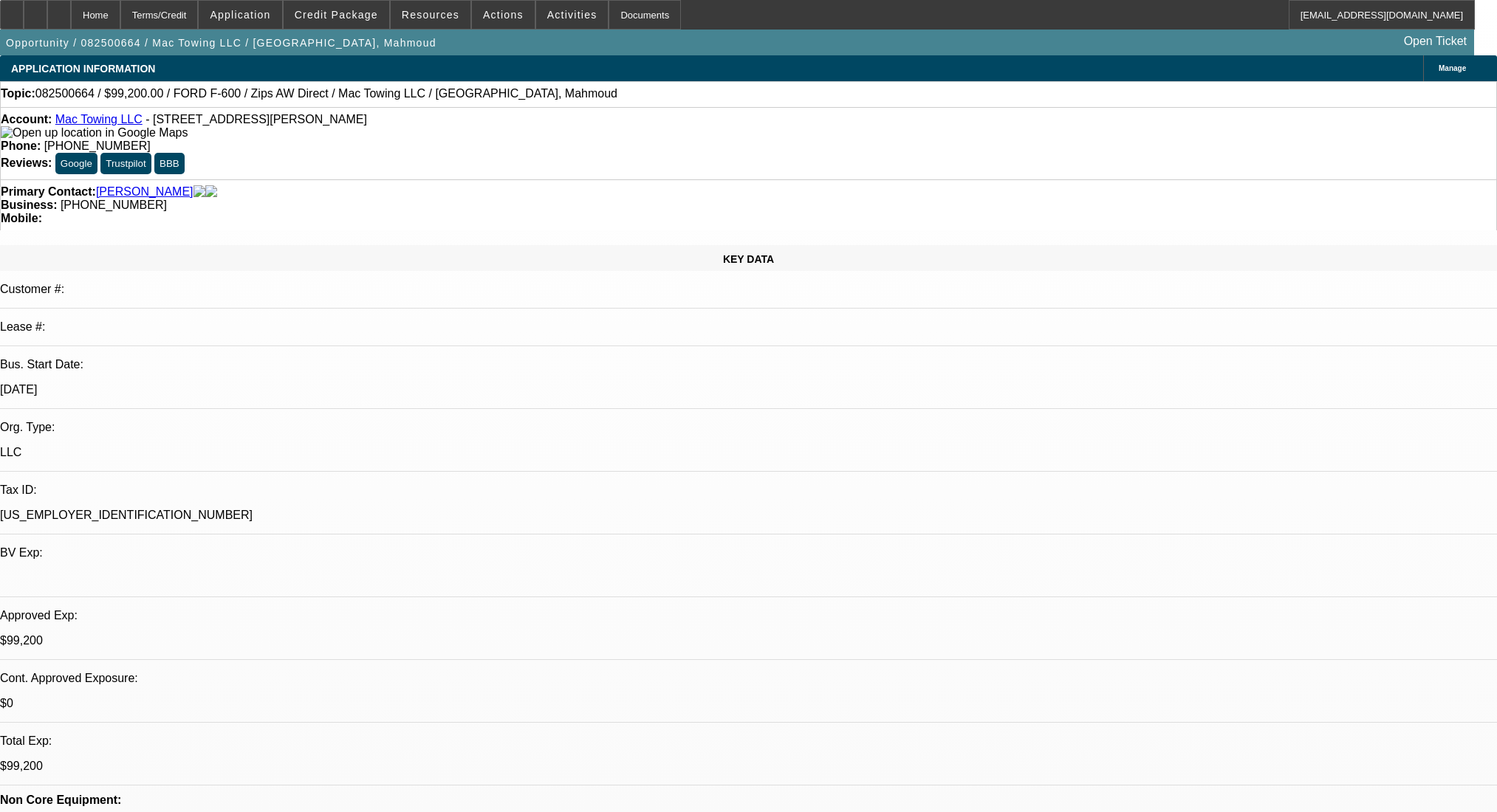
select select "0.2"
select select "2"
select select "0.1"
select select "4"
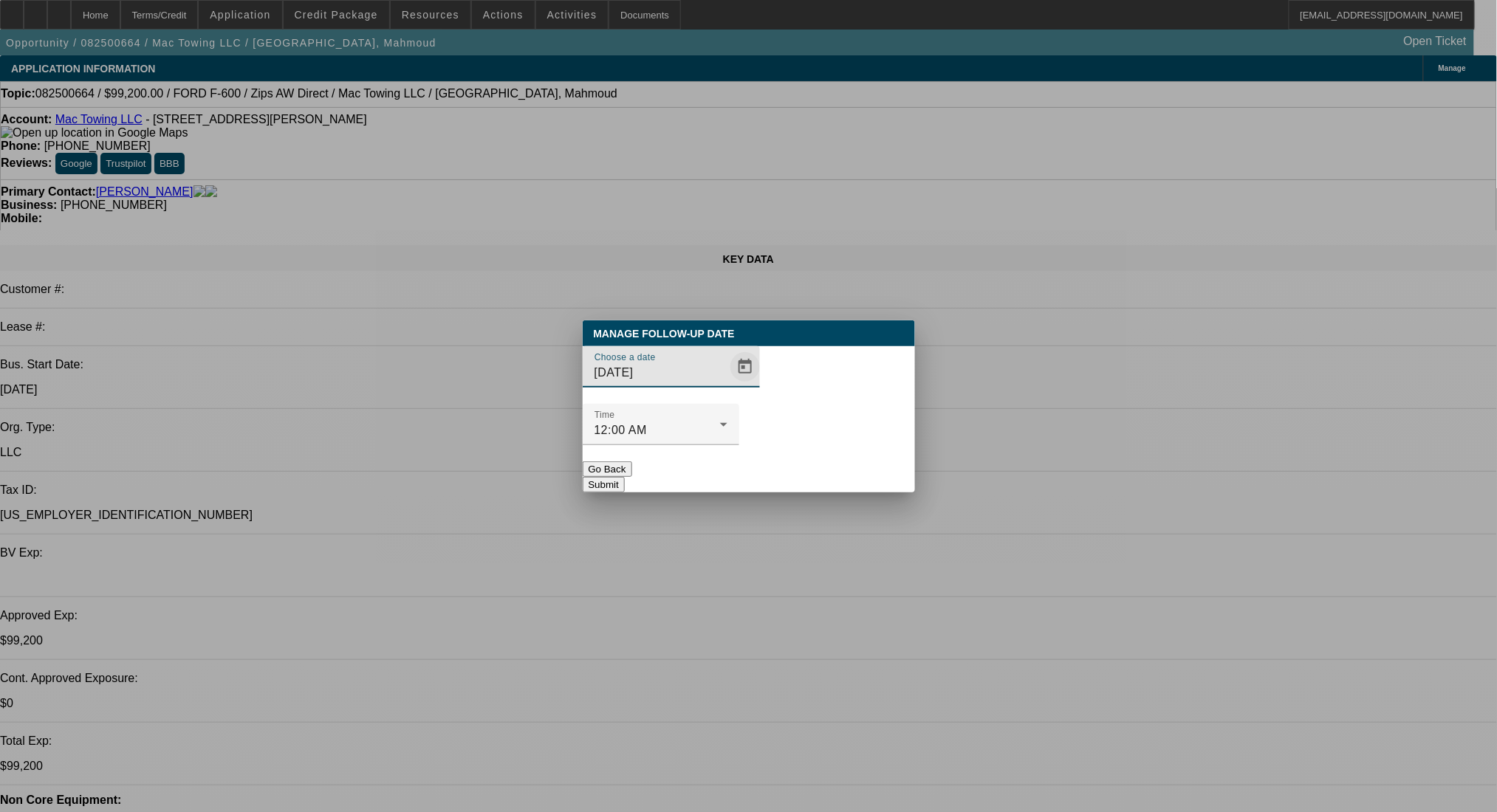
click at [727, 385] on span "Open calendar" at bounding box center [745, 367] width 35 height 35
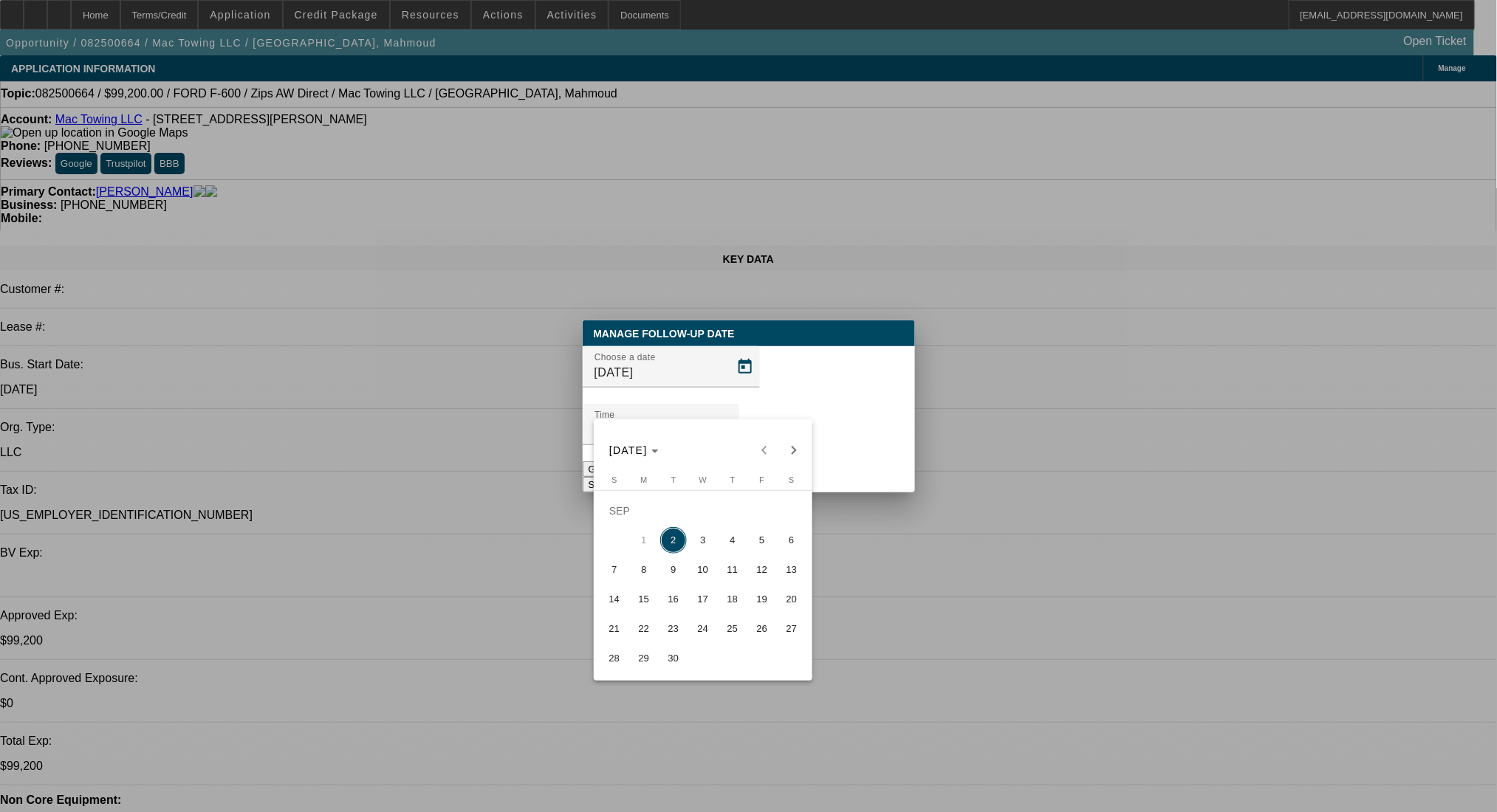
click at [115, 34] on div at bounding box center [748, 406] width 1497 height 812
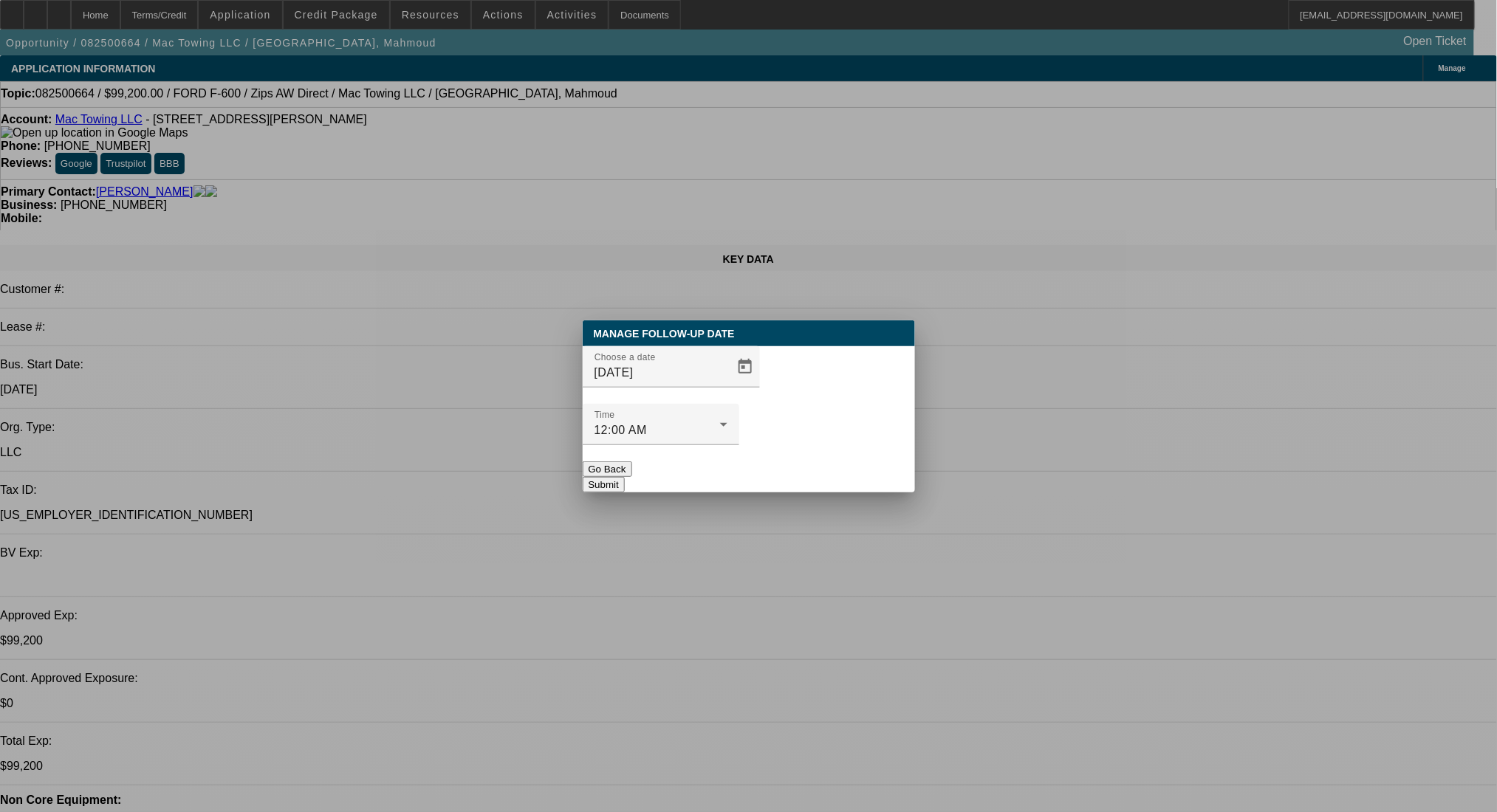
click at [93, 16] on div at bounding box center [748, 406] width 1497 height 812
click at [632, 461] on button "Go Back" at bounding box center [607, 469] width 49 height 16
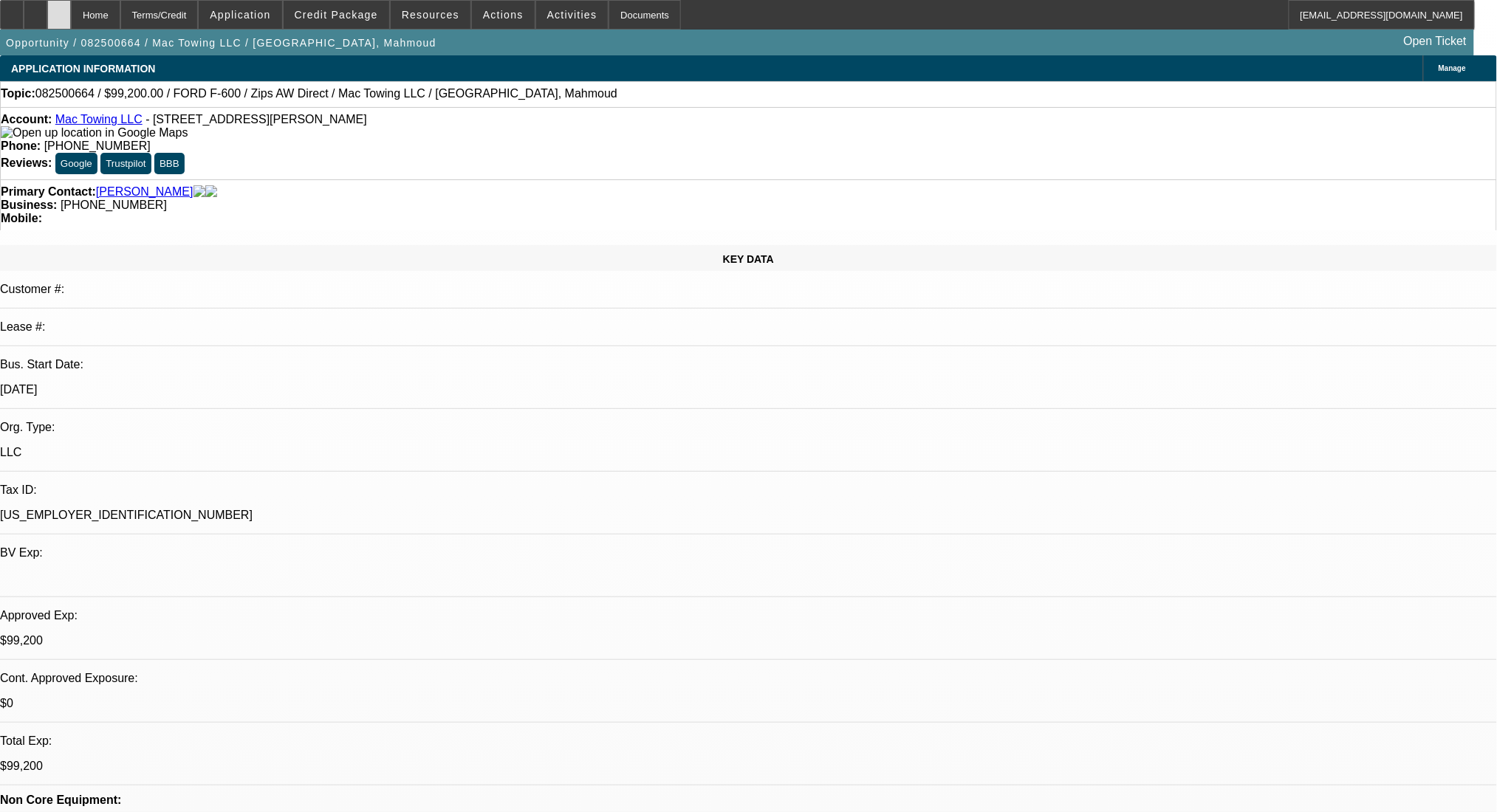
click at [59, 9] on icon at bounding box center [59, 9] width 0 height 0
select select "0.2"
select select "2"
select select "0"
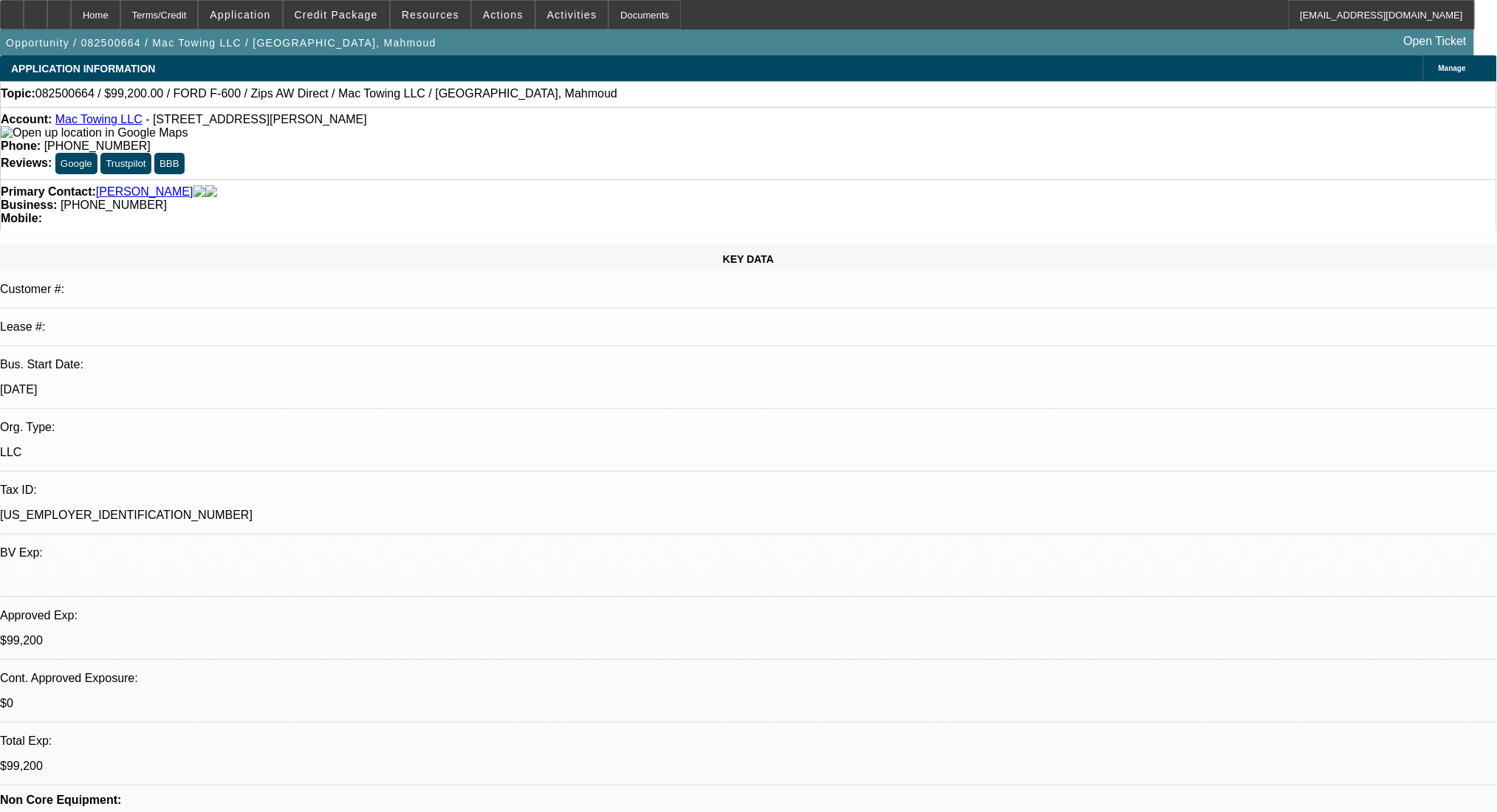
select select "6"
select select "0.2"
select select "2"
select select "0"
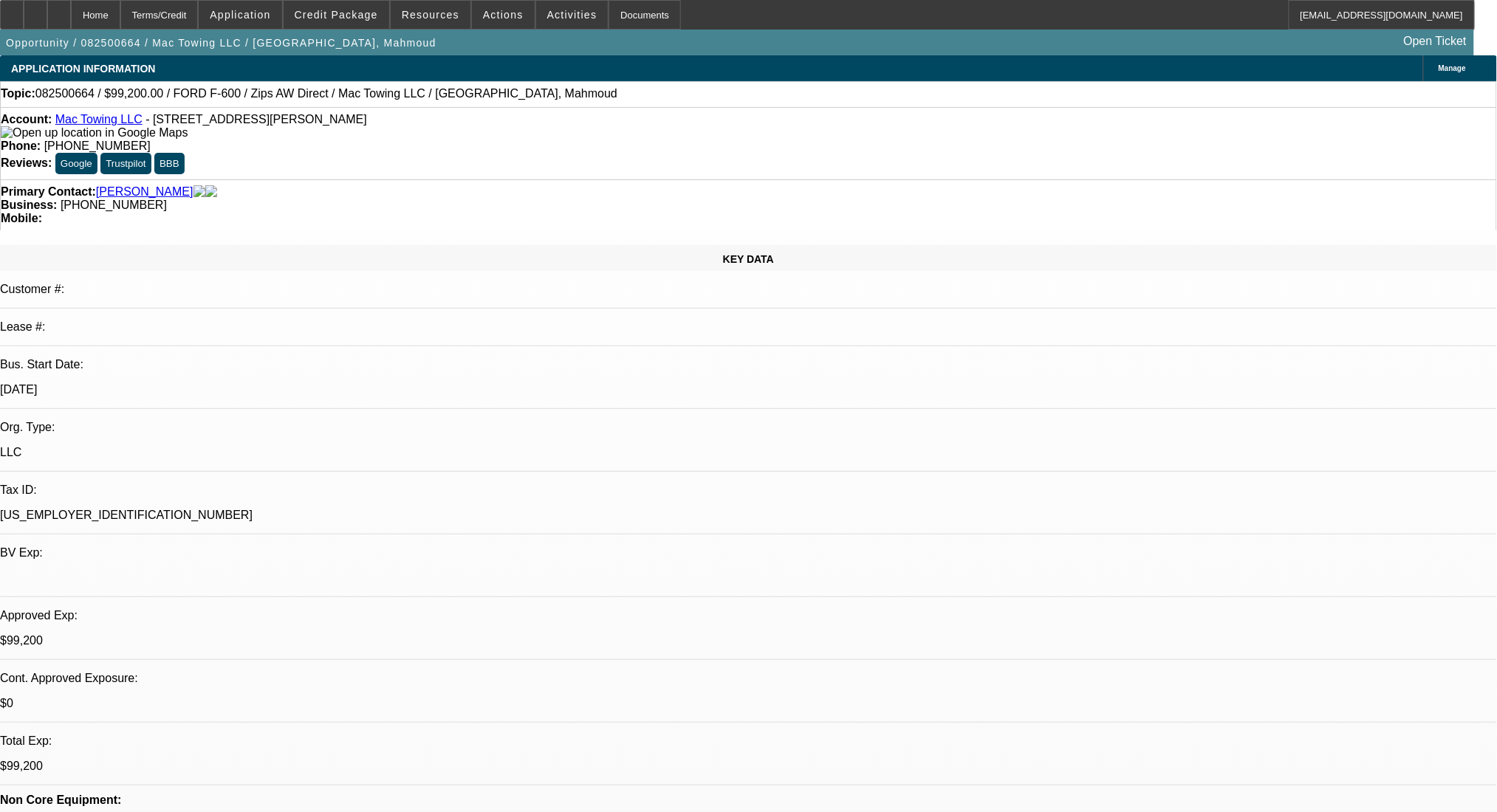
select select "6"
select select "0.2"
select select "2"
select select "0.1"
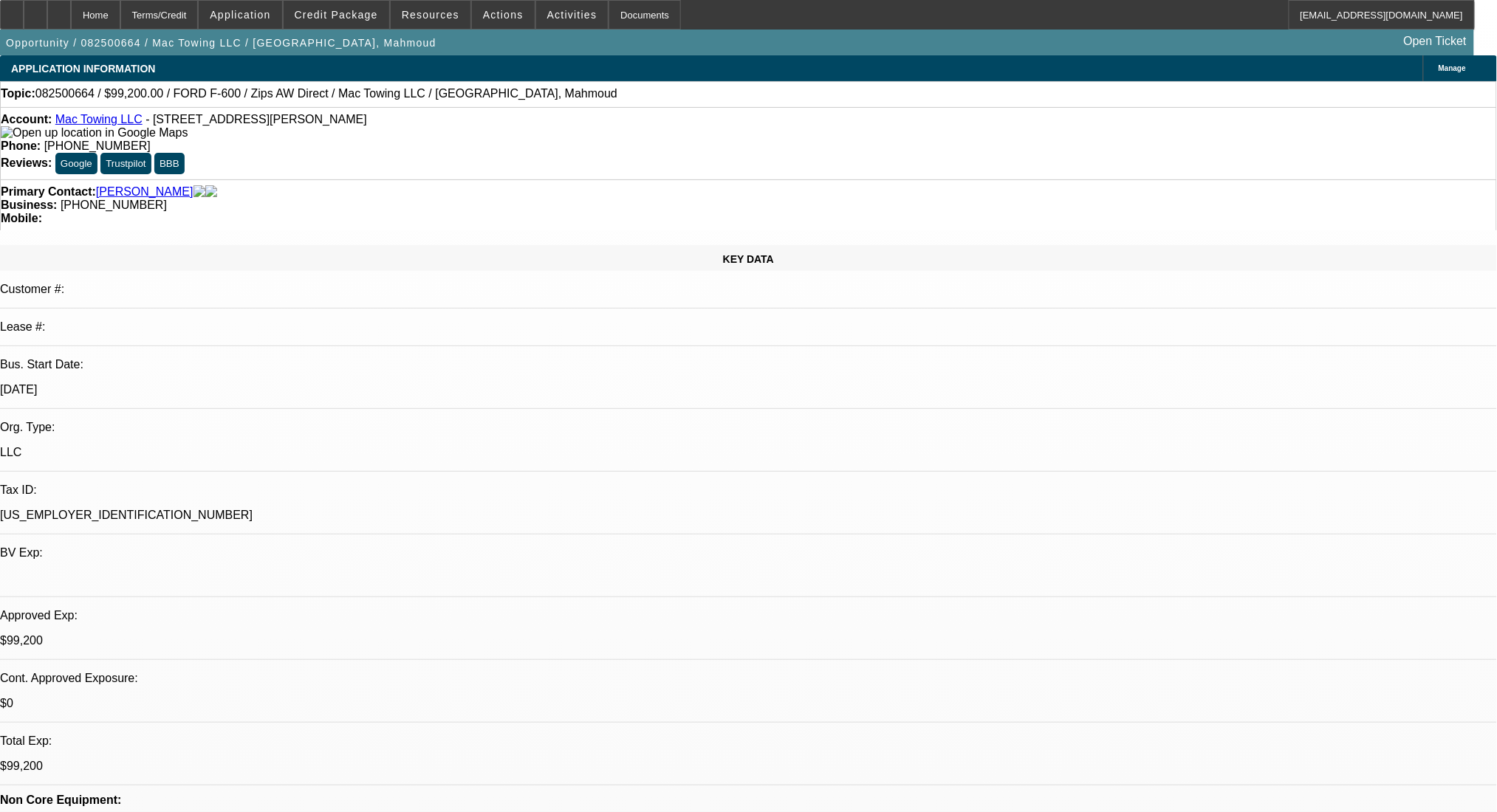
select select "4"
select select "0.2"
select select "2"
select select "0.1"
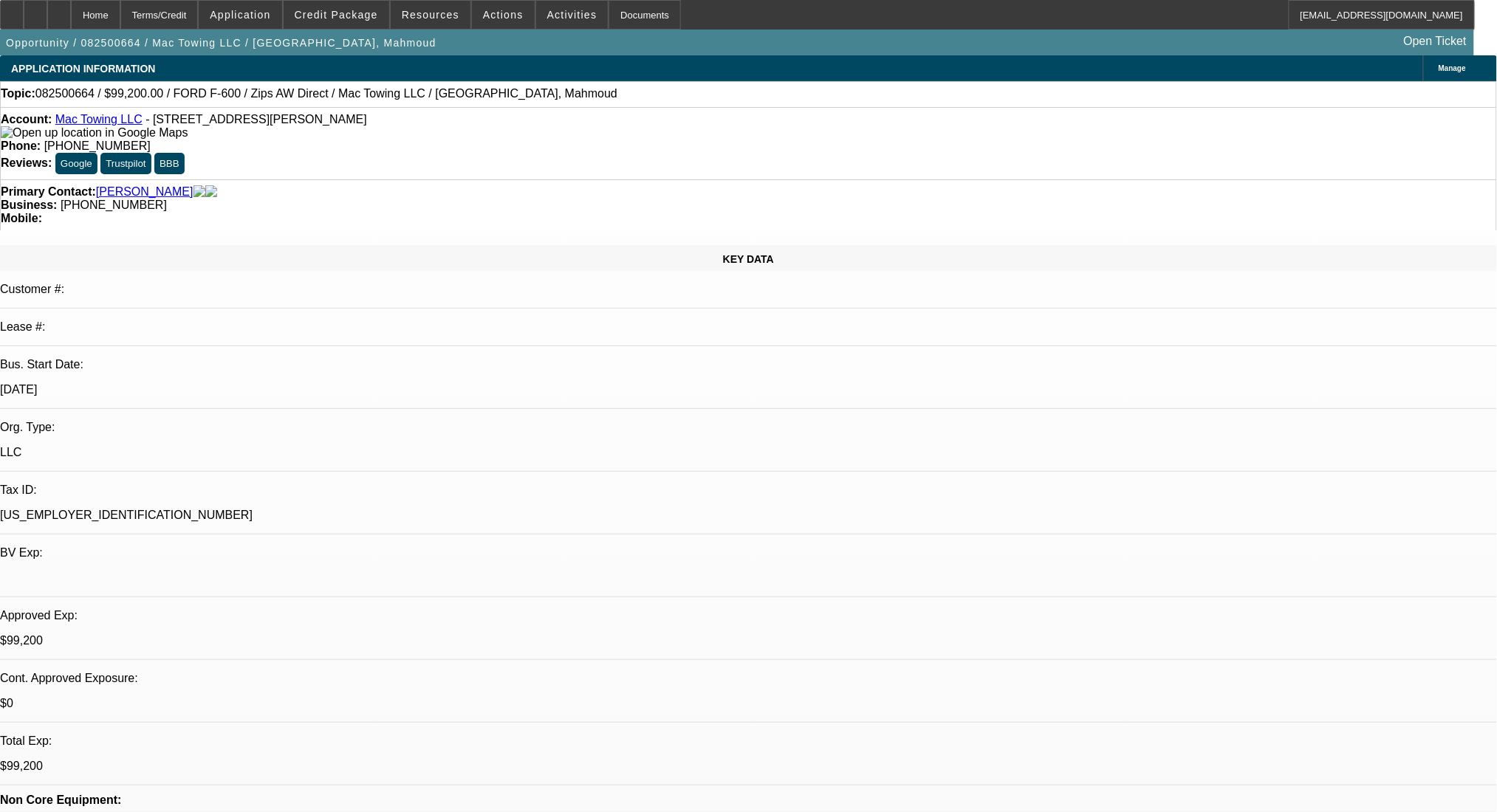
select select "4"
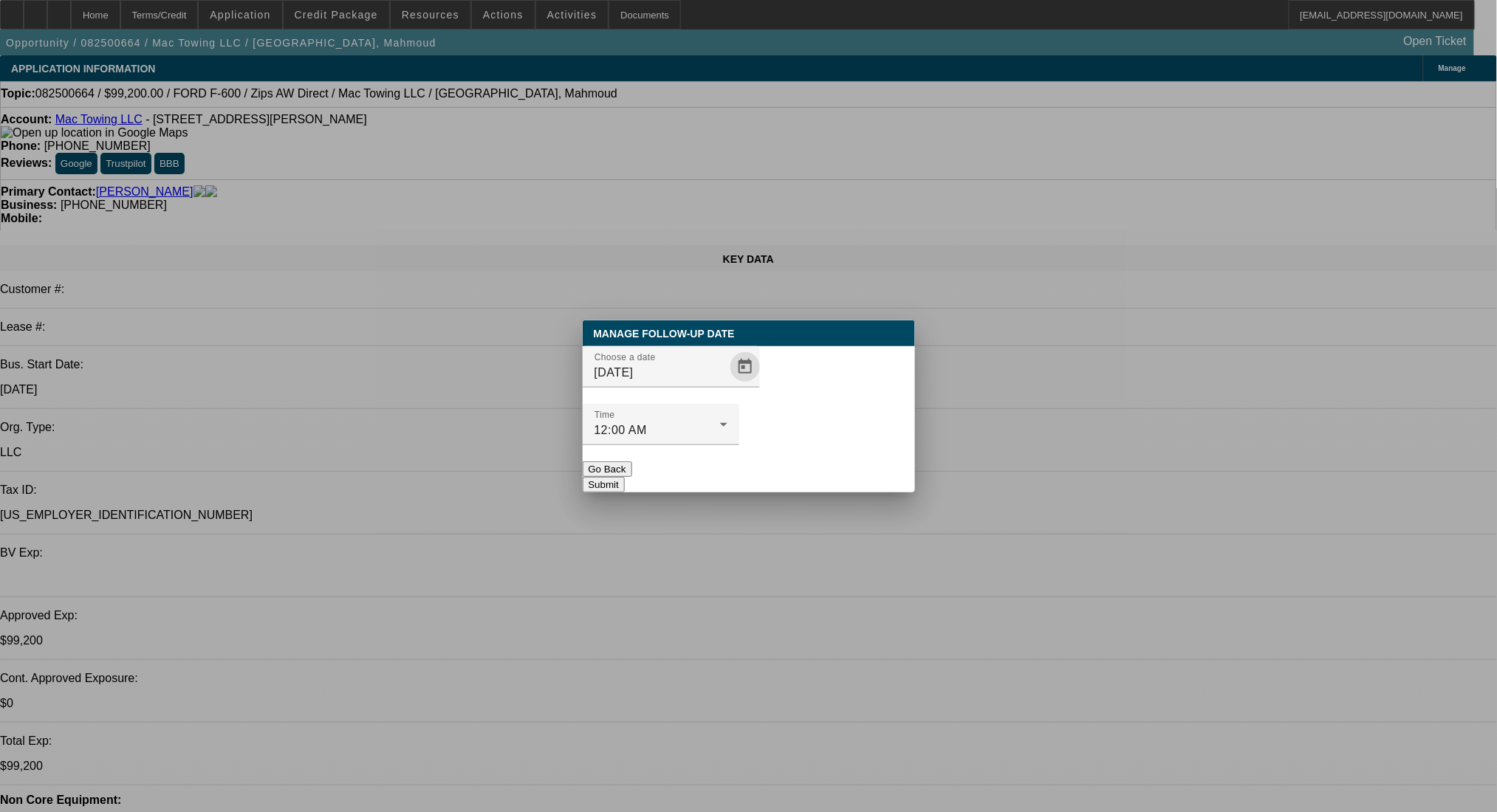
click at [727, 385] on span "Open calendar" at bounding box center [745, 367] width 35 height 35
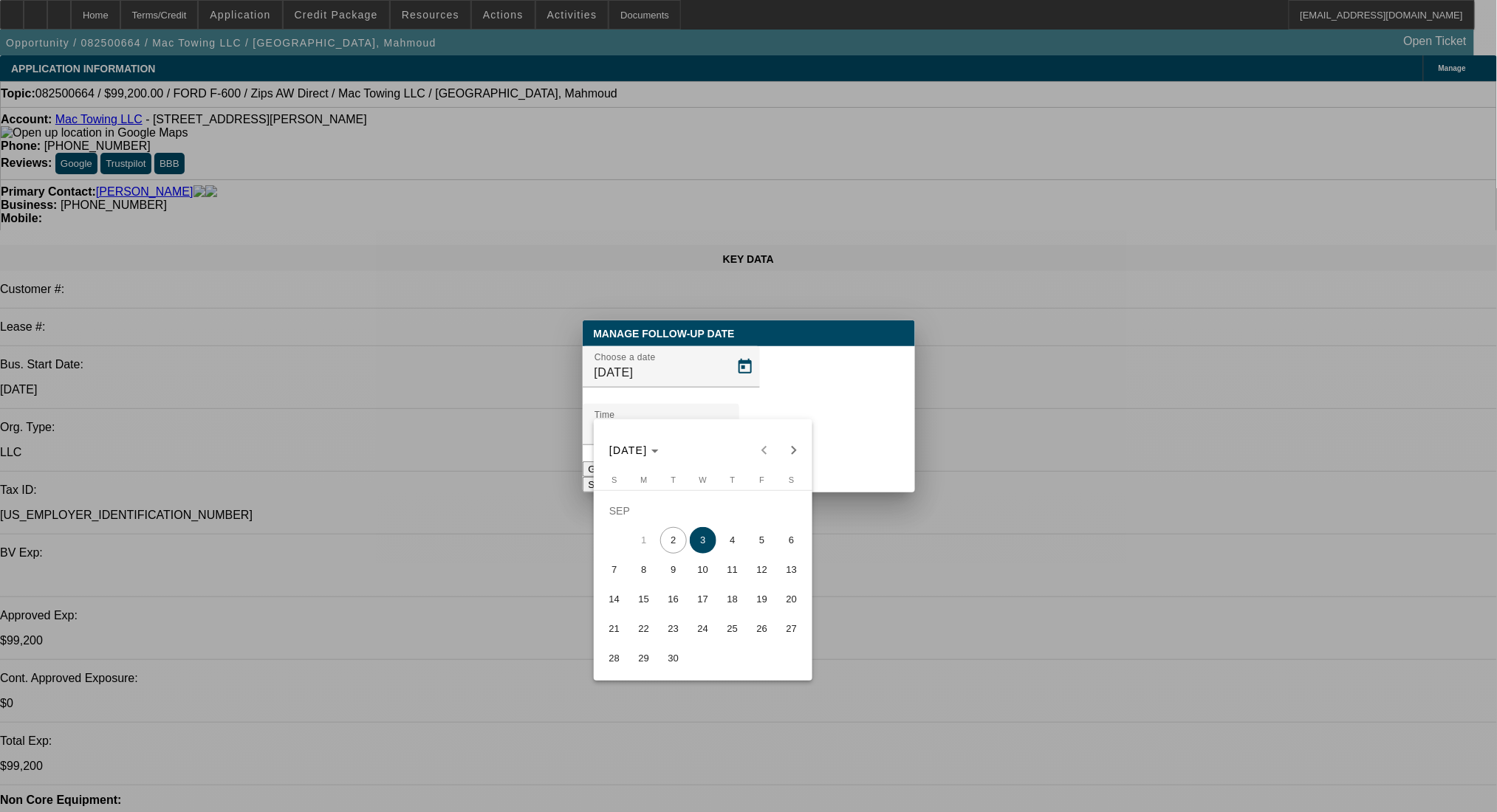
click at [730, 535] on span "4" at bounding box center [733, 540] width 26 height 26
type input "9/4/2025"
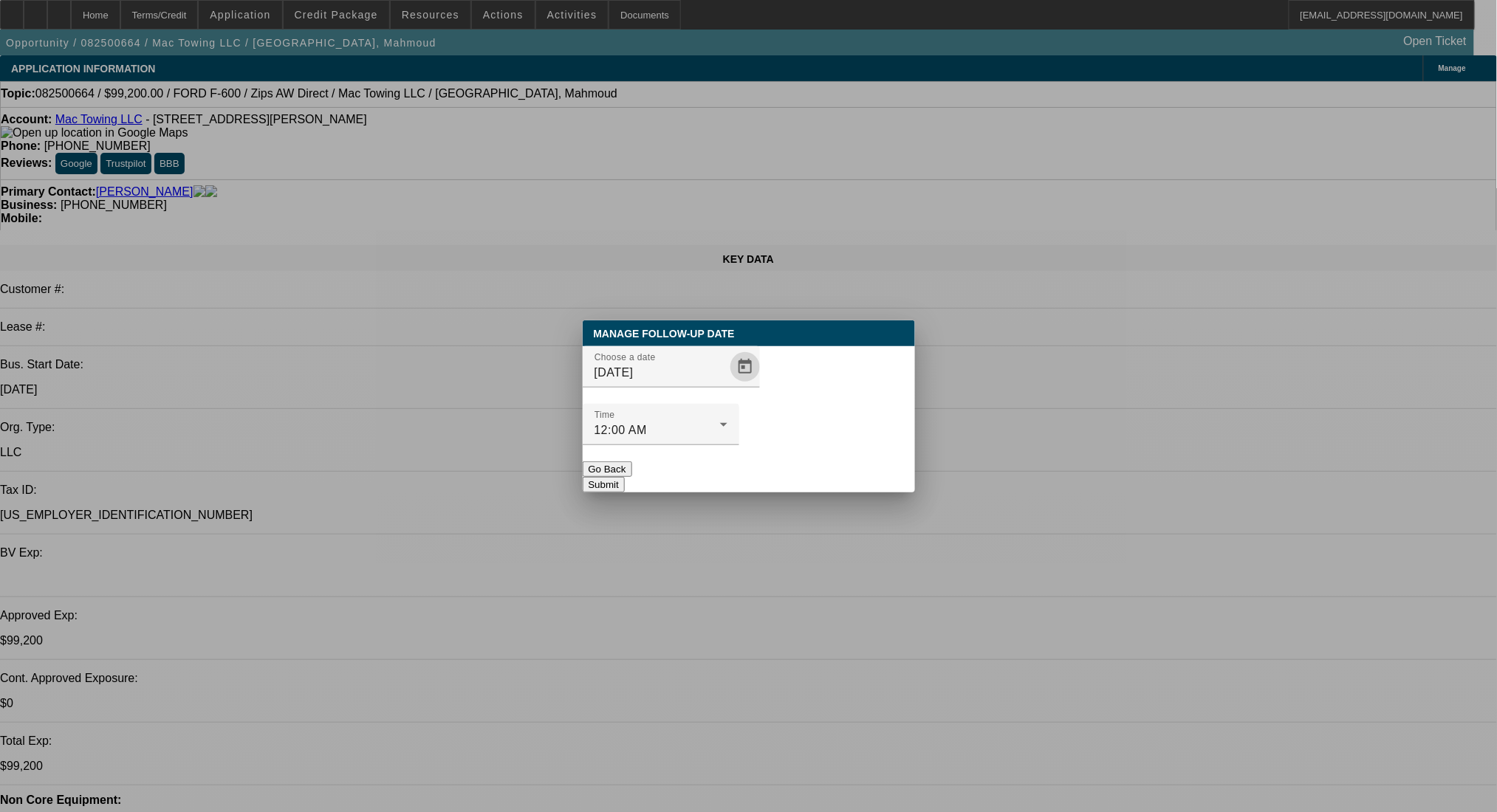
click at [624, 477] on button "Submit" at bounding box center [603, 484] width 42 height 16
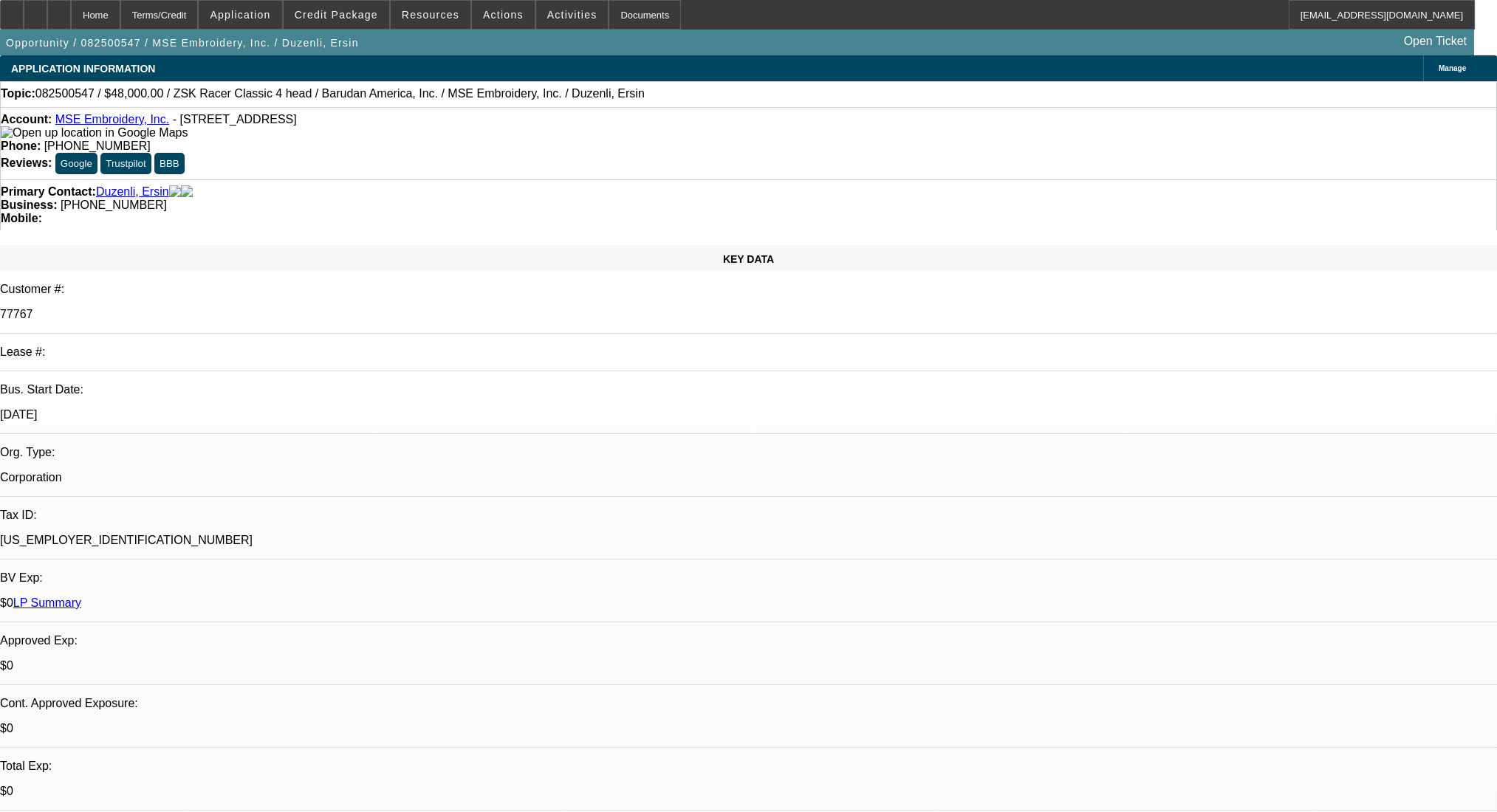
select select "0"
select select "2"
select select "0"
select select "6"
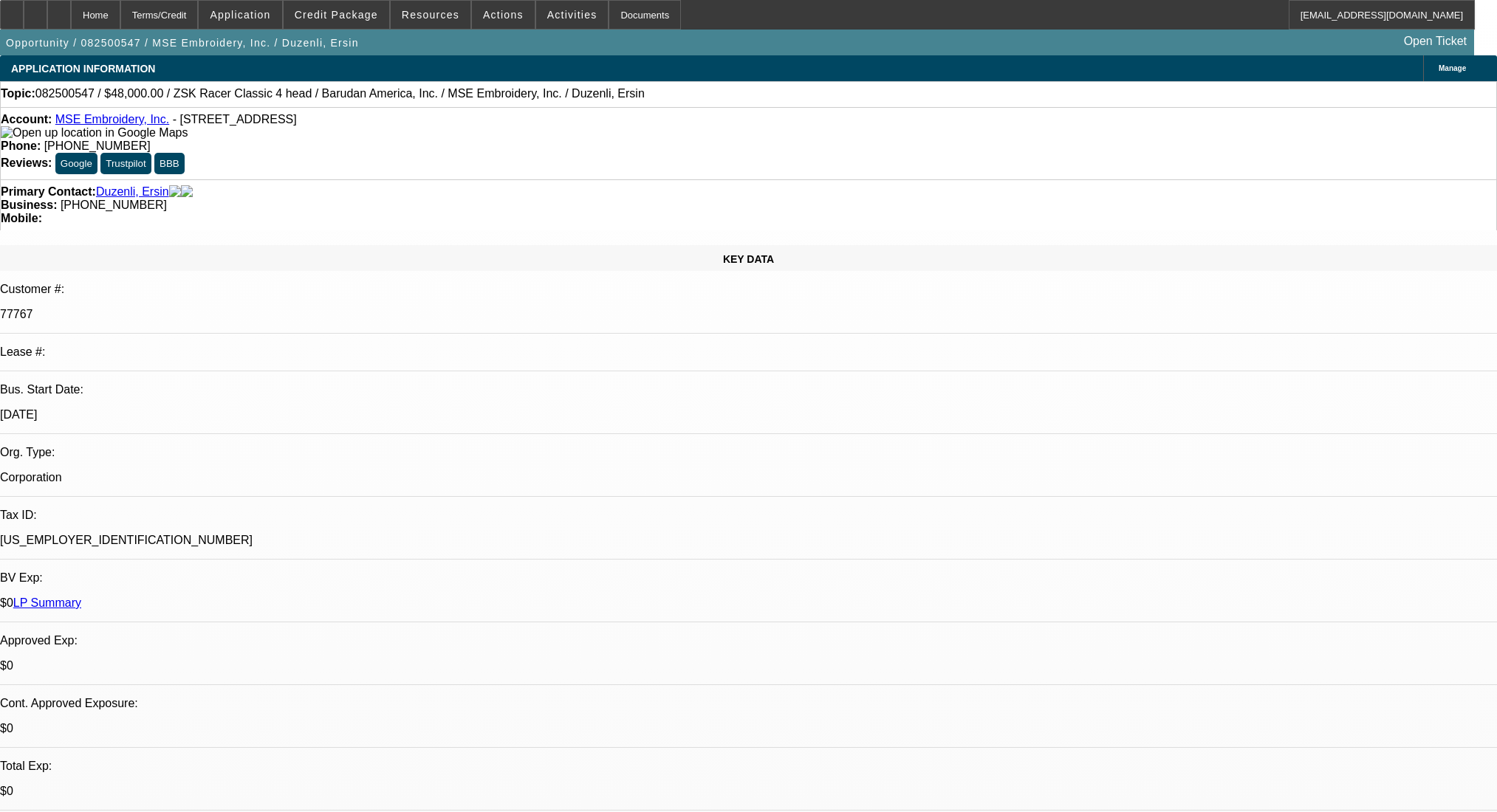
select select "0"
select select "2"
select select "0.1"
select select "4"
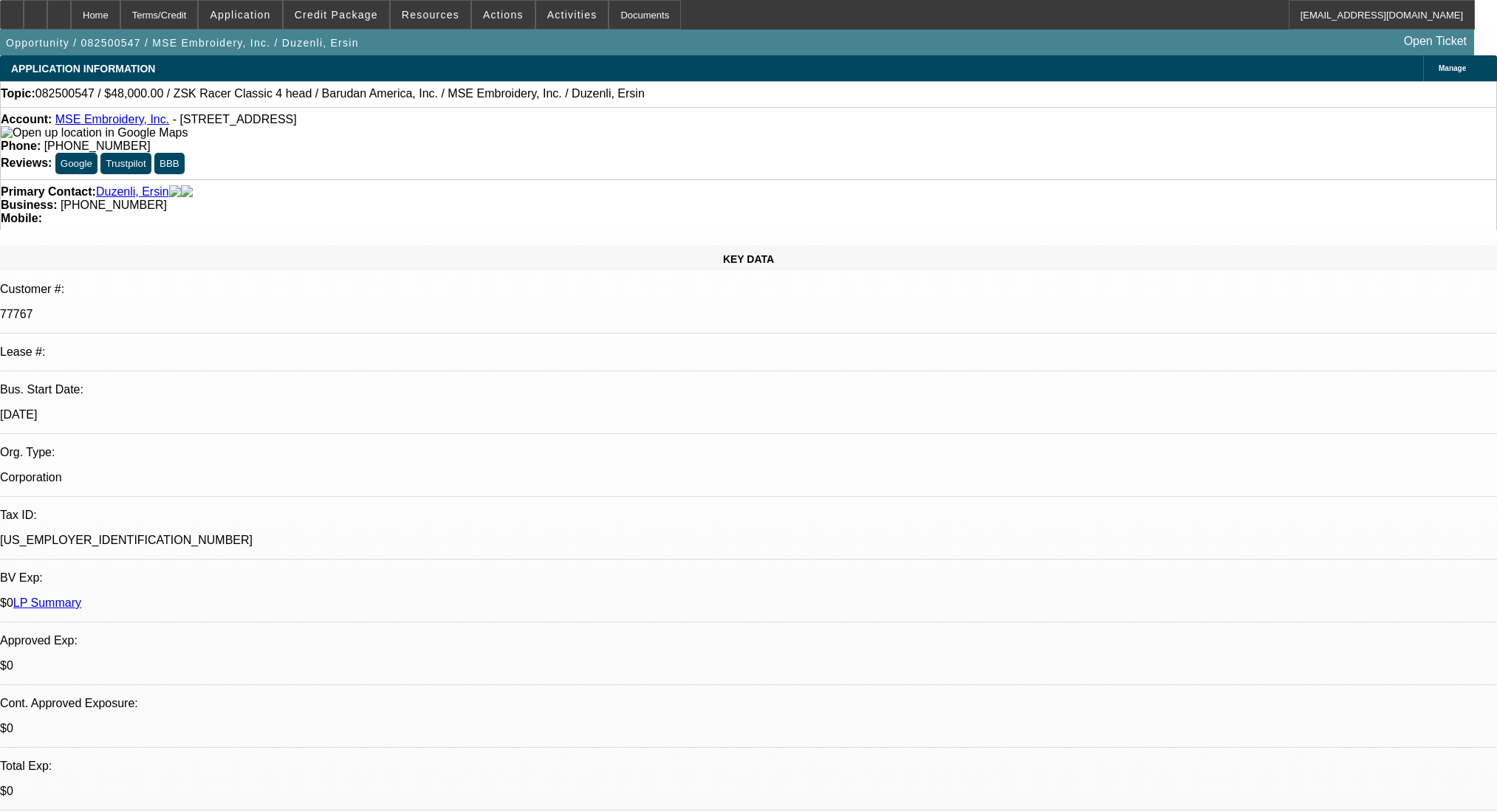
select select "0"
select select "2"
select select "0"
select select "6"
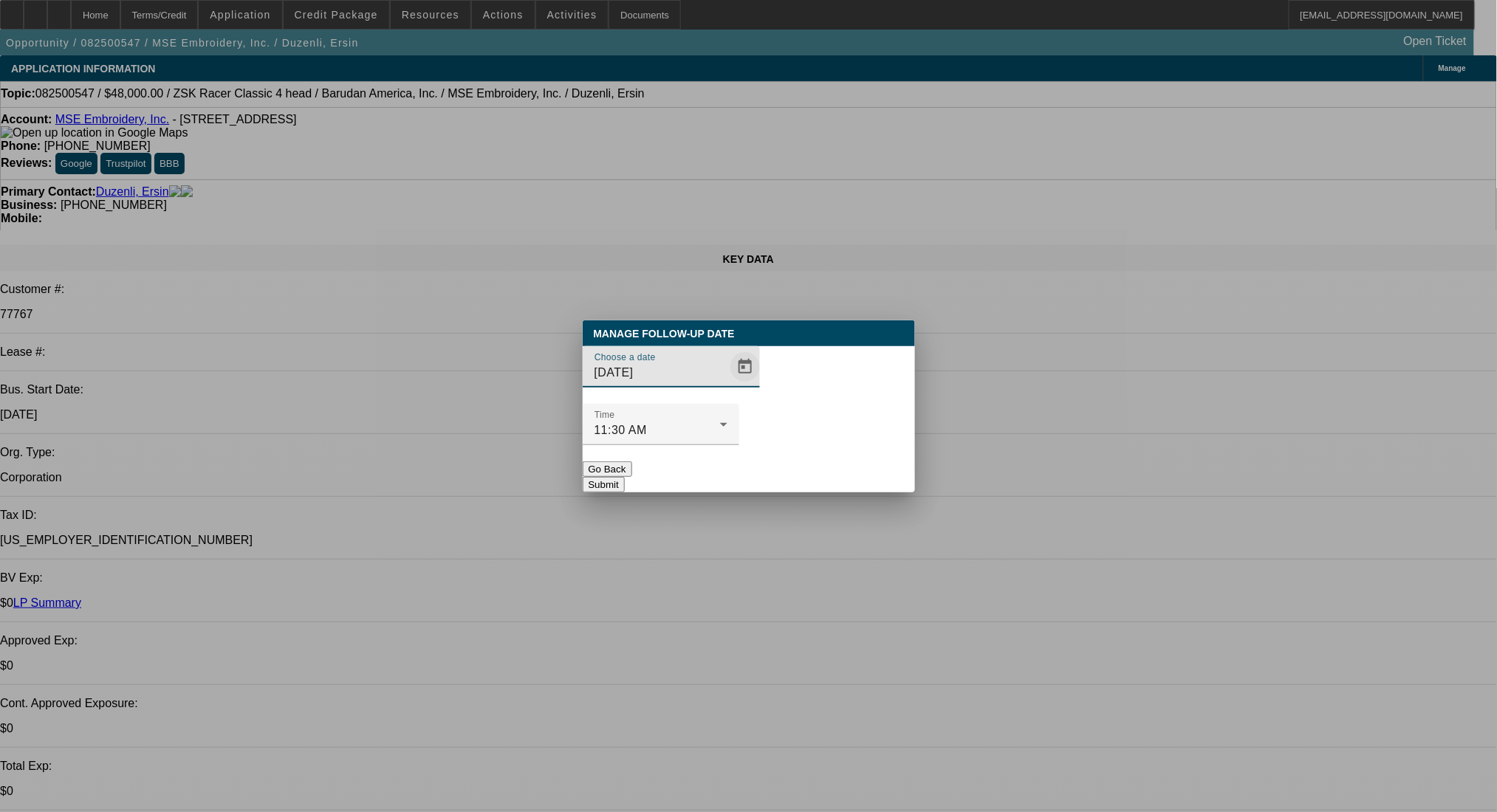
click at [727, 385] on span "Open calendar" at bounding box center [745, 367] width 35 height 35
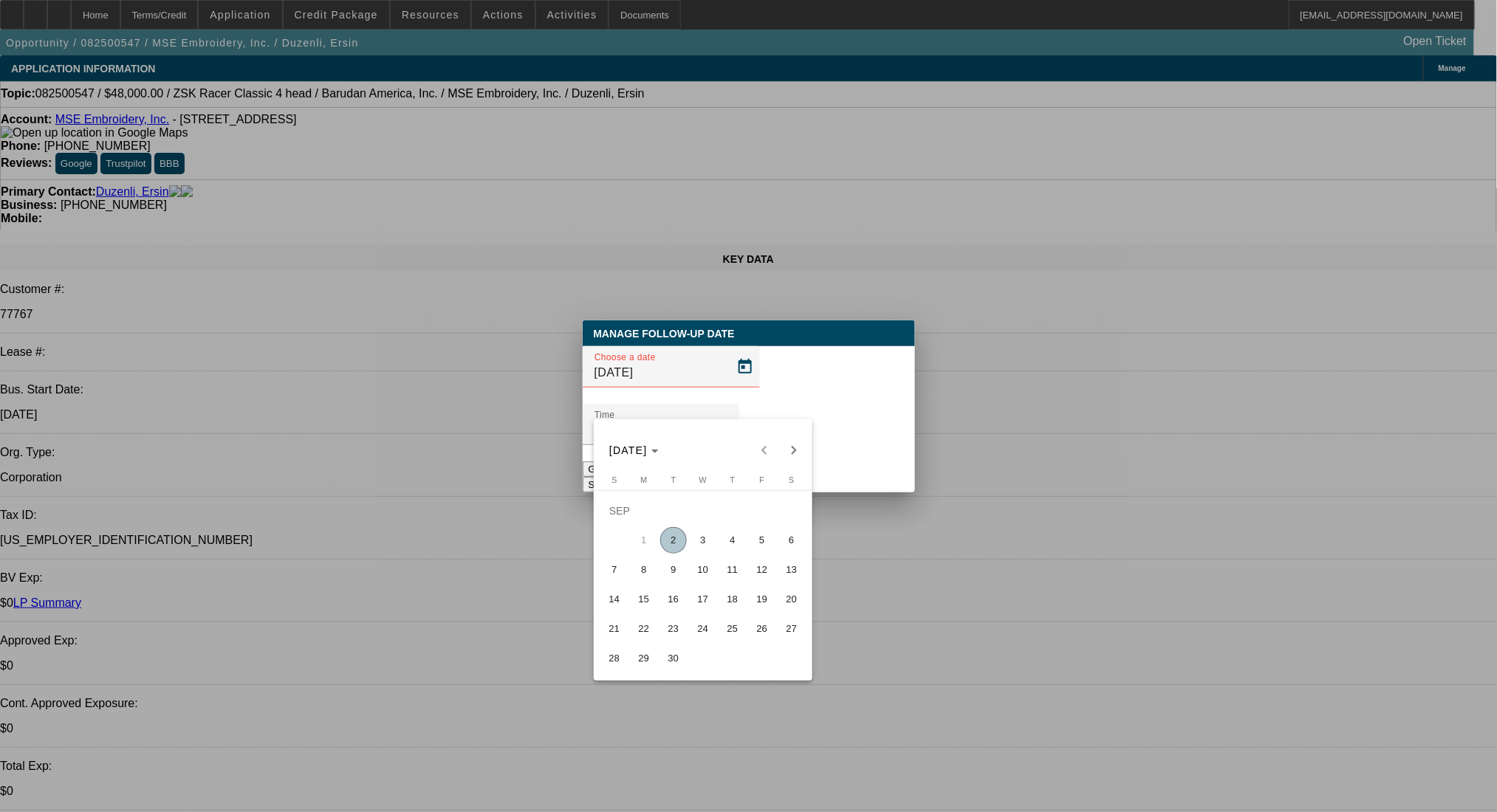
click at [699, 546] on span "3" at bounding box center [703, 540] width 26 height 26
type input "9/3/2025"
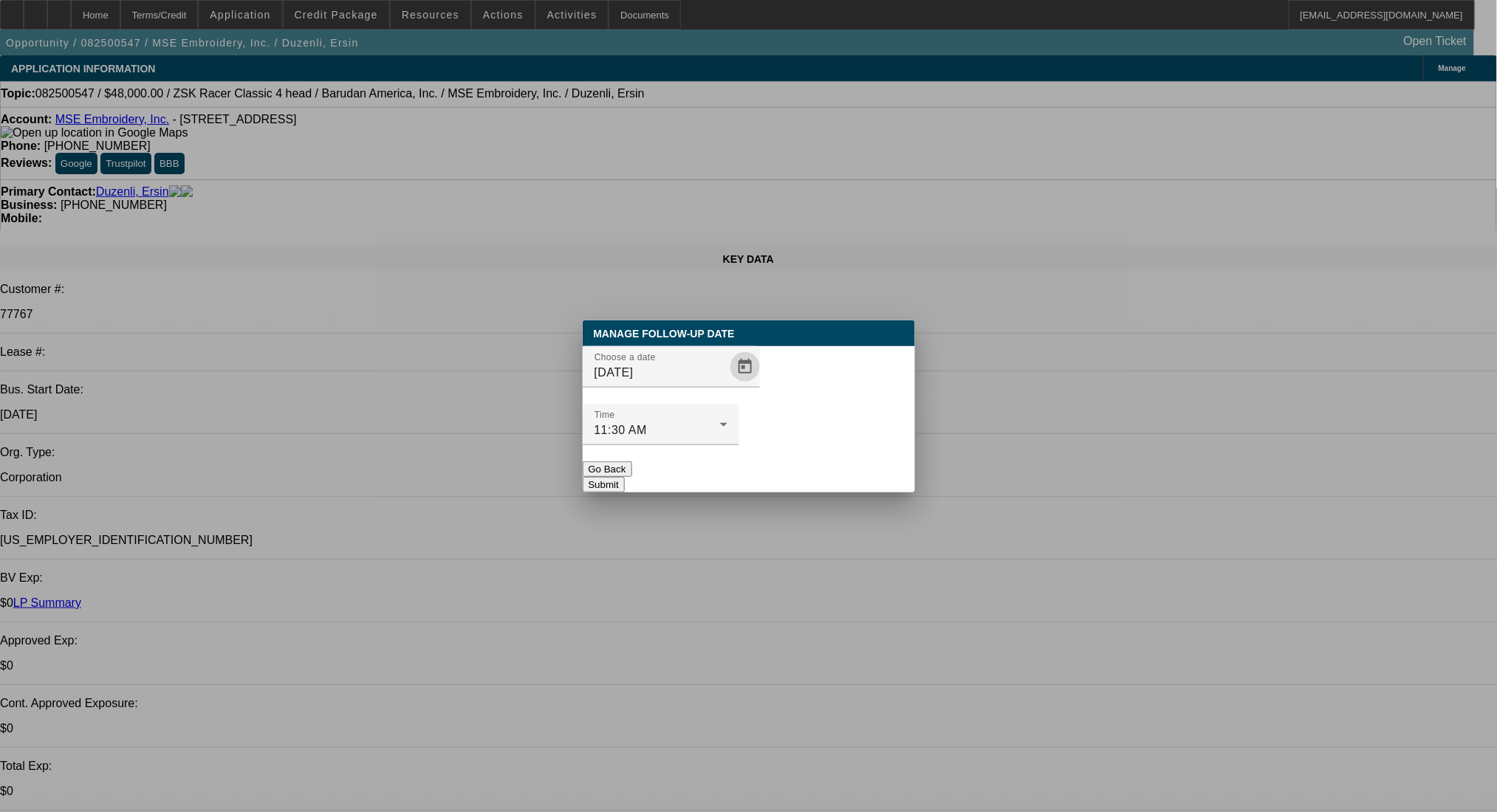
click at [624, 477] on button "Submit" at bounding box center [603, 484] width 42 height 16
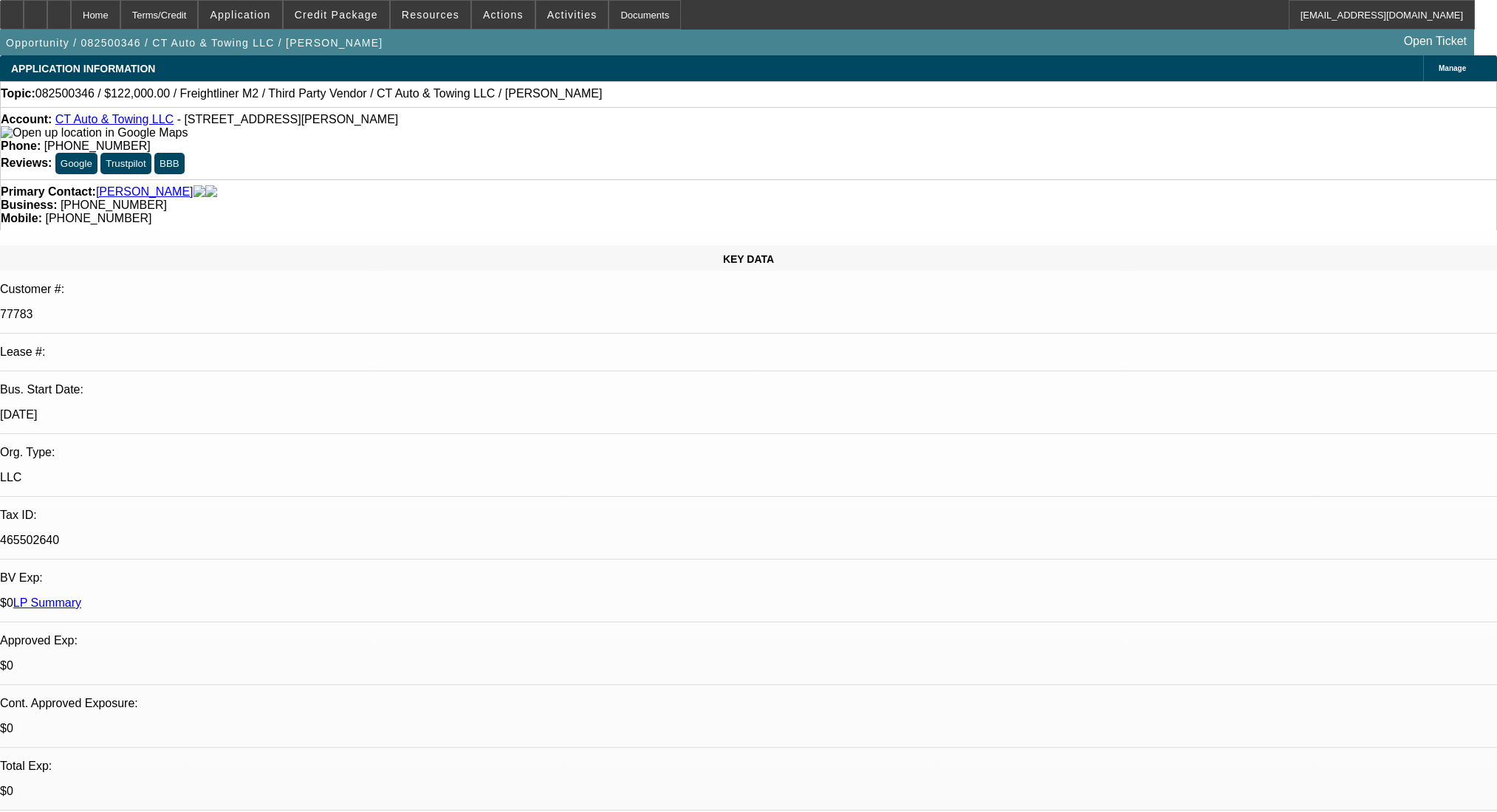
select select "0"
select select "2"
select select "0"
select select "6"
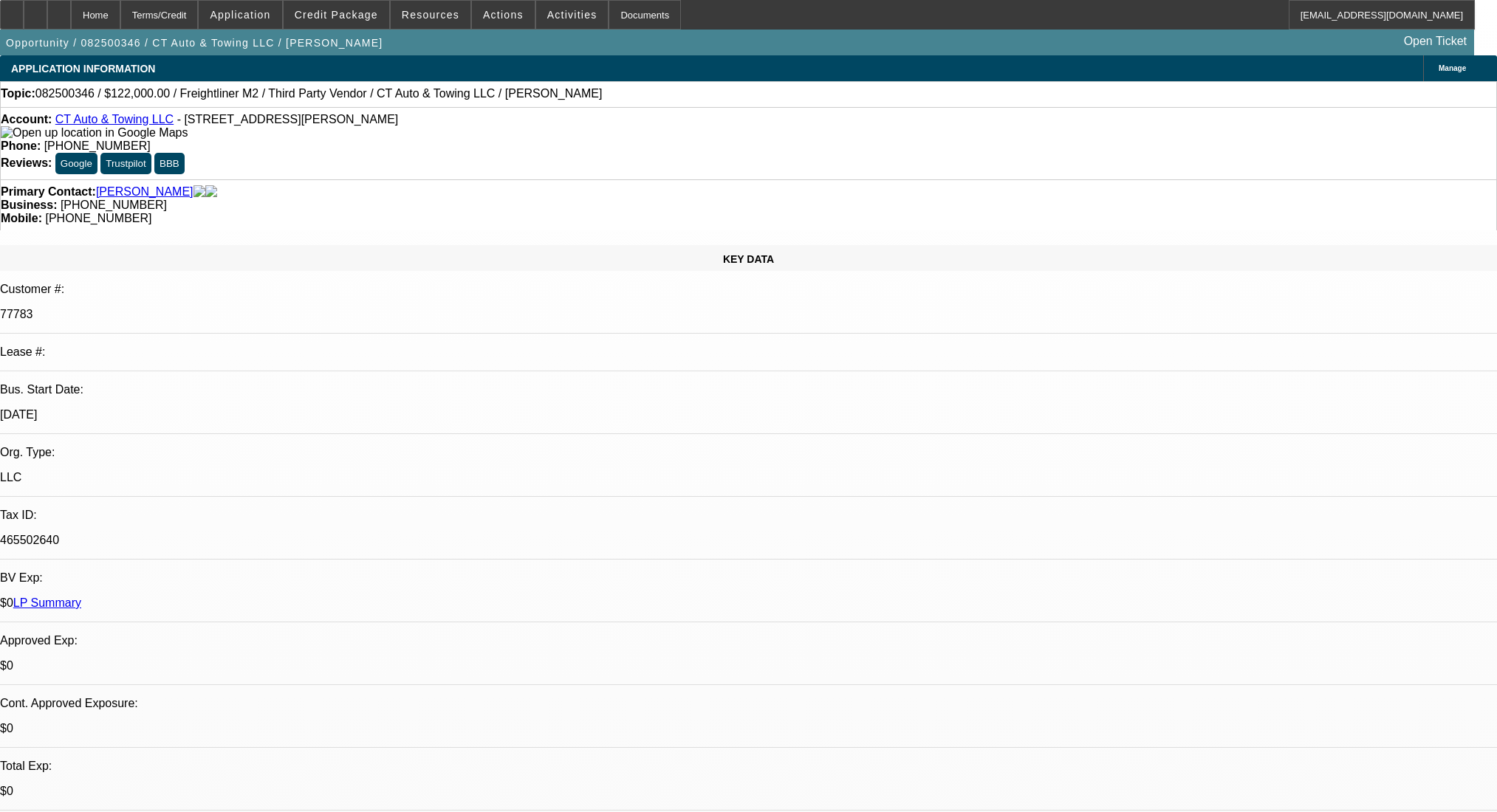
select select "0"
select select "2"
select select "0"
select select "6"
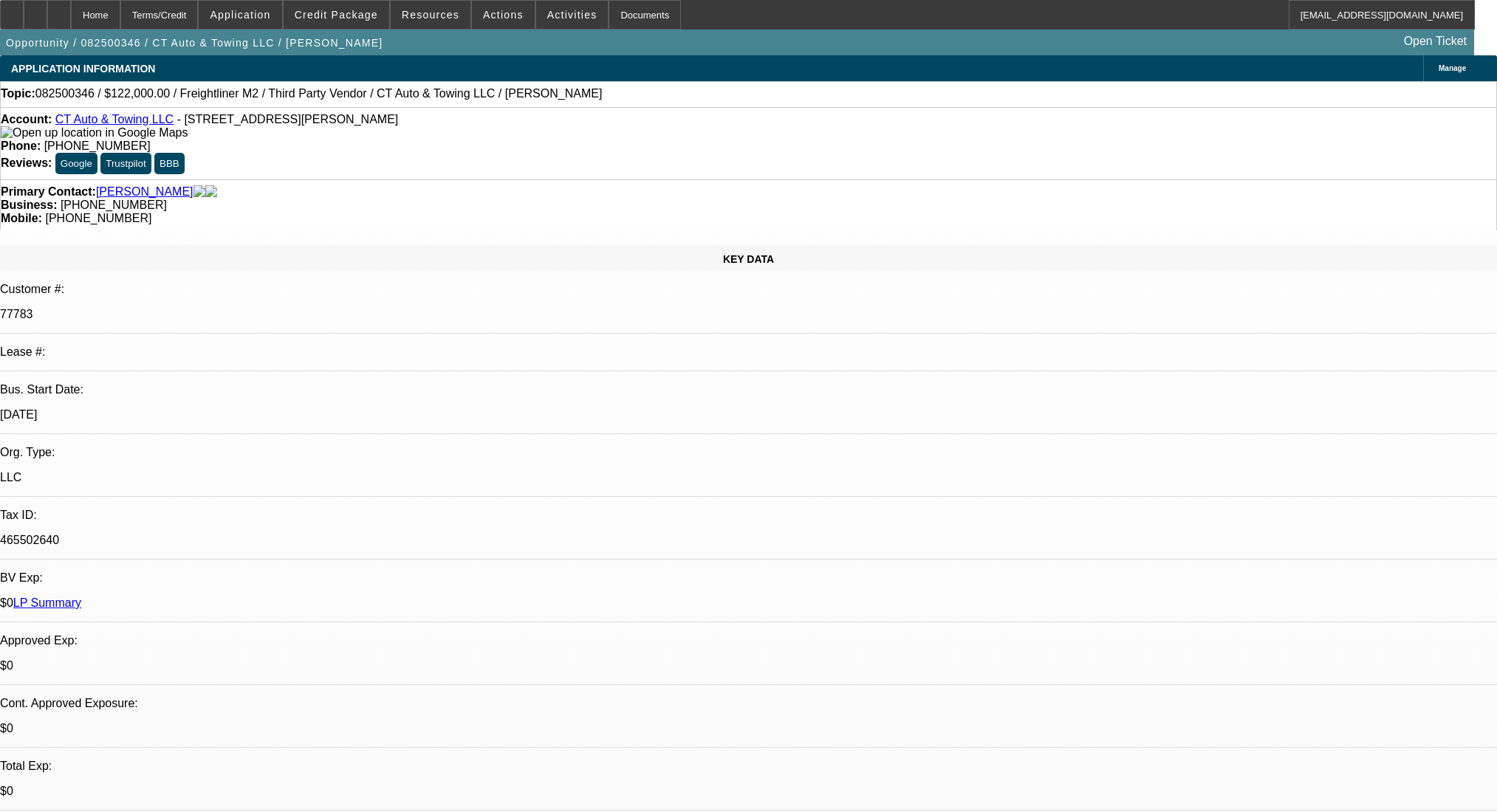
select select "0"
select select "3"
select select "0"
select select "6"
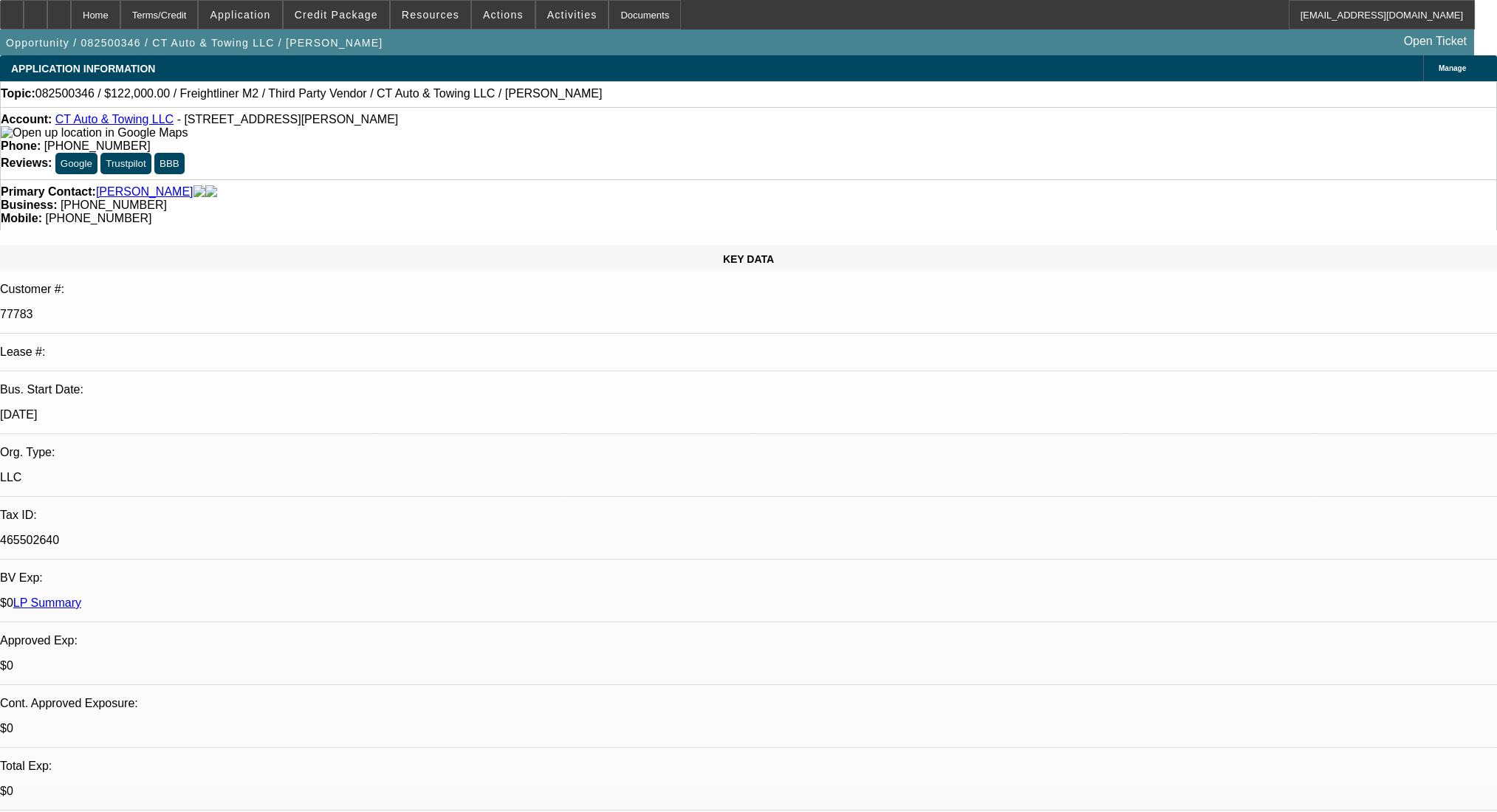
select select "0"
select select "2"
select select "0"
select select "6"
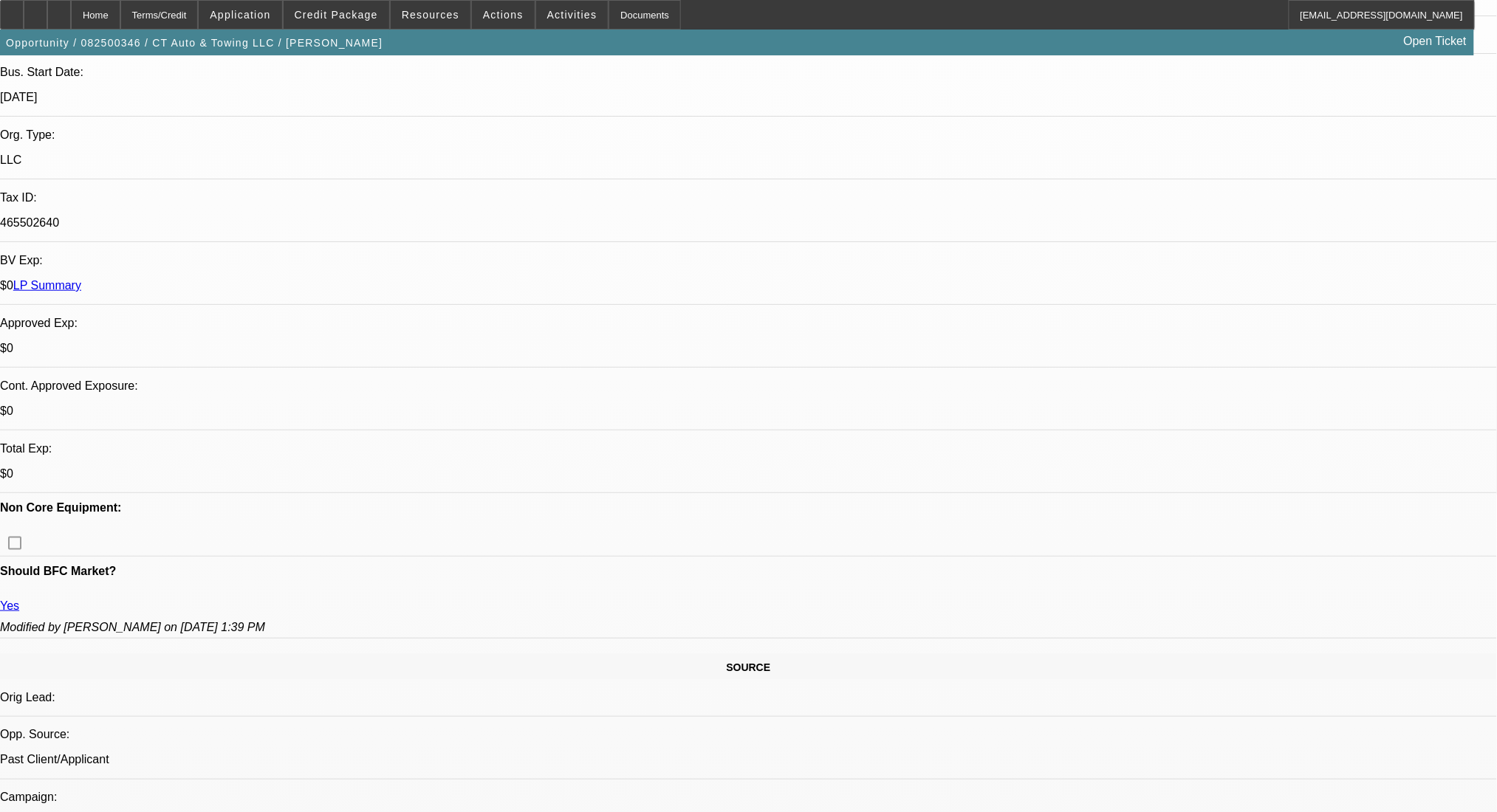
scroll to position [154, 0]
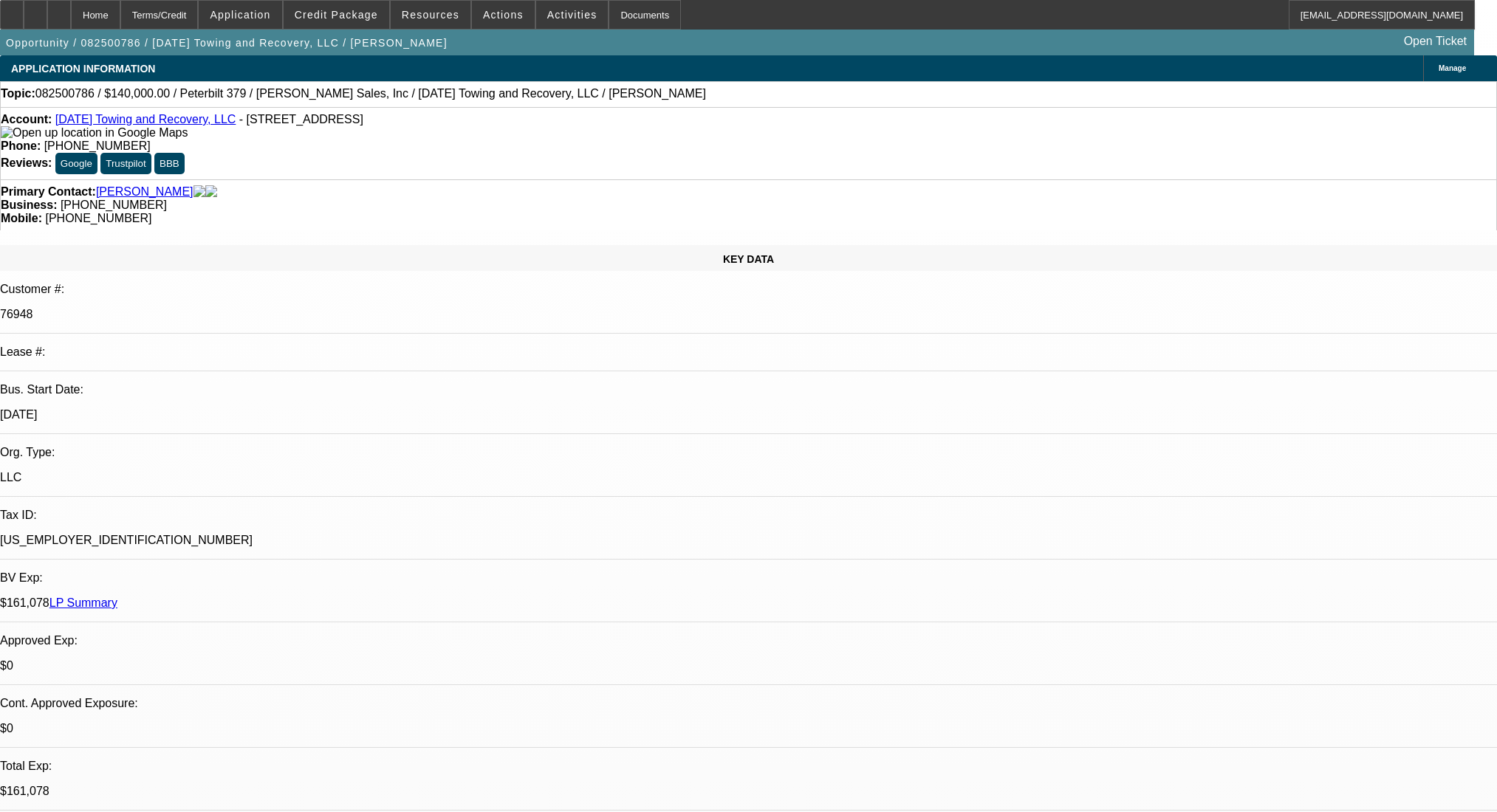
select select "0"
select select "2"
select select "0.1"
select select "4"
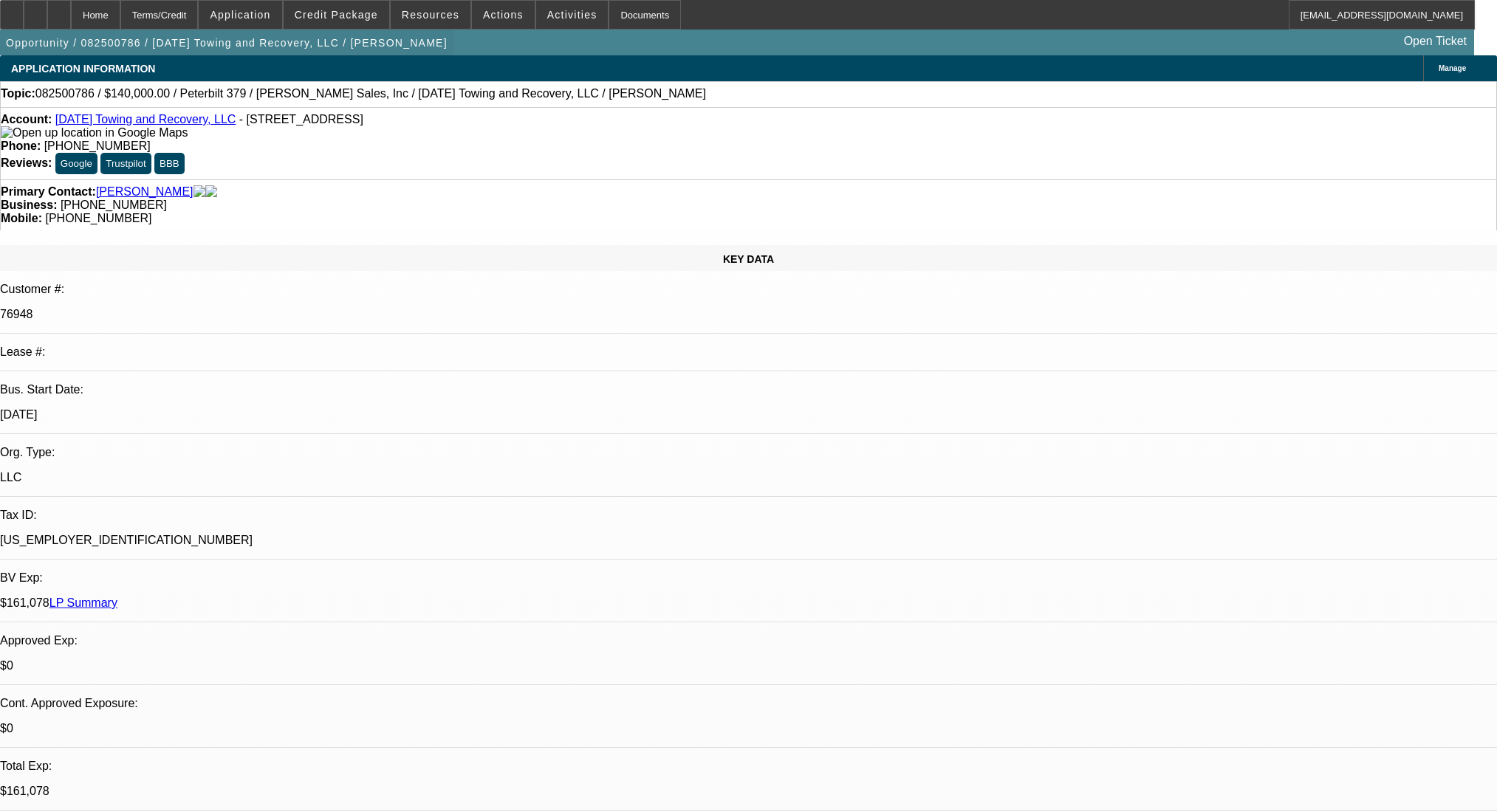
scroll to position [591, 0]
